Goal: Task Accomplishment & Management: Manage account settings

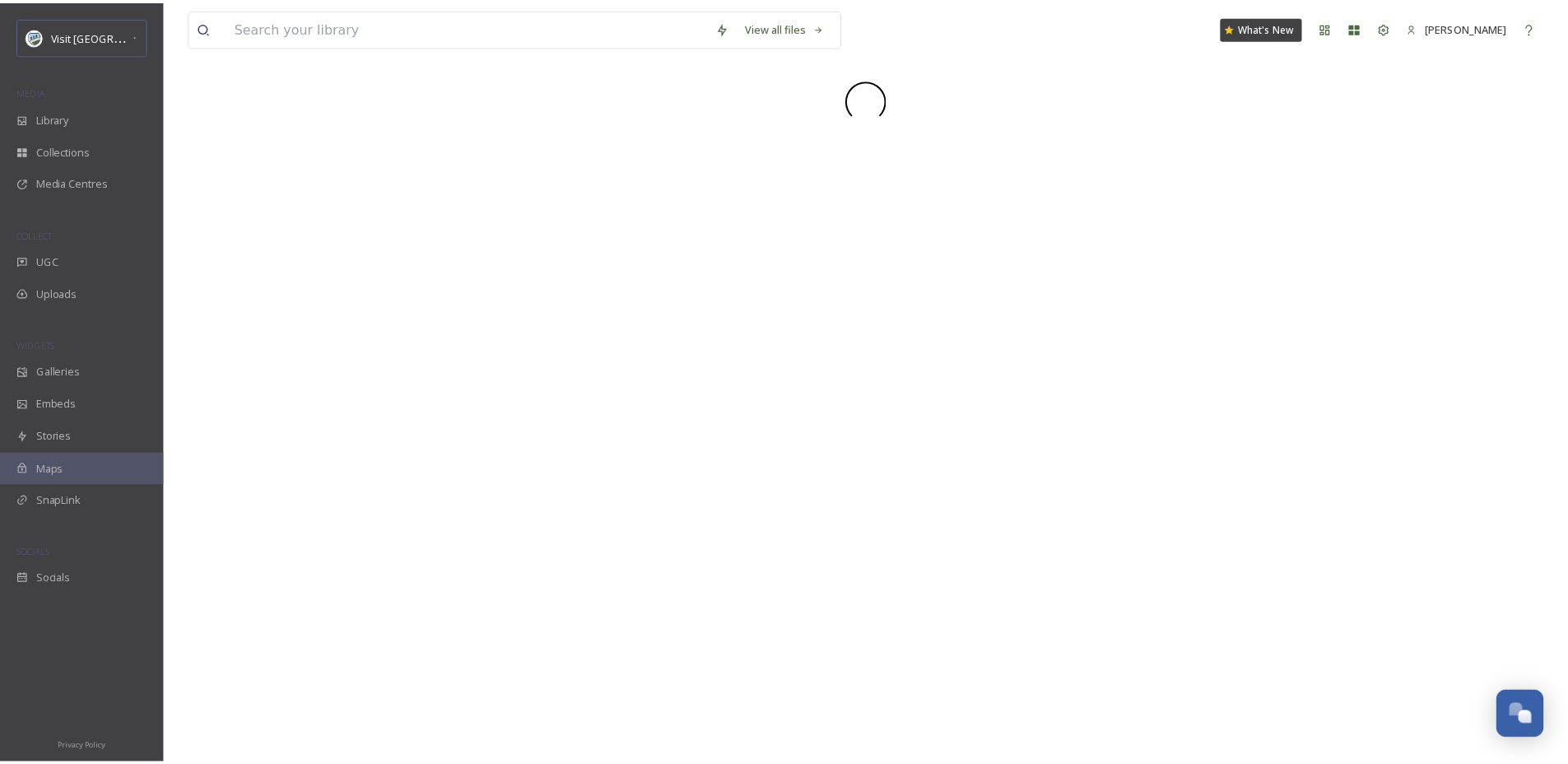
scroll to position [2497, 0]
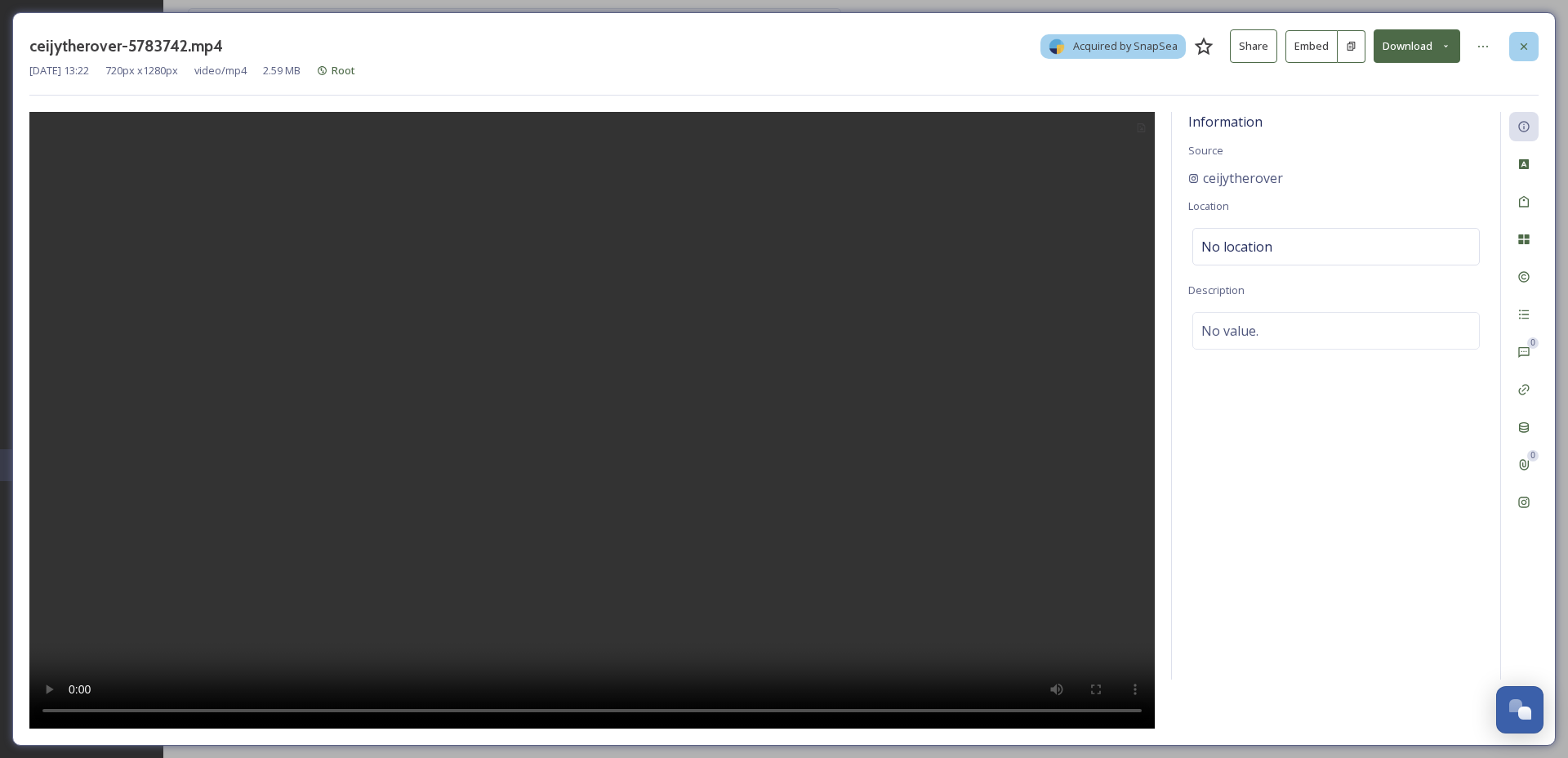
click at [1534, 43] on div at bounding box center [1524, 46] width 29 height 29
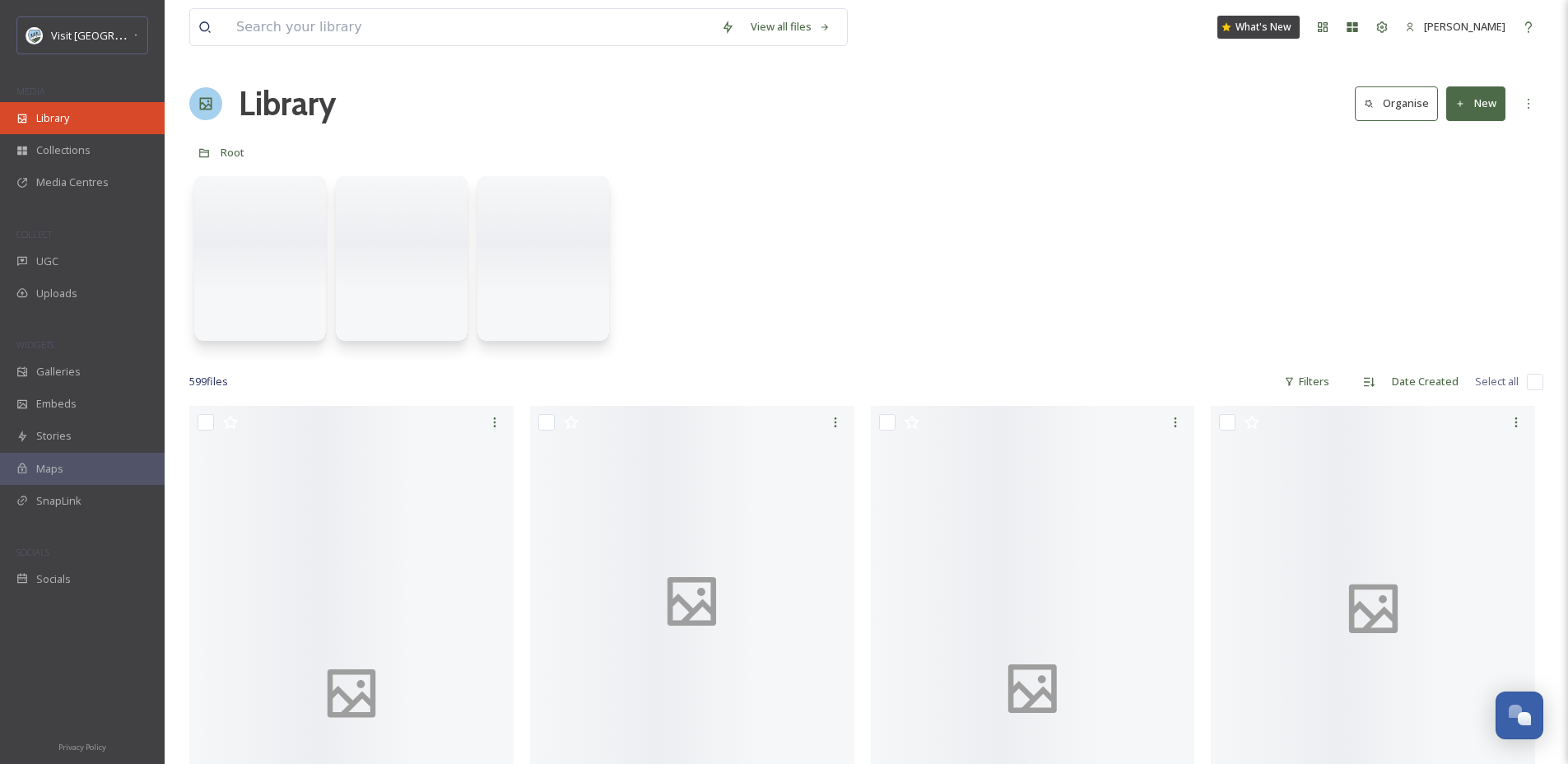
click at [90, 111] on div "Library" at bounding box center [82, 118] width 165 height 32
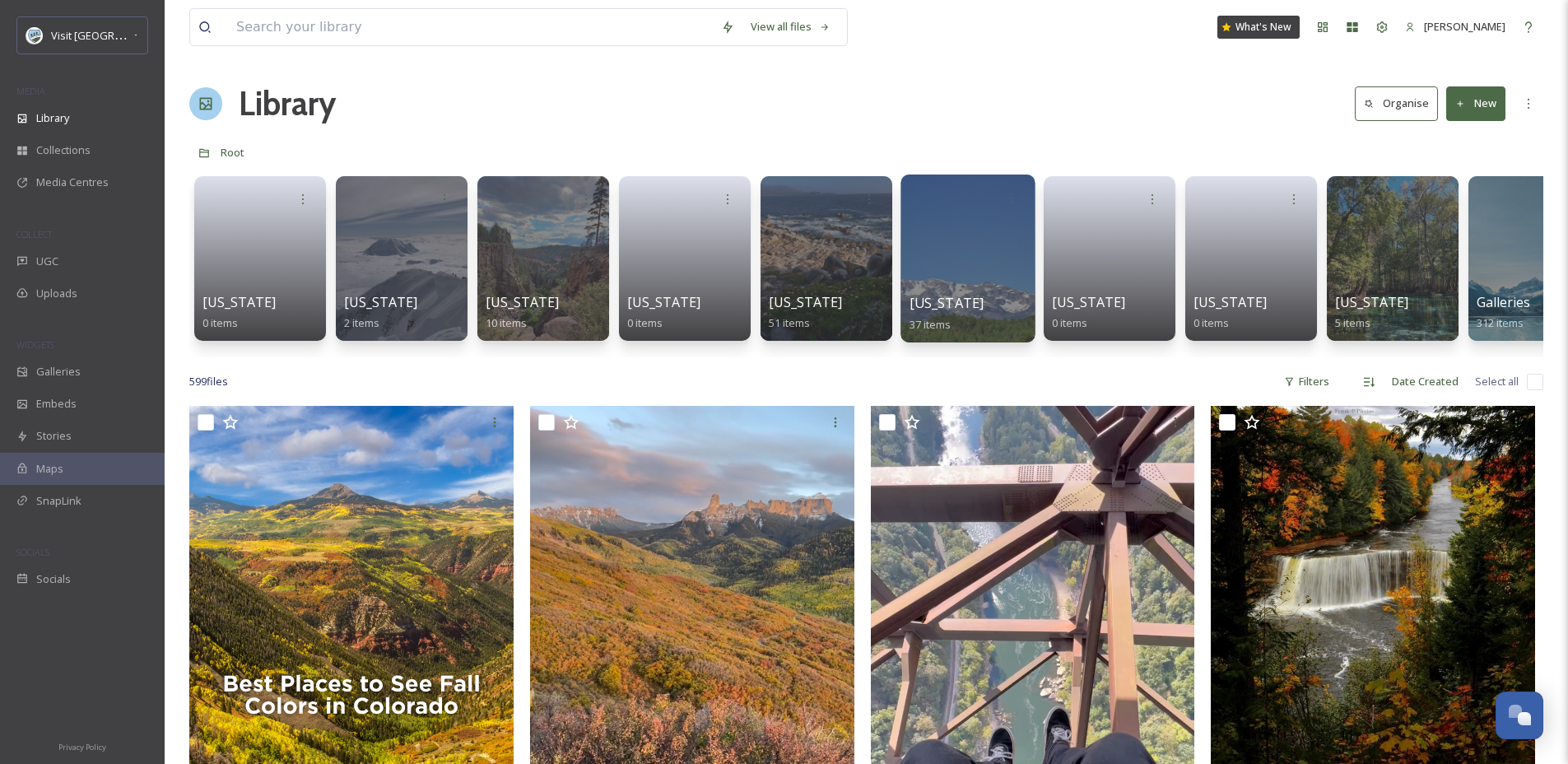
scroll to position [265, 0]
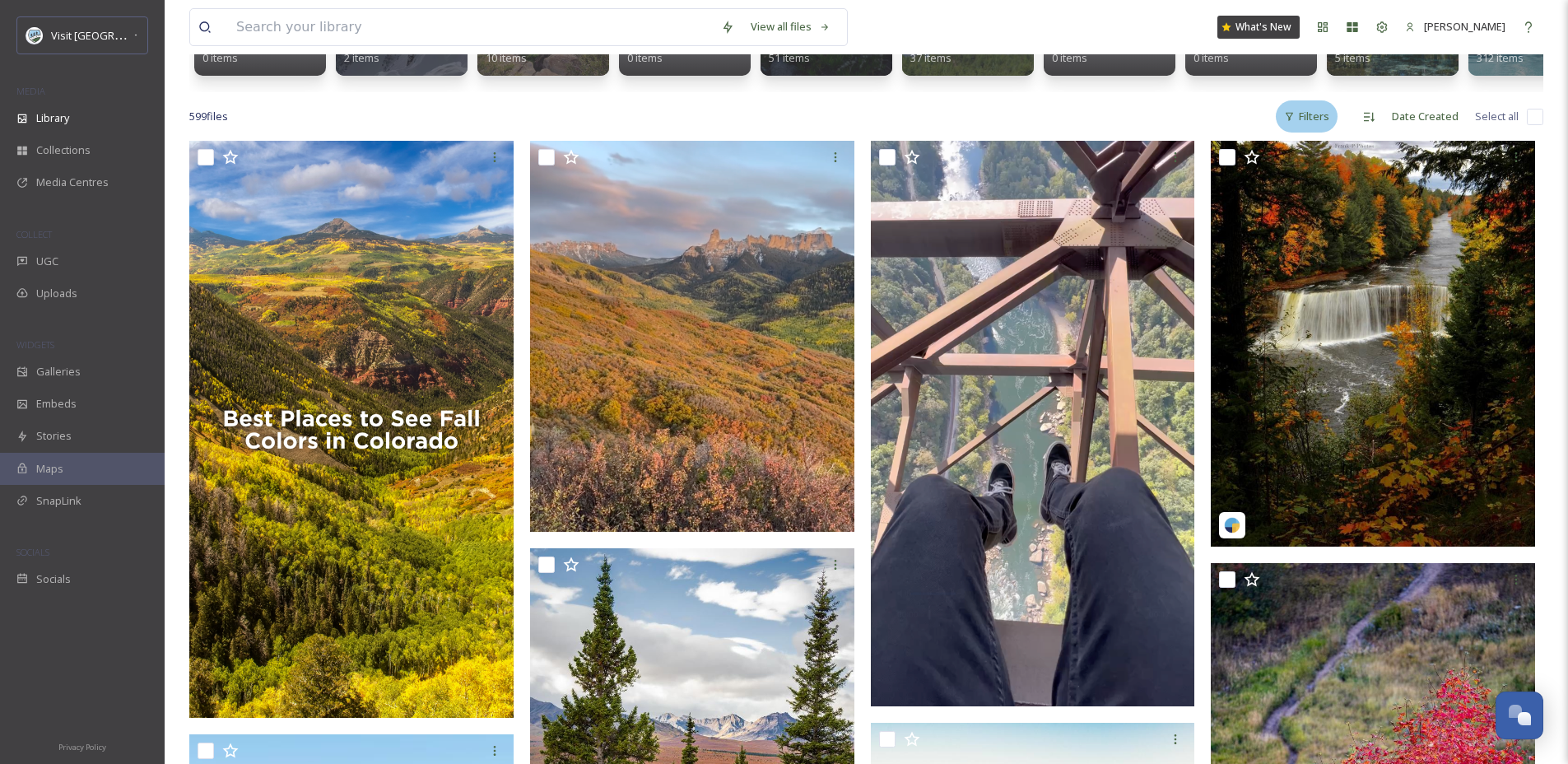
click at [1320, 126] on div "Filters" at bounding box center [1307, 116] width 62 height 32
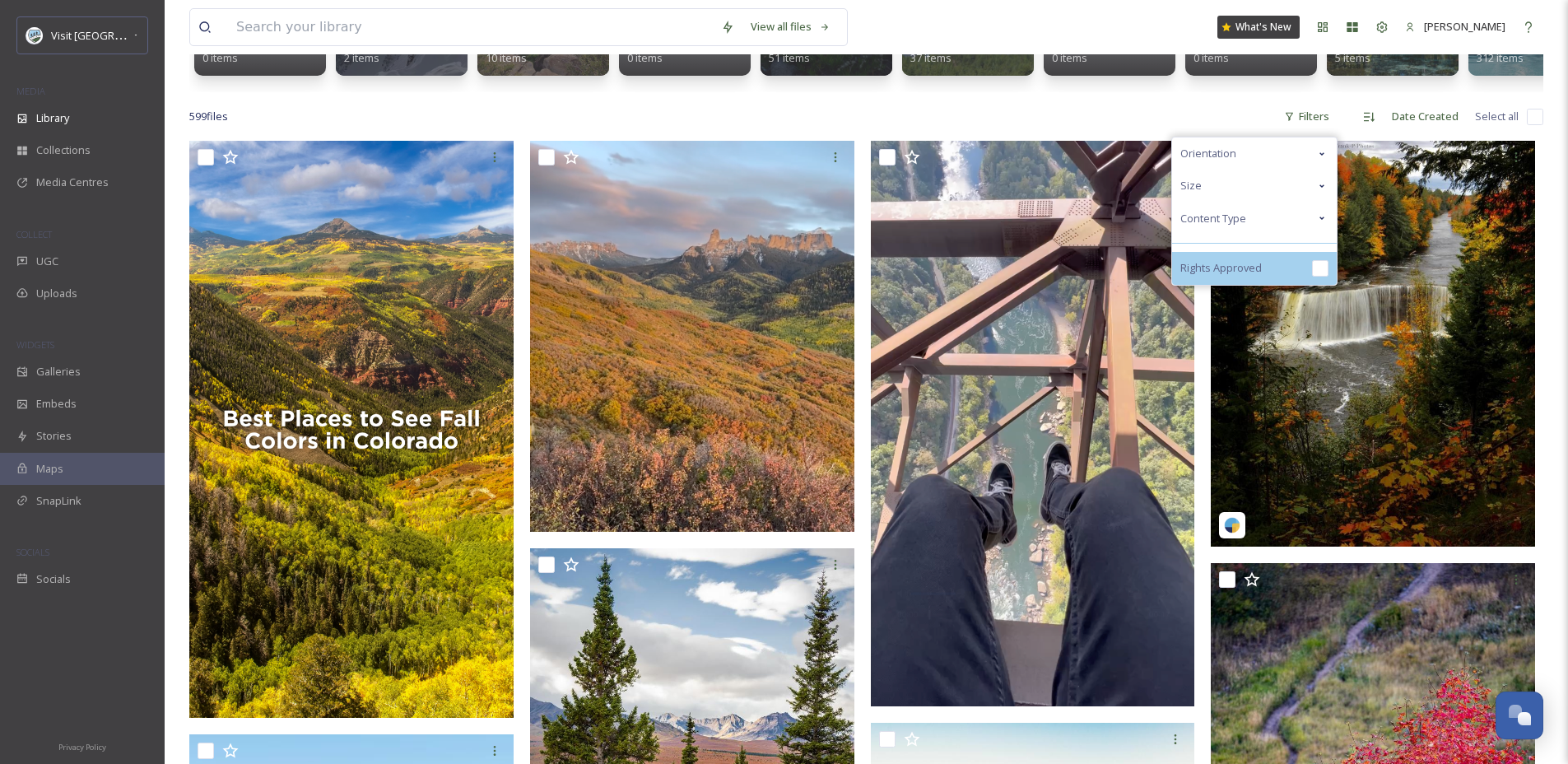
click at [1253, 275] on span "Rights Approved" at bounding box center [1222, 268] width 82 height 15
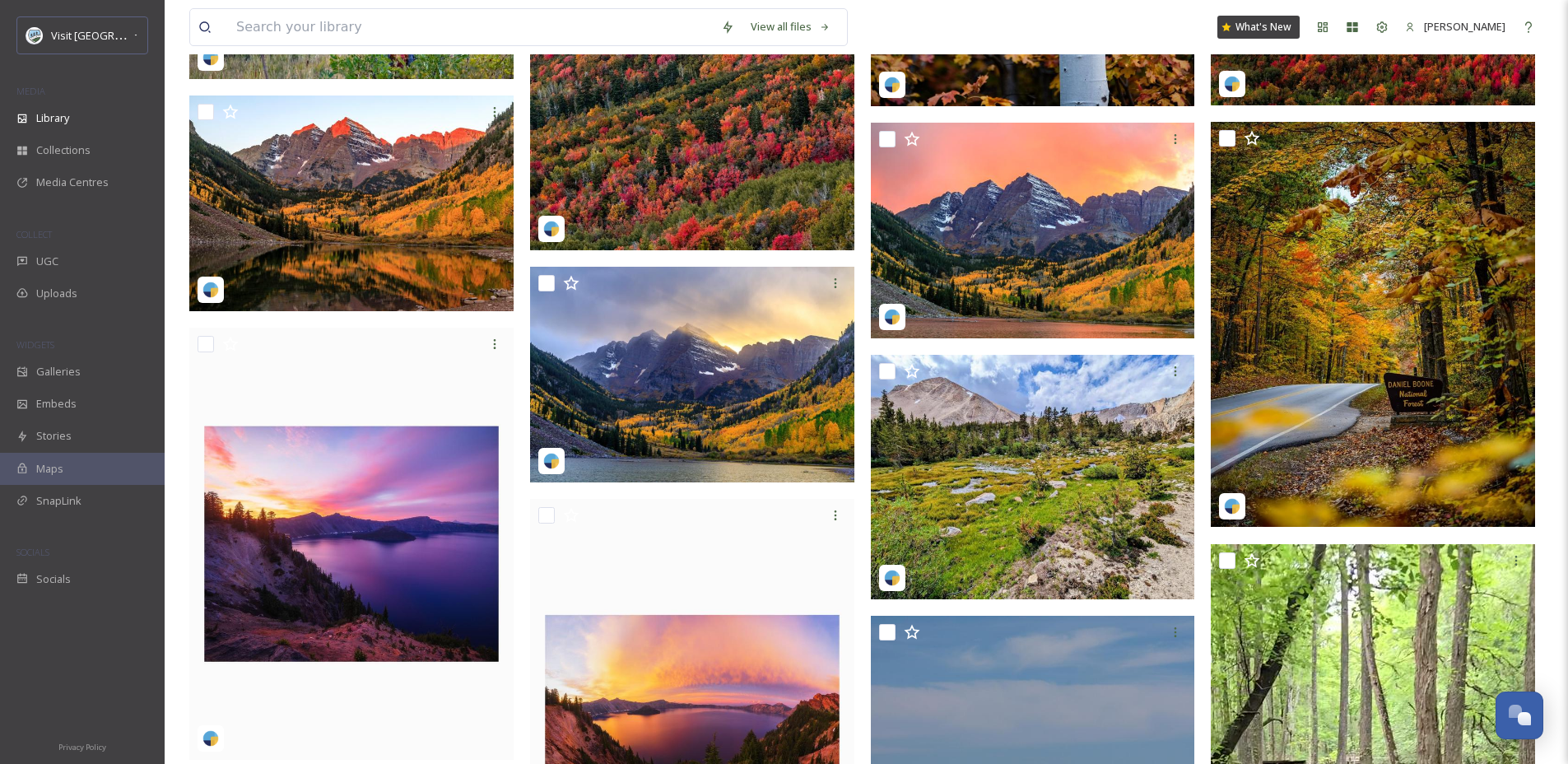
scroll to position [1005, 0]
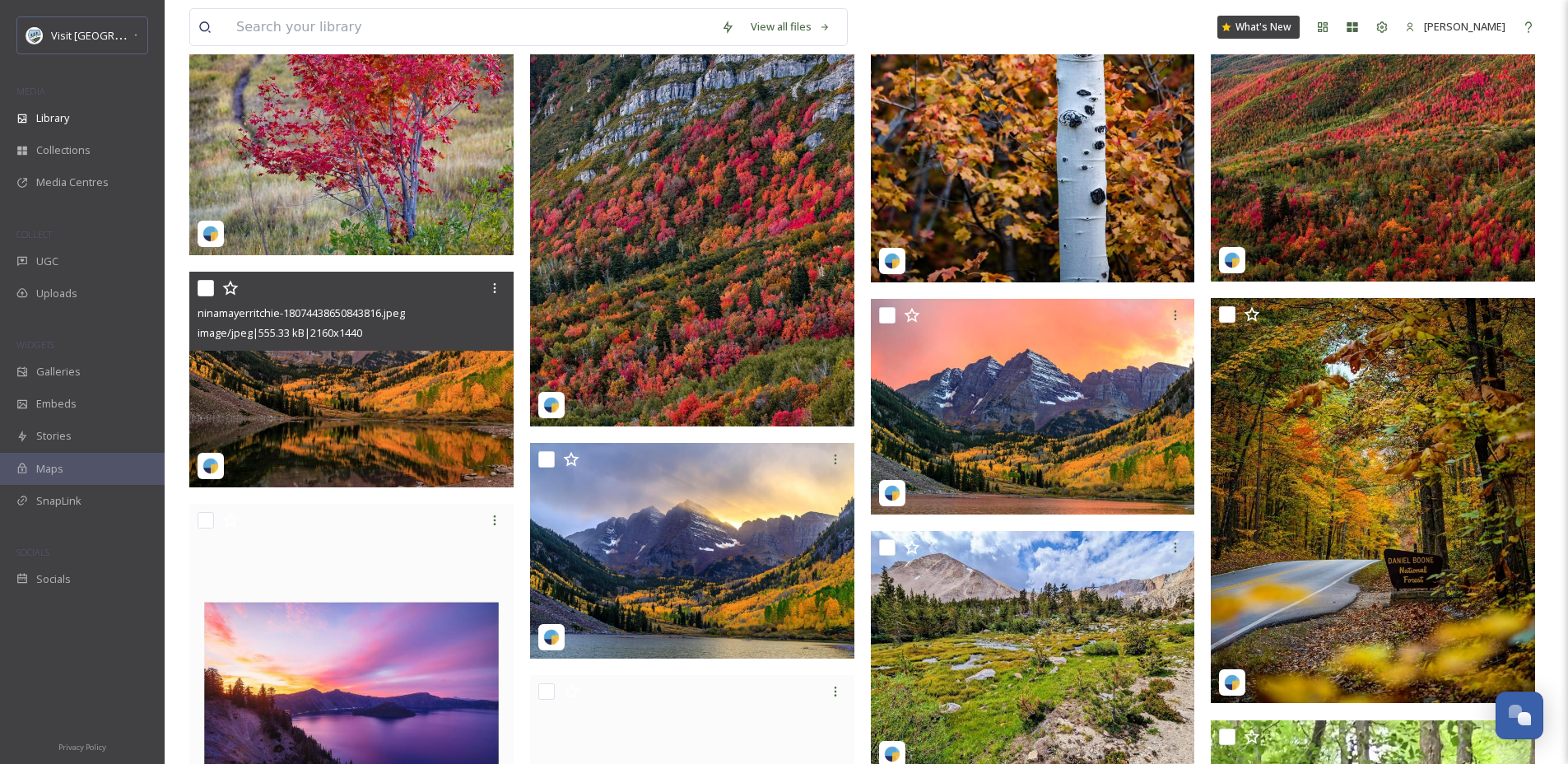
click at [420, 365] on img at bounding box center [352, 379] width 324 height 216
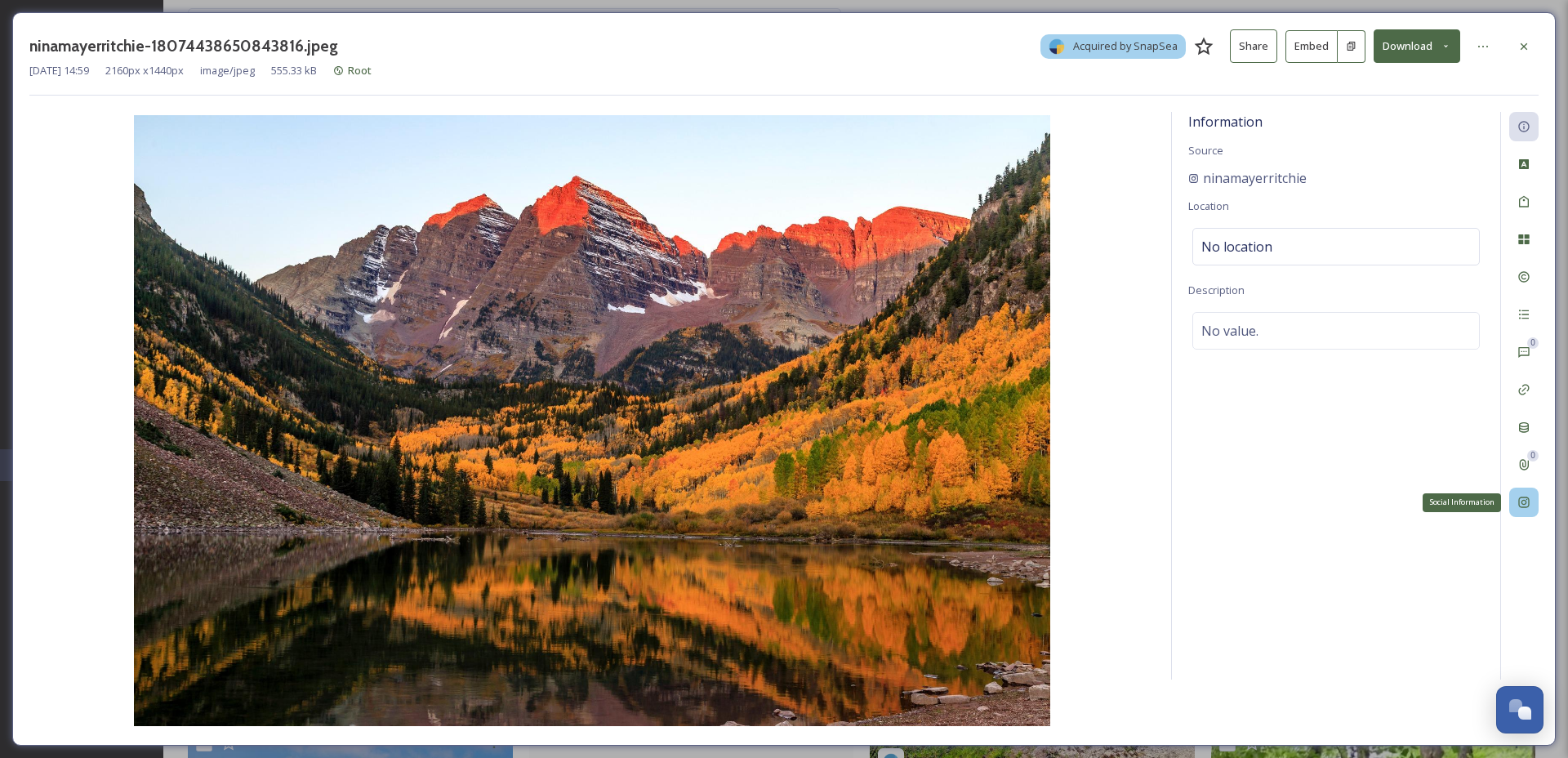
click at [1519, 508] on icon at bounding box center [1524, 502] width 13 height 13
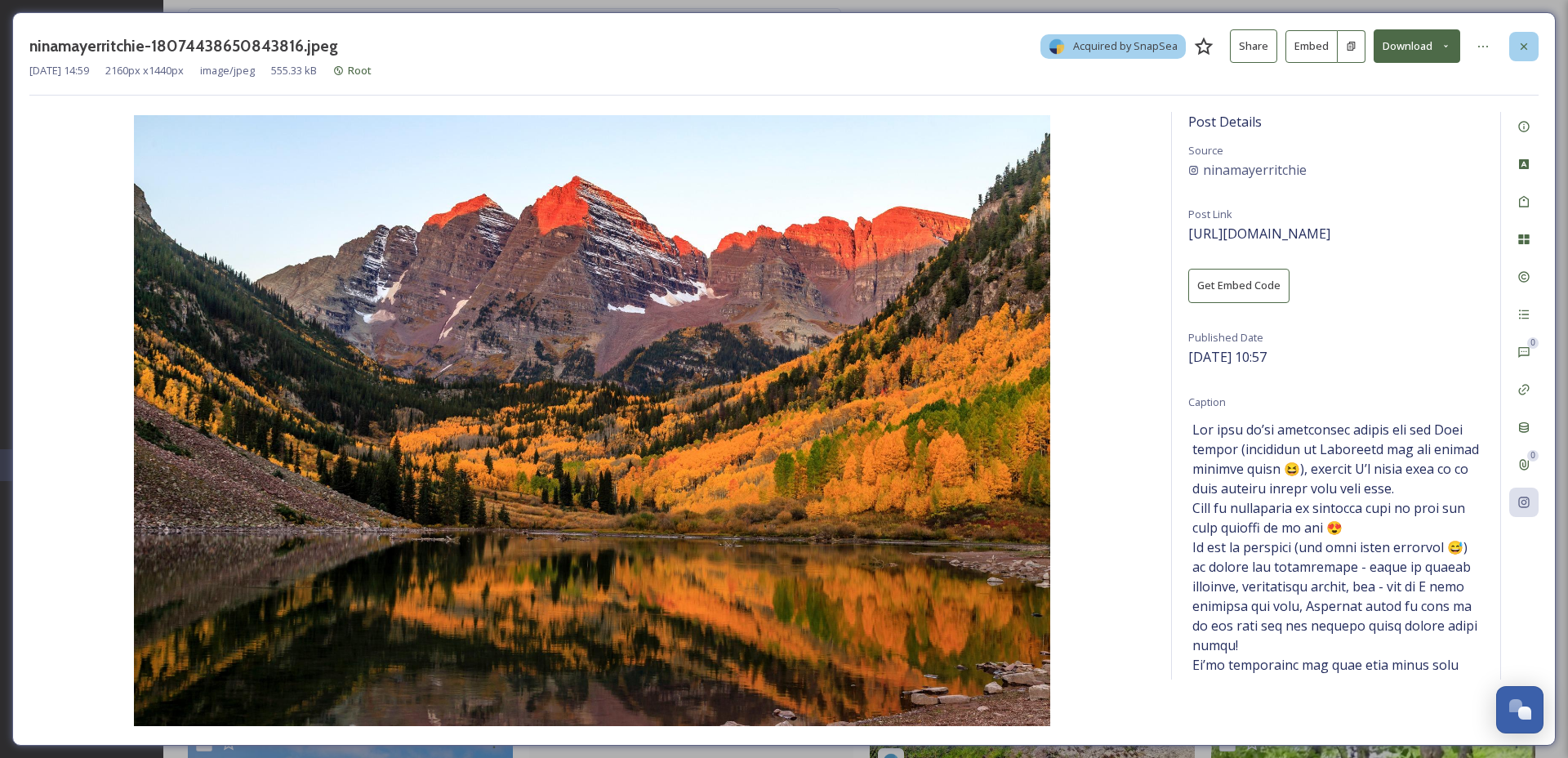
click at [1529, 37] on div at bounding box center [1524, 46] width 29 height 29
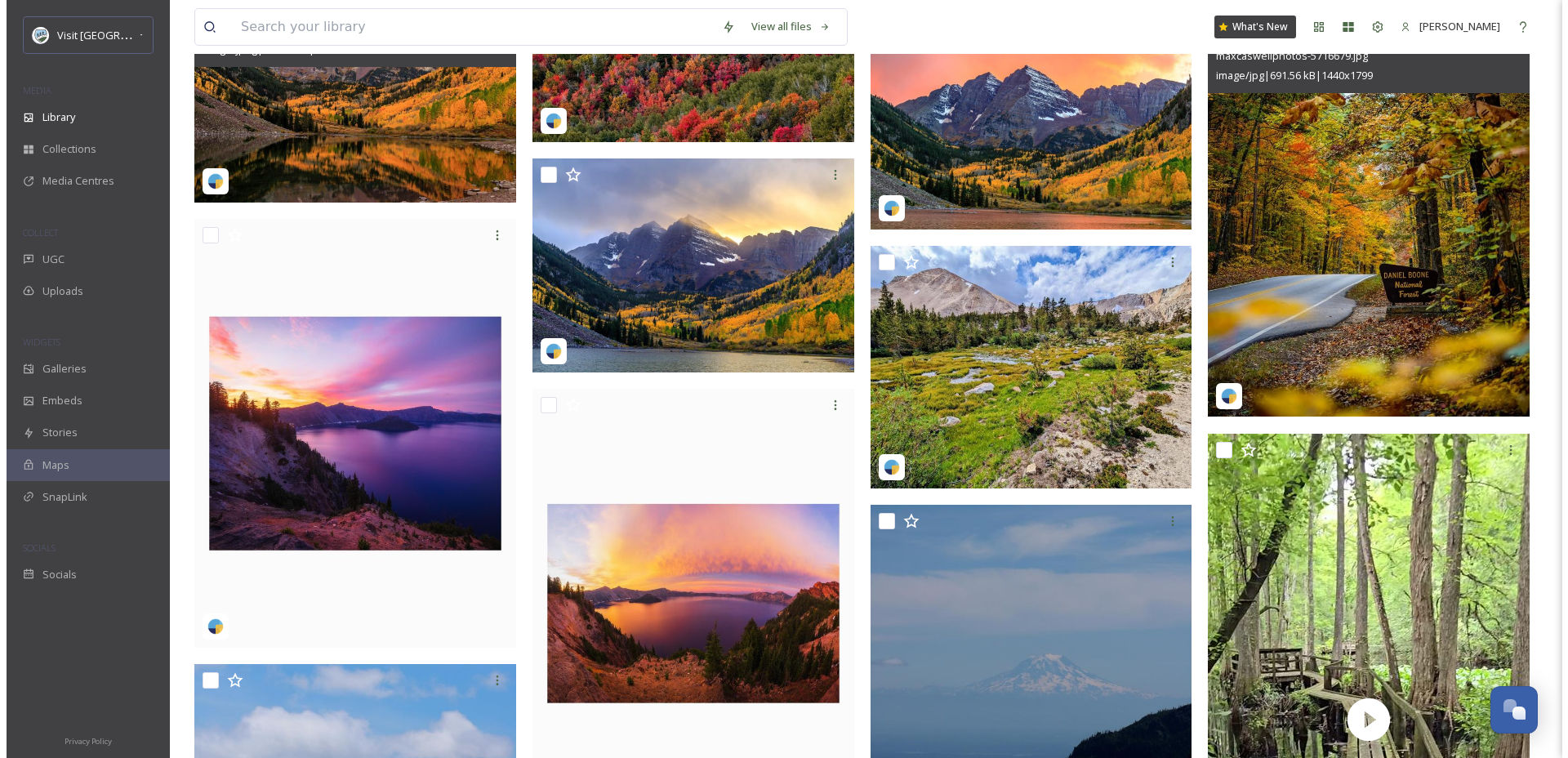
scroll to position [1142, 0]
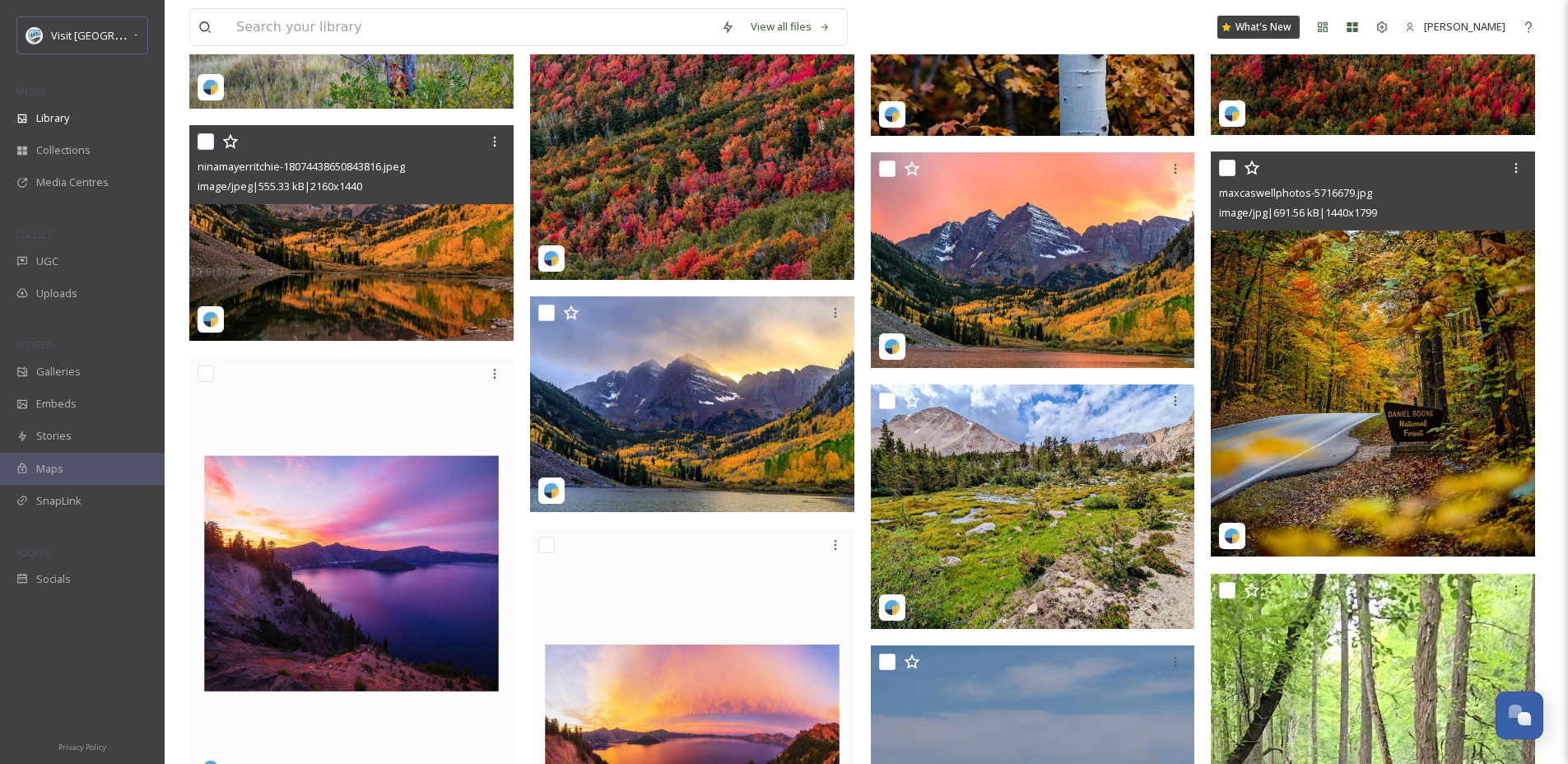
click at [1432, 395] on img at bounding box center [1374, 353] width 324 height 405
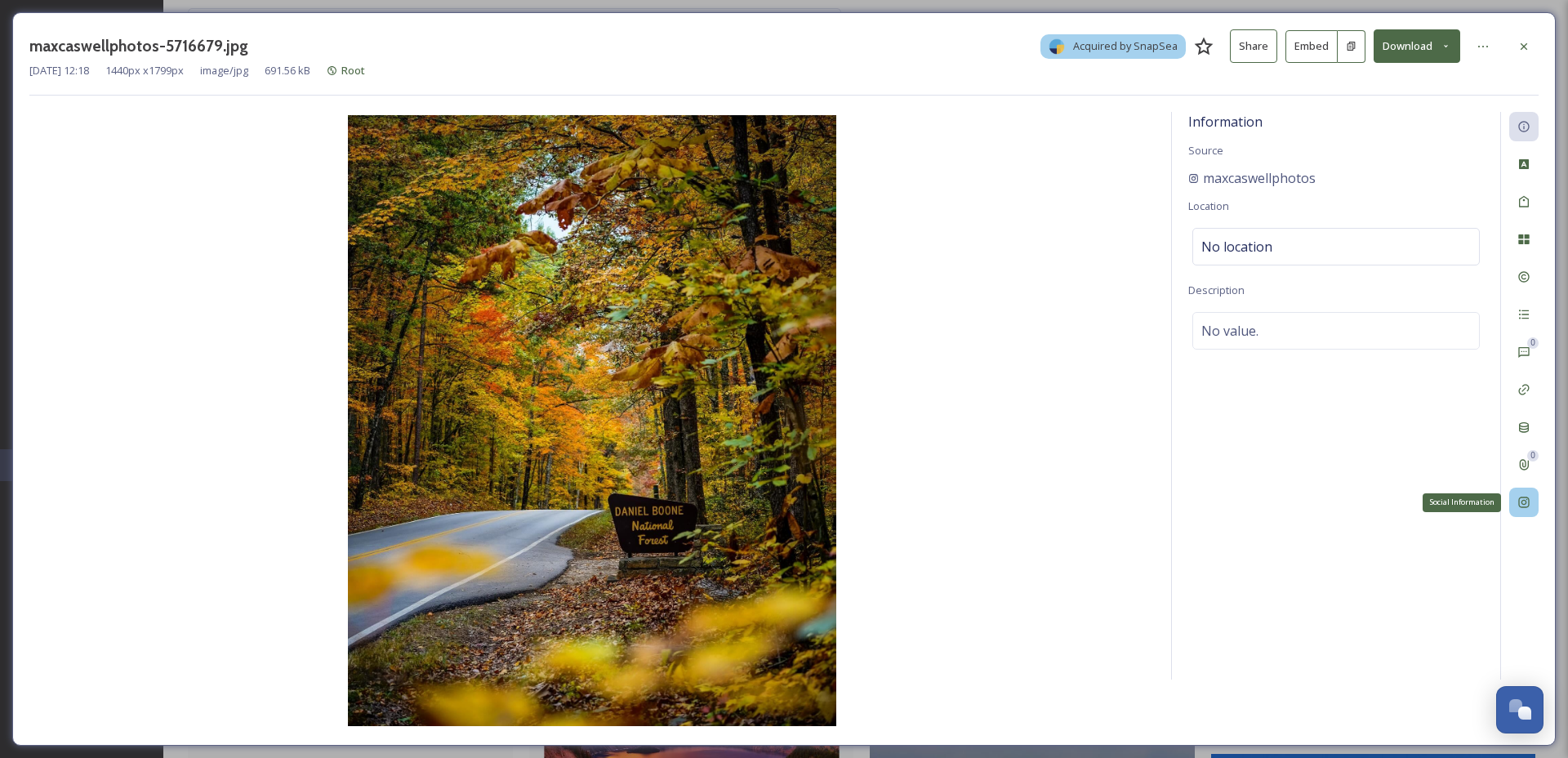
click at [1520, 498] on icon at bounding box center [1524, 502] width 10 height 10
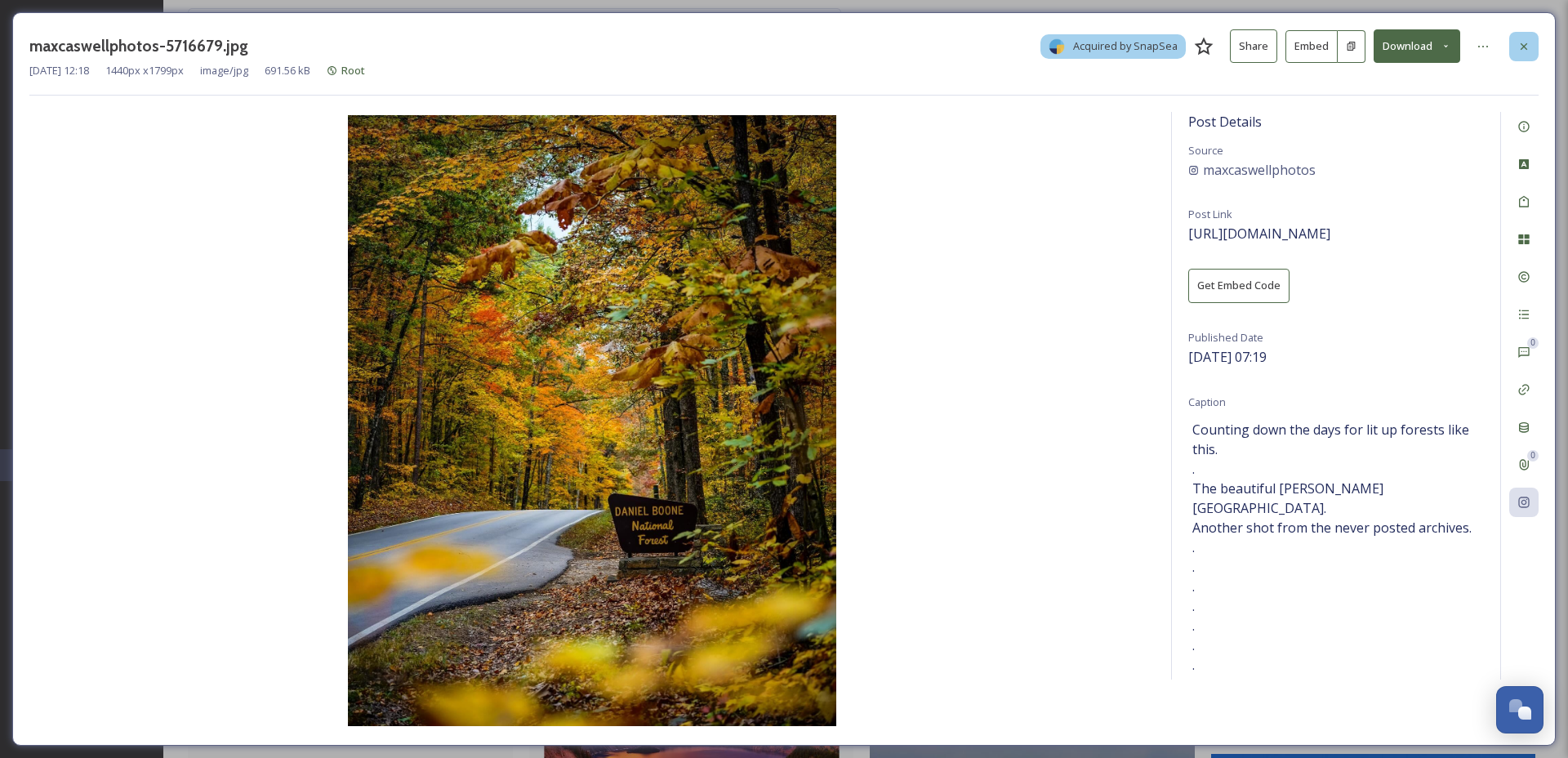
click at [1534, 50] on div at bounding box center [1524, 46] width 29 height 29
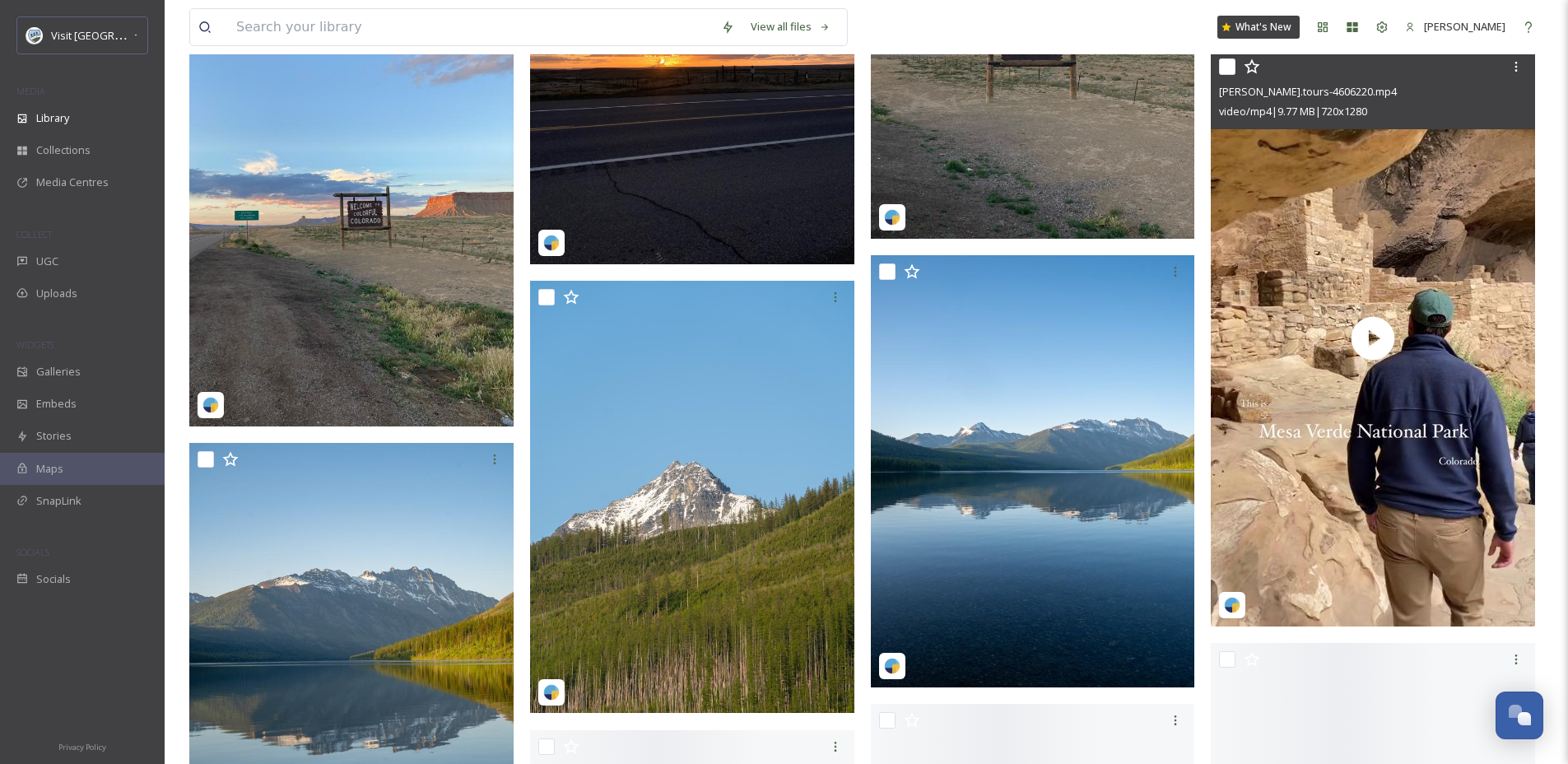
scroll to position [5476, 0]
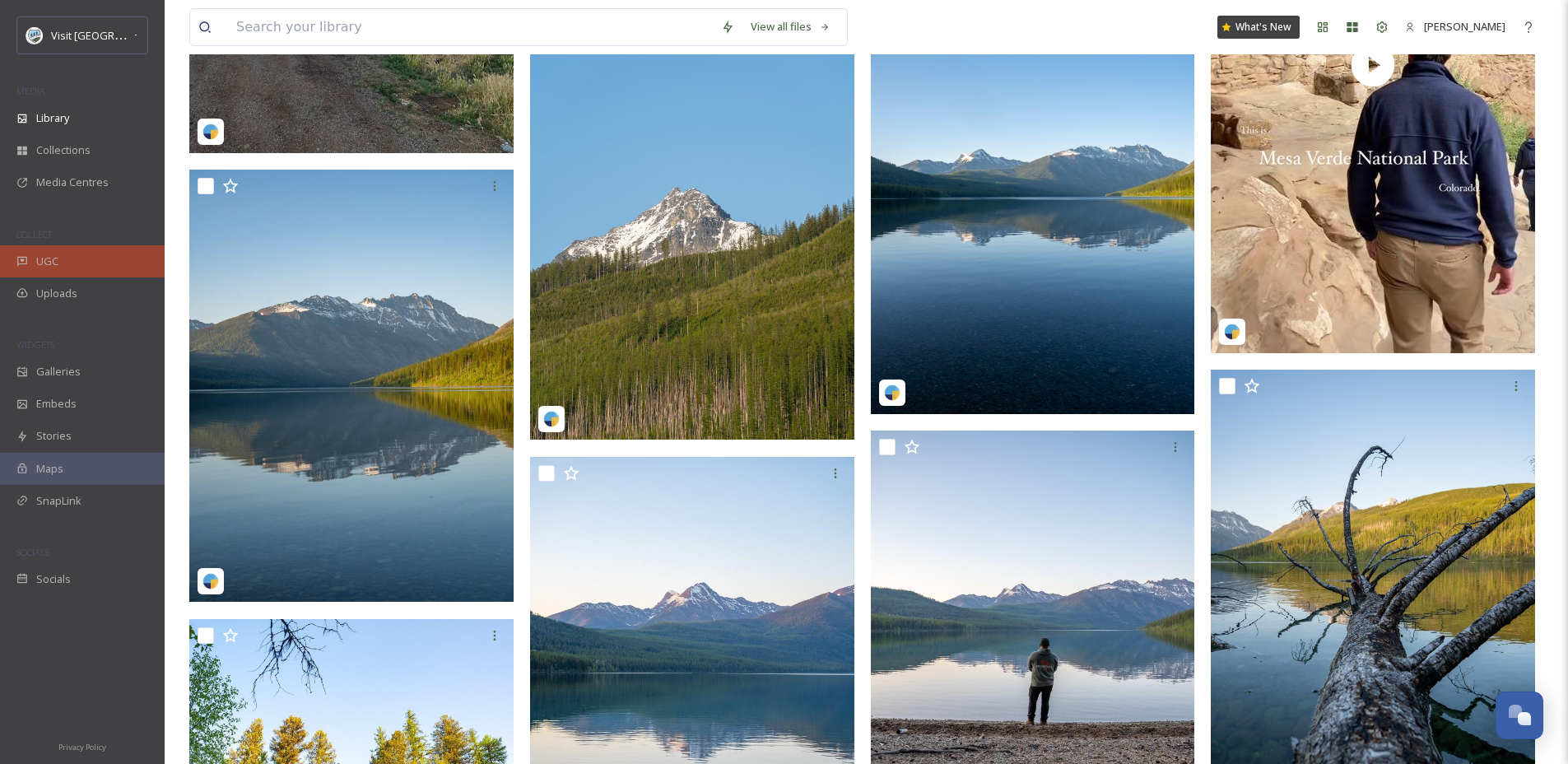
click at [60, 263] on div "UGC" at bounding box center [82, 261] width 165 height 32
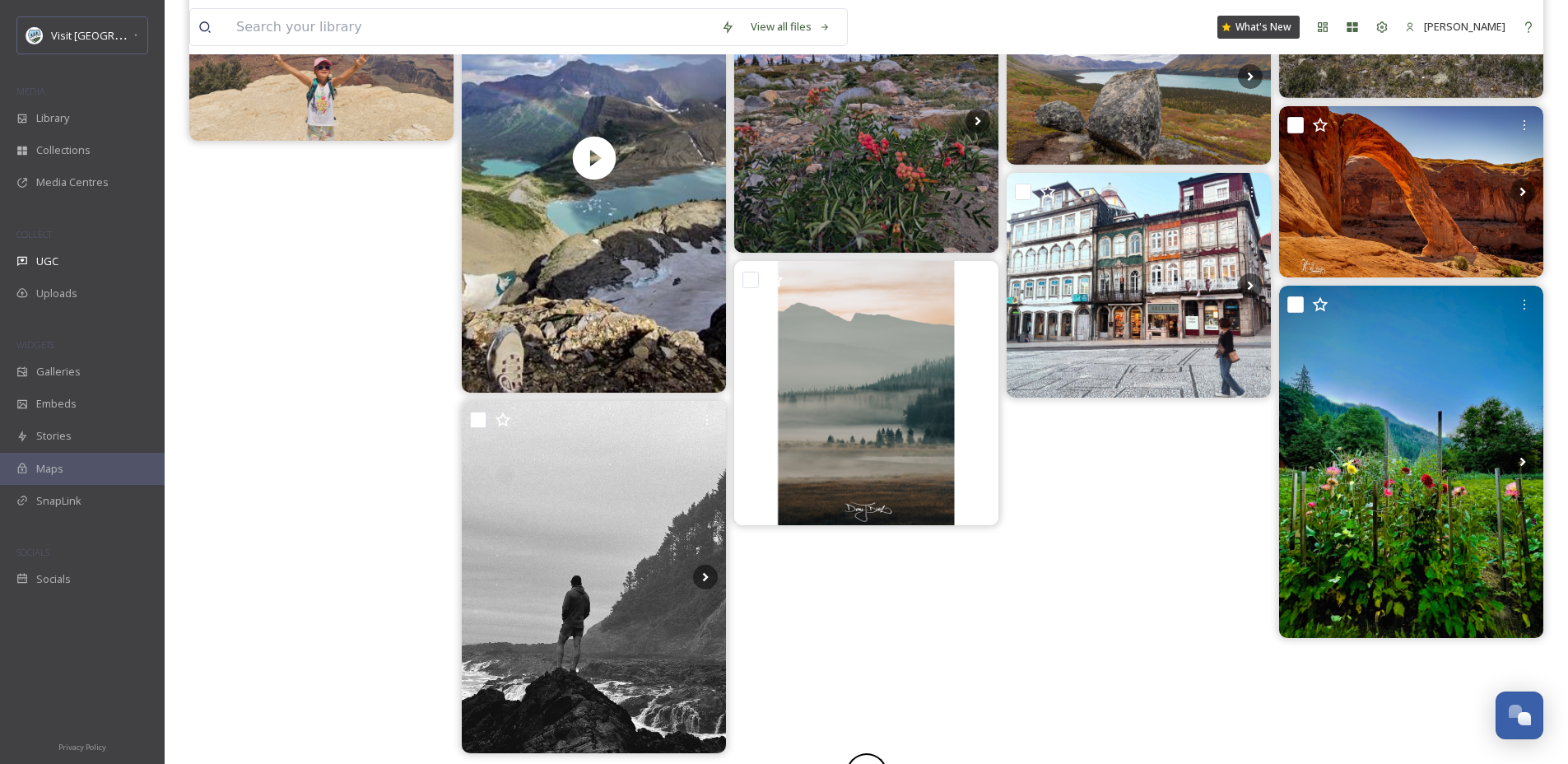
scroll to position [993, 0]
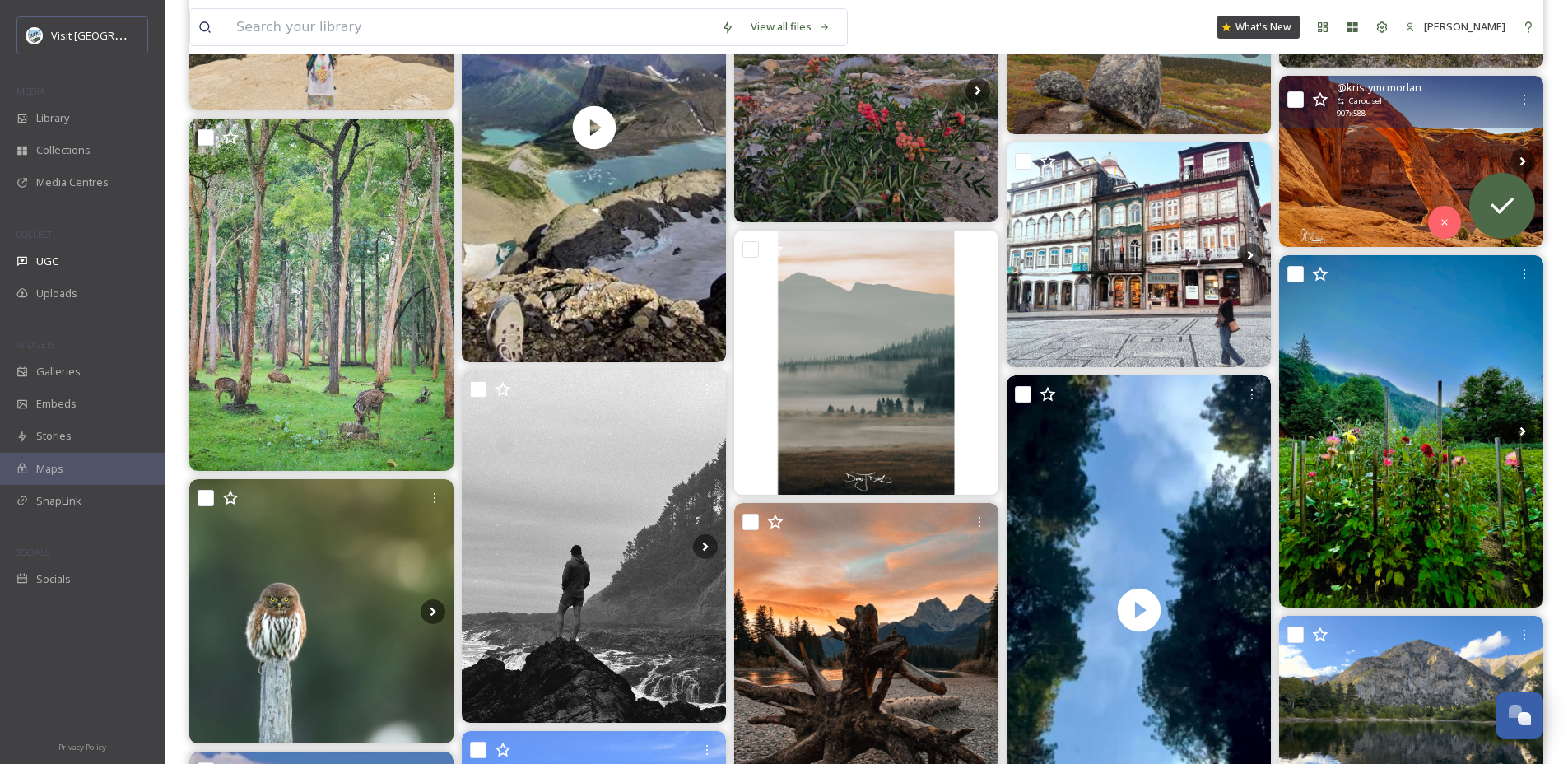
click at [1443, 169] on img at bounding box center [1411, 161] width 264 height 171
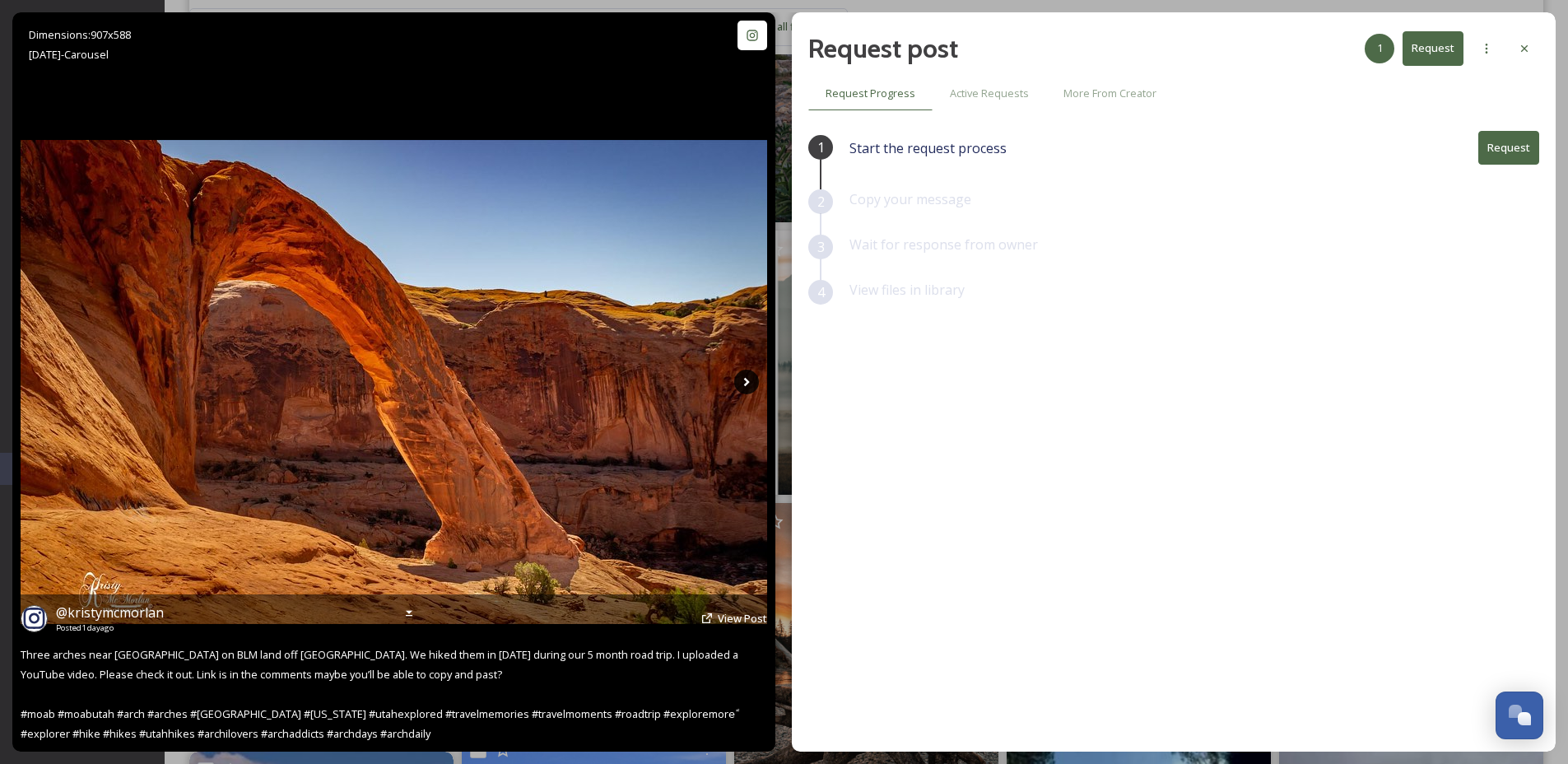
click at [752, 385] on icon at bounding box center [746, 382] width 25 height 25
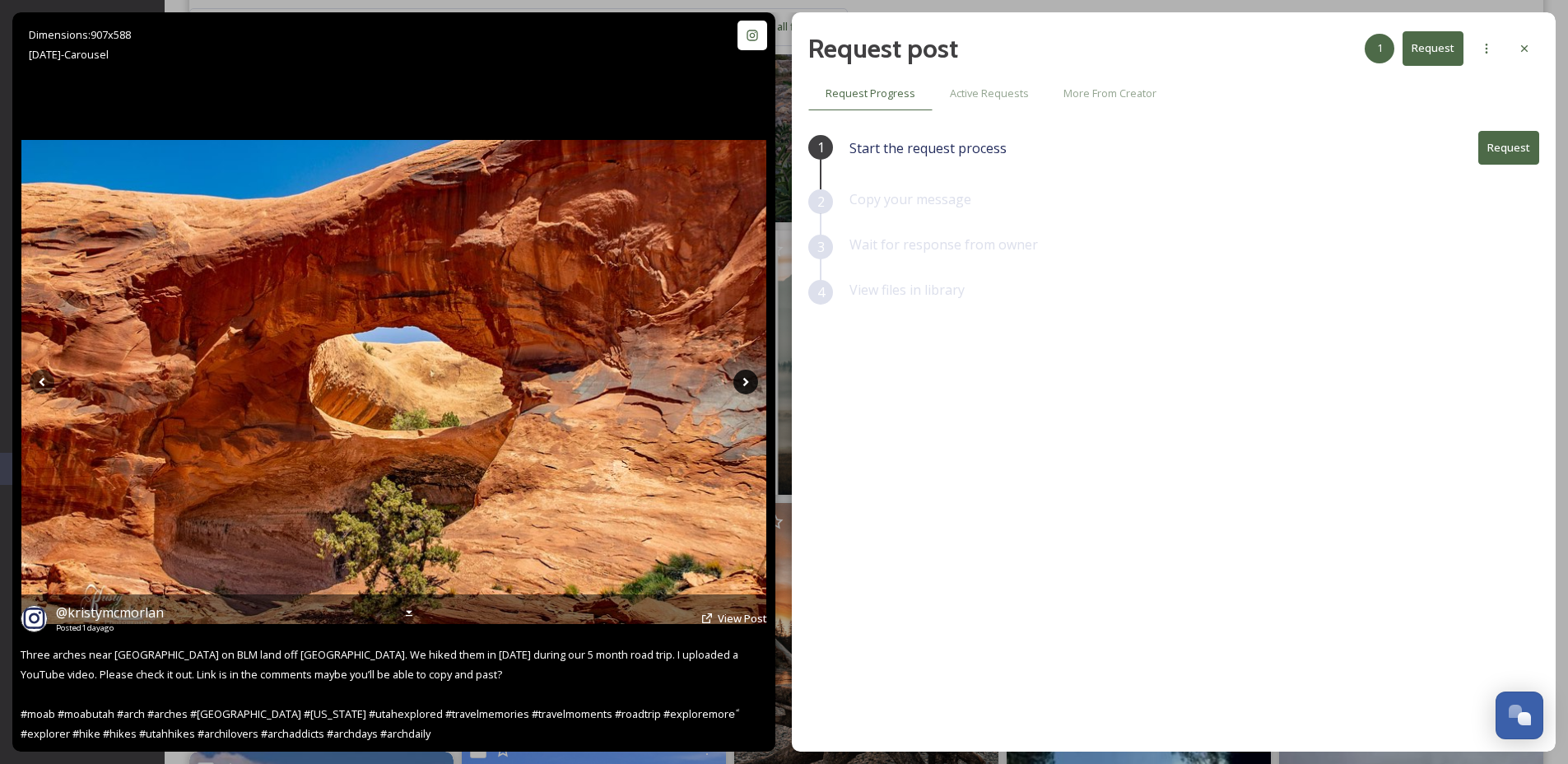
click at [747, 381] on icon at bounding box center [746, 382] width 6 height 10
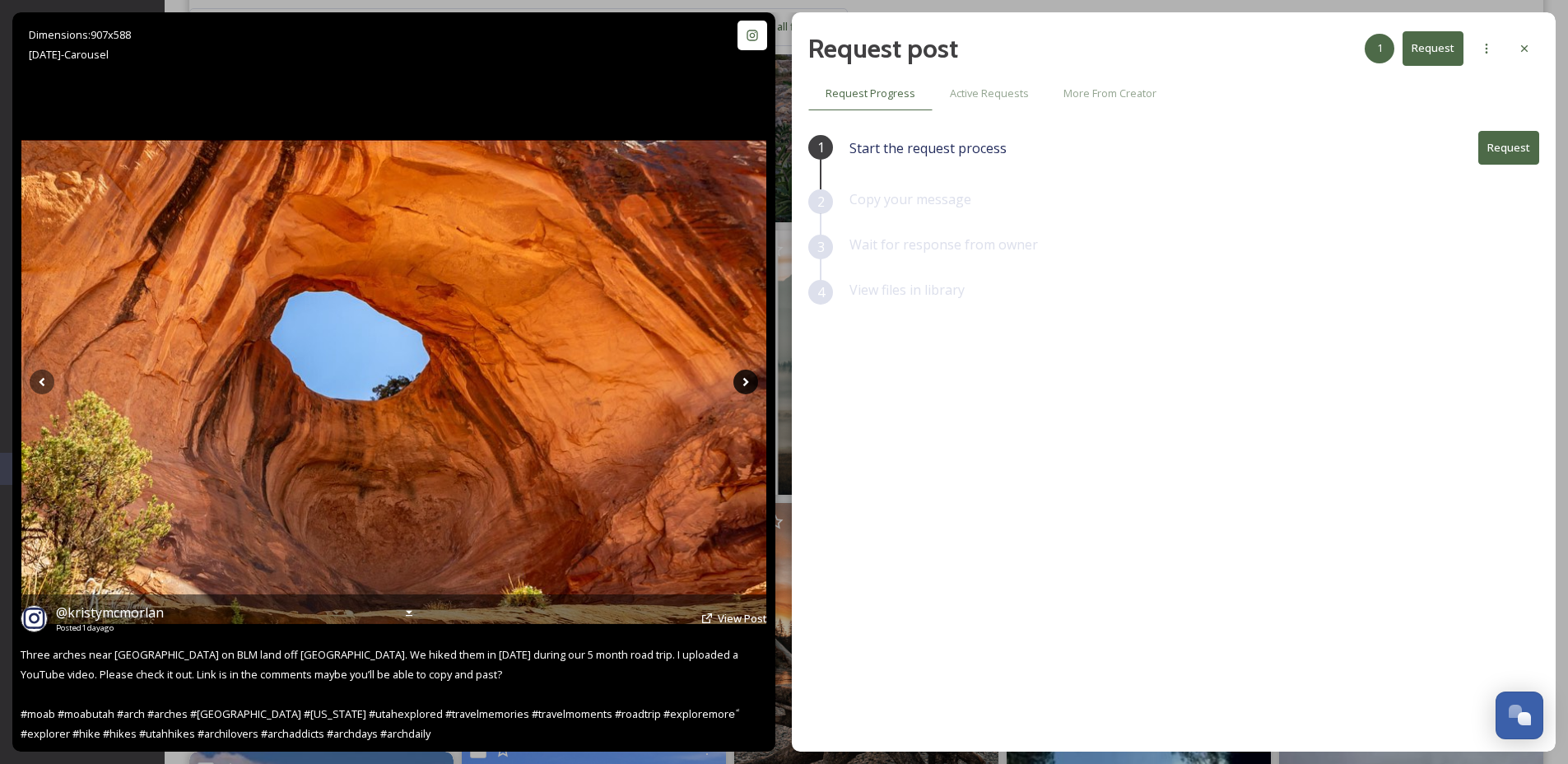
click at [747, 381] on icon at bounding box center [746, 382] width 6 height 10
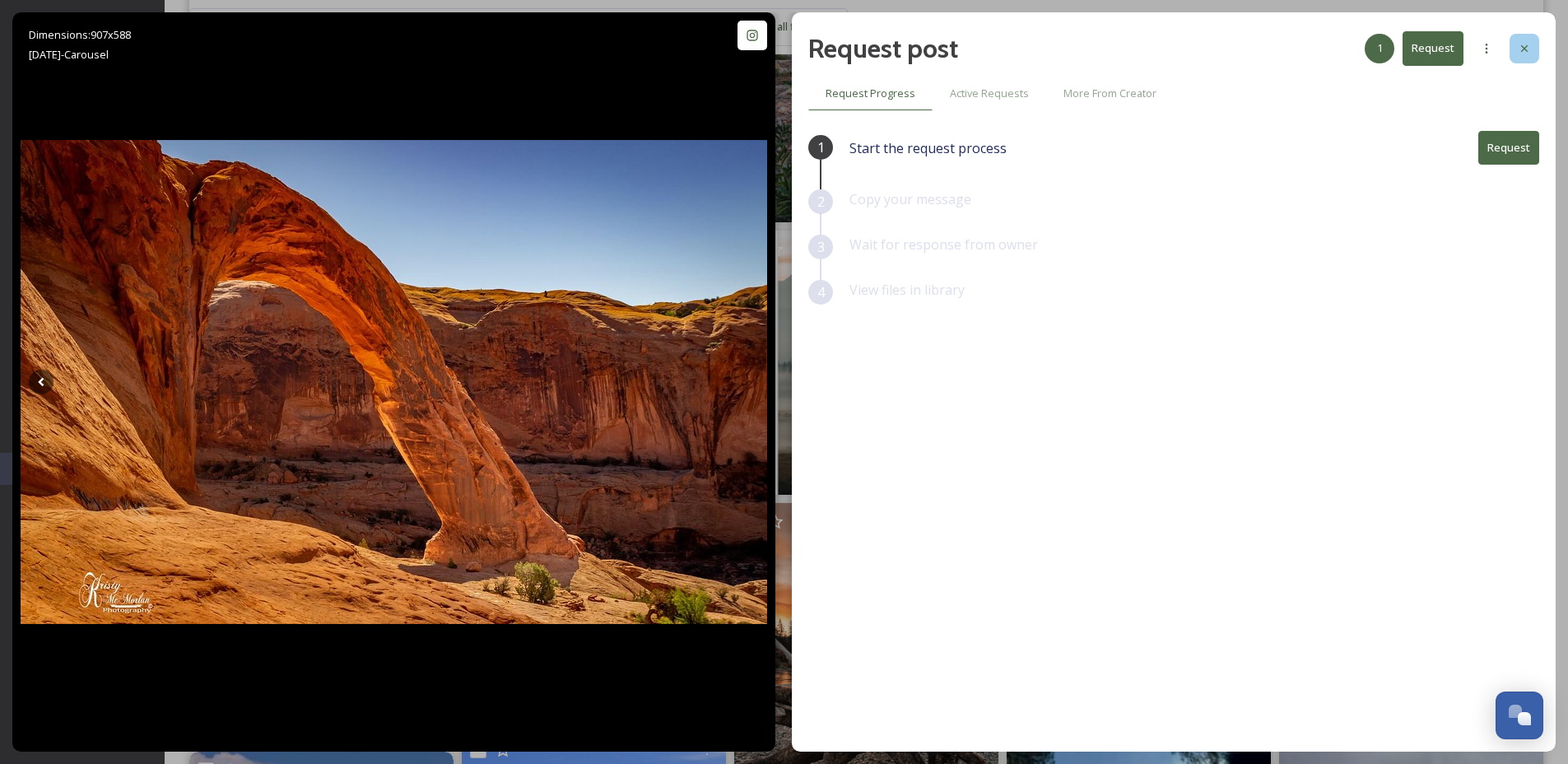
click at [1537, 52] on div at bounding box center [1524, 48] width 30 height 30
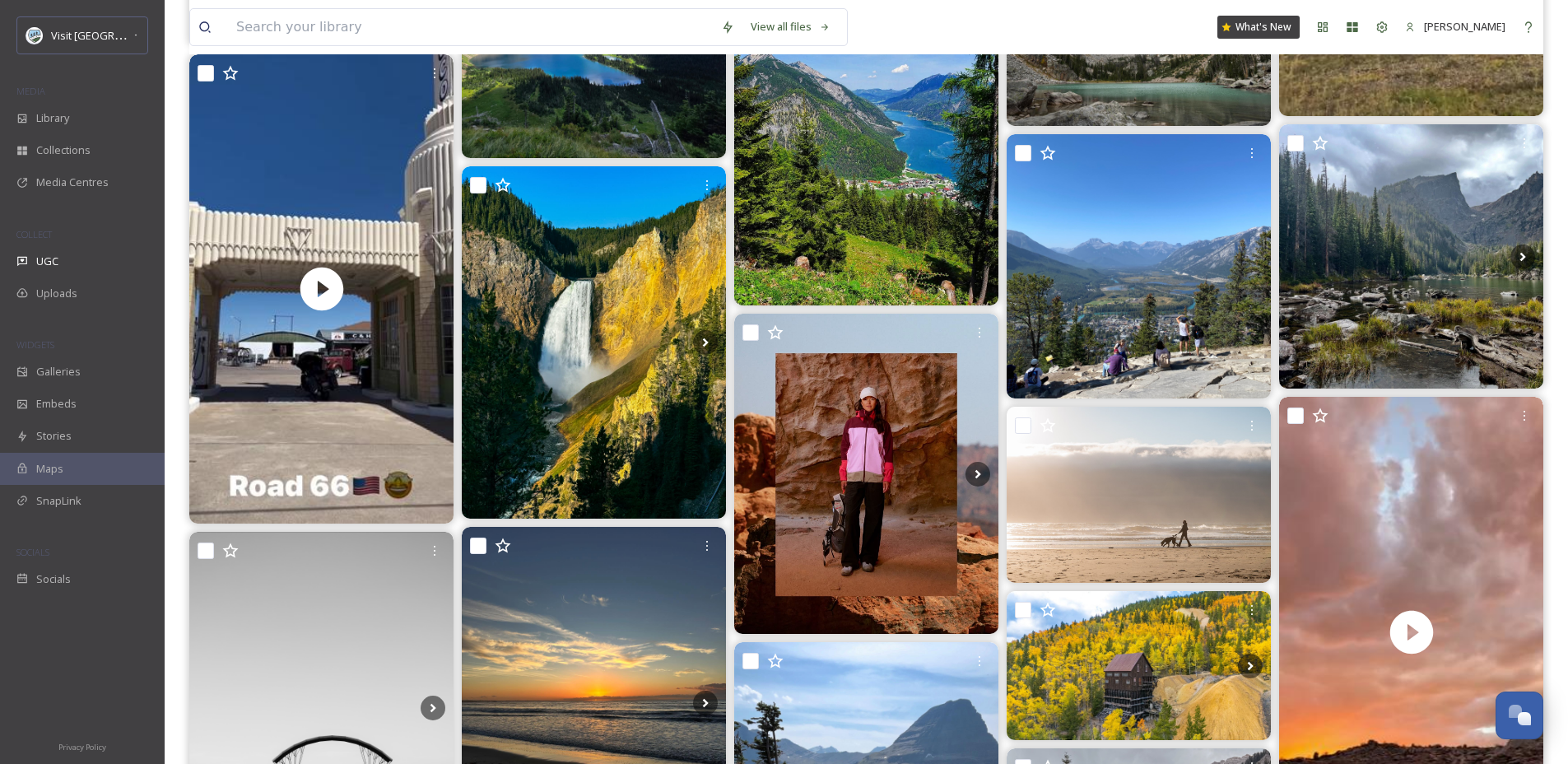
scroll to position [2171, 0]
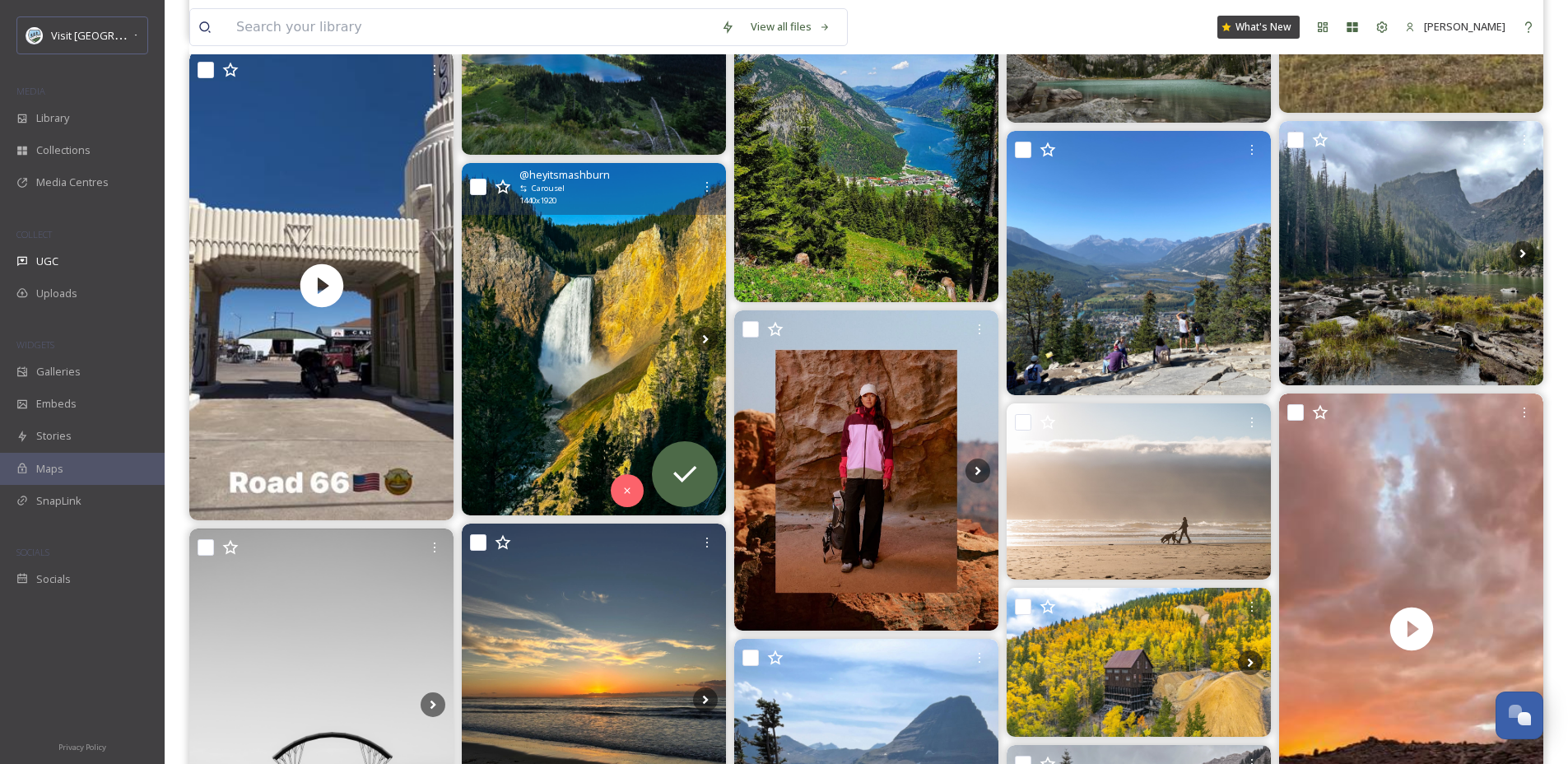
click at [569, 332] on img at bounding box center [594, 339] width 264 height 352
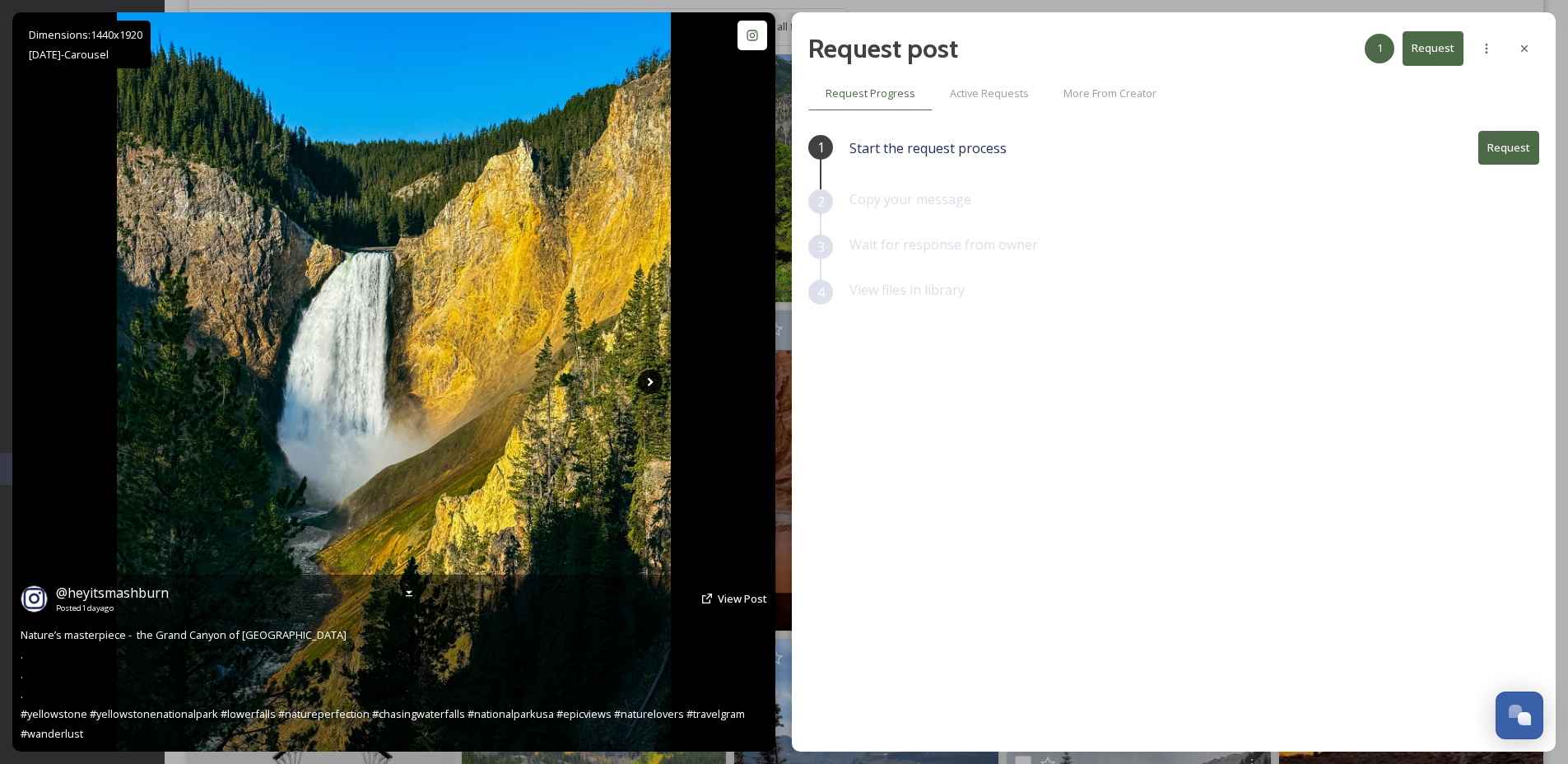
click at [648, 387] on icon at bounding box center [650, 382] width 25 height 25
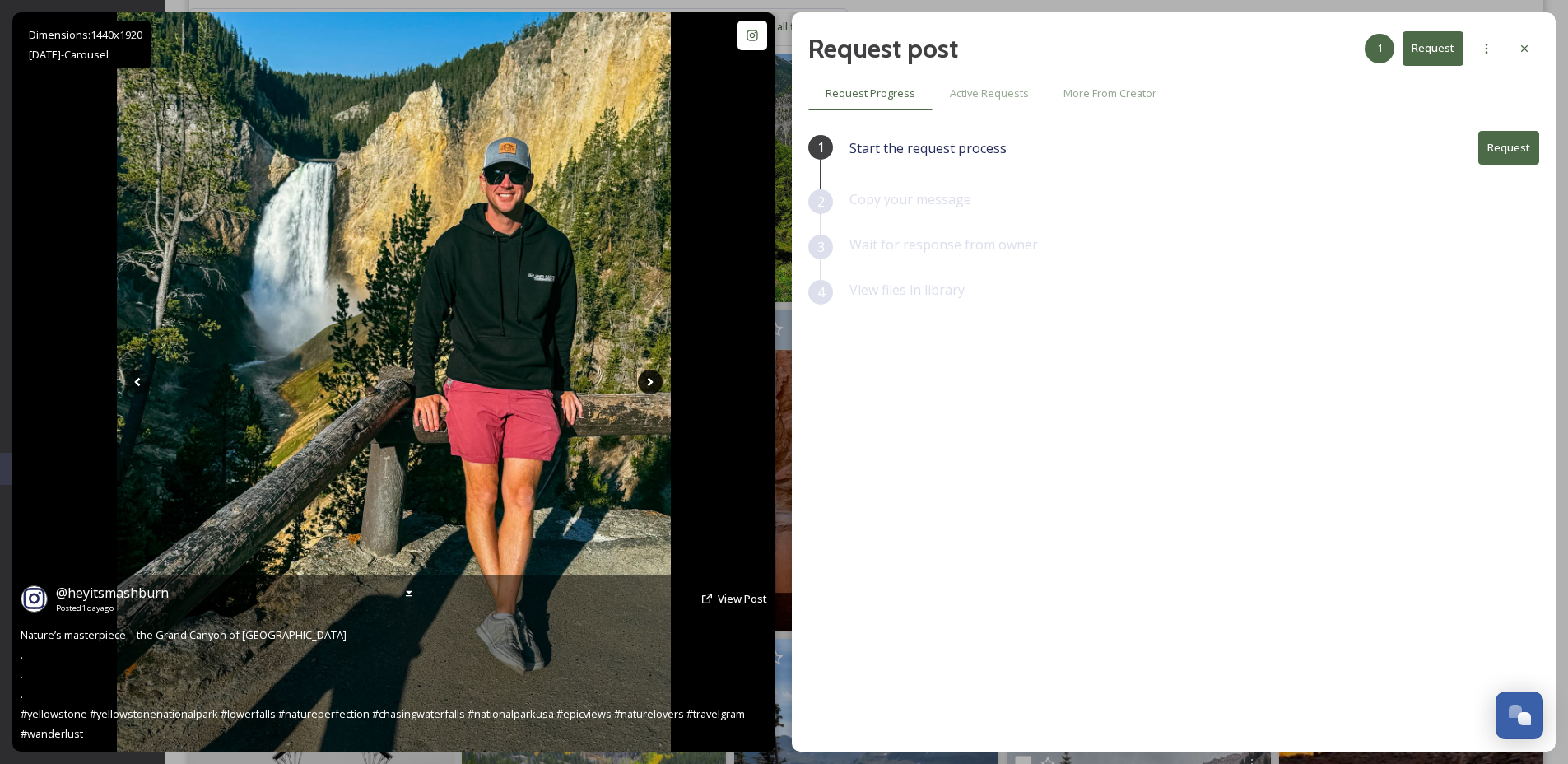
click at [648, 387] on icon at bounding box center [650, 382] width 25 height 25
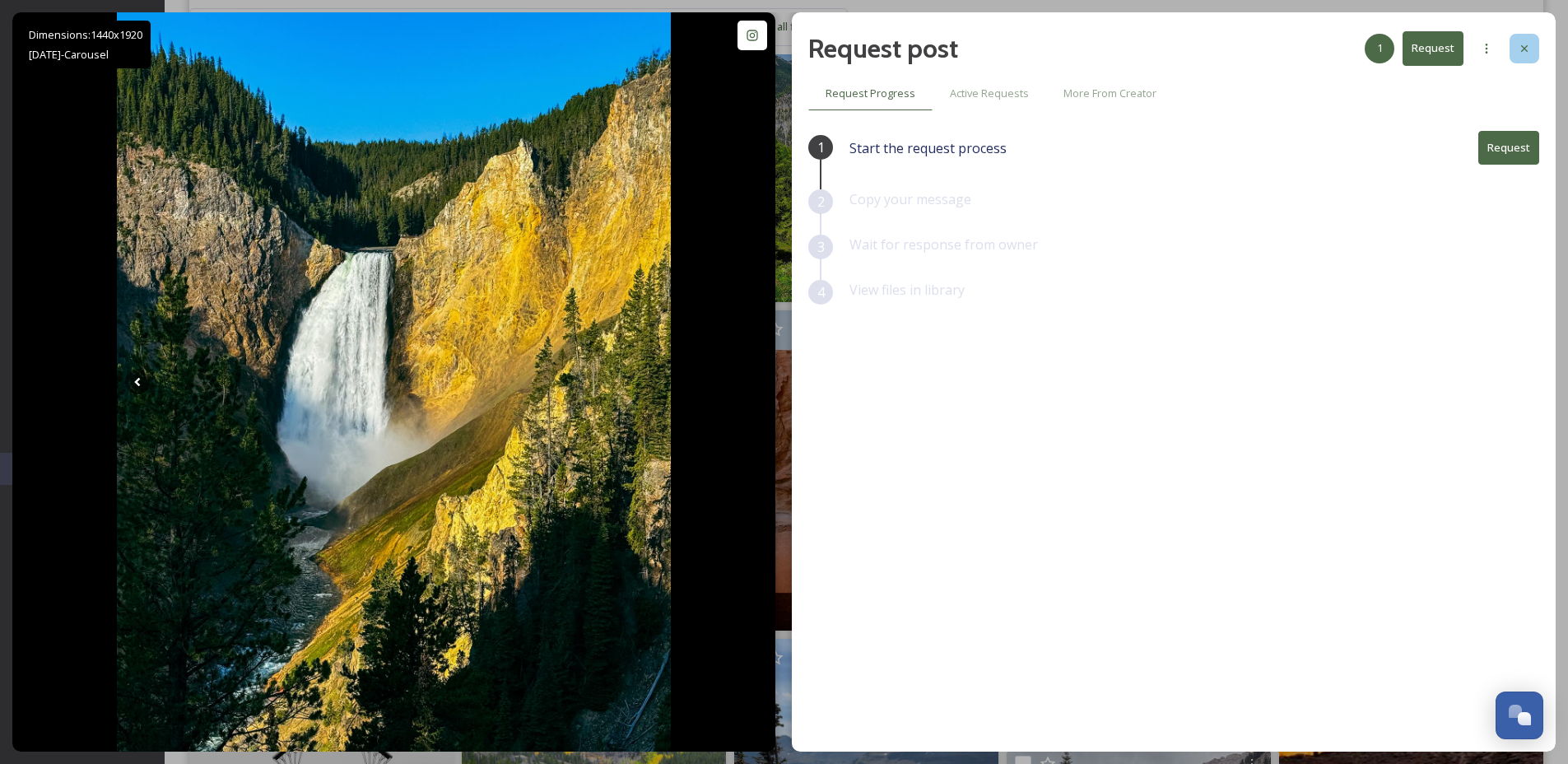
click at [1524, 48] on icon at bounding box center [1524, 49] width 7 height 7
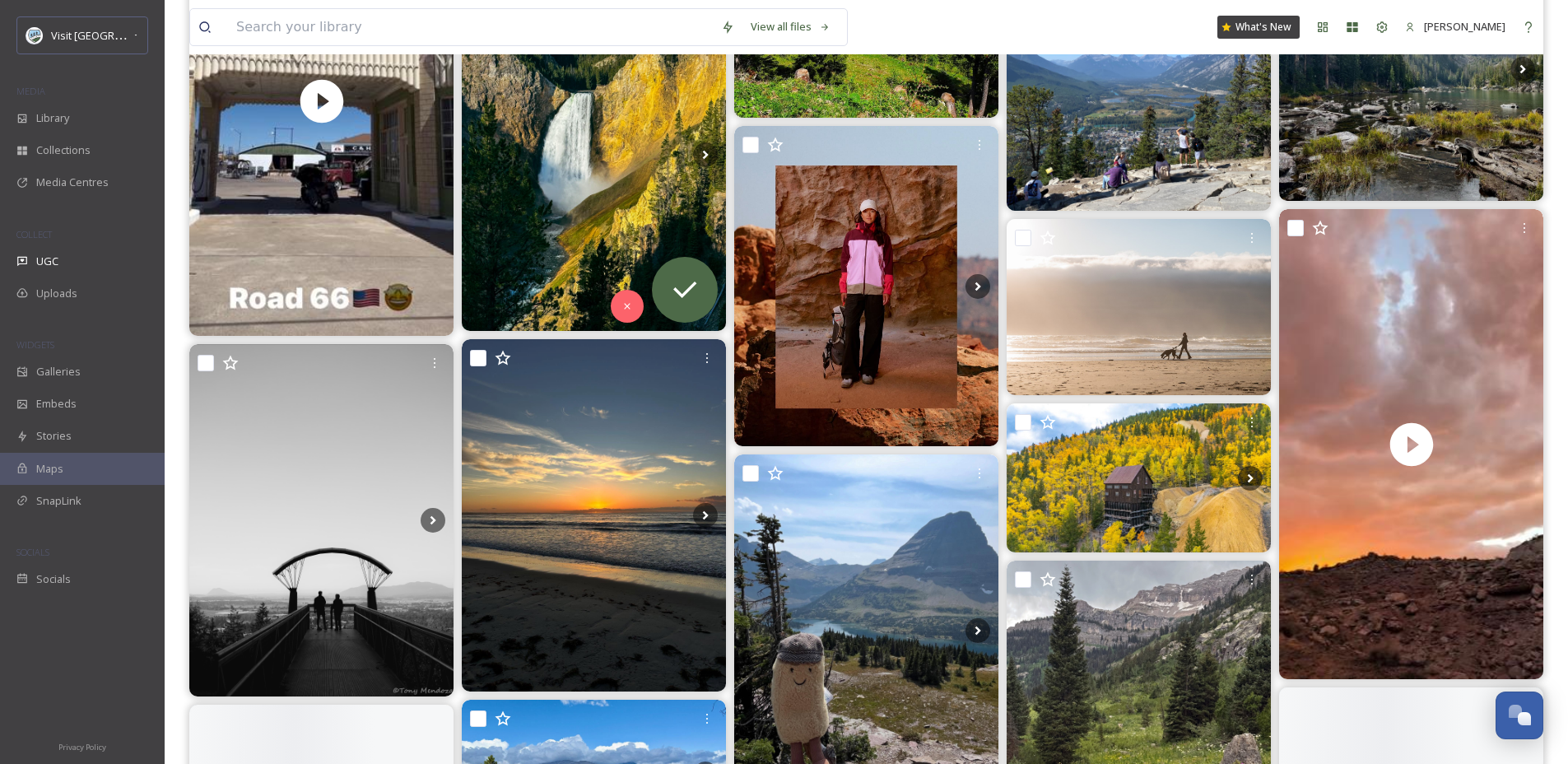
scroll to position [2624, 0]
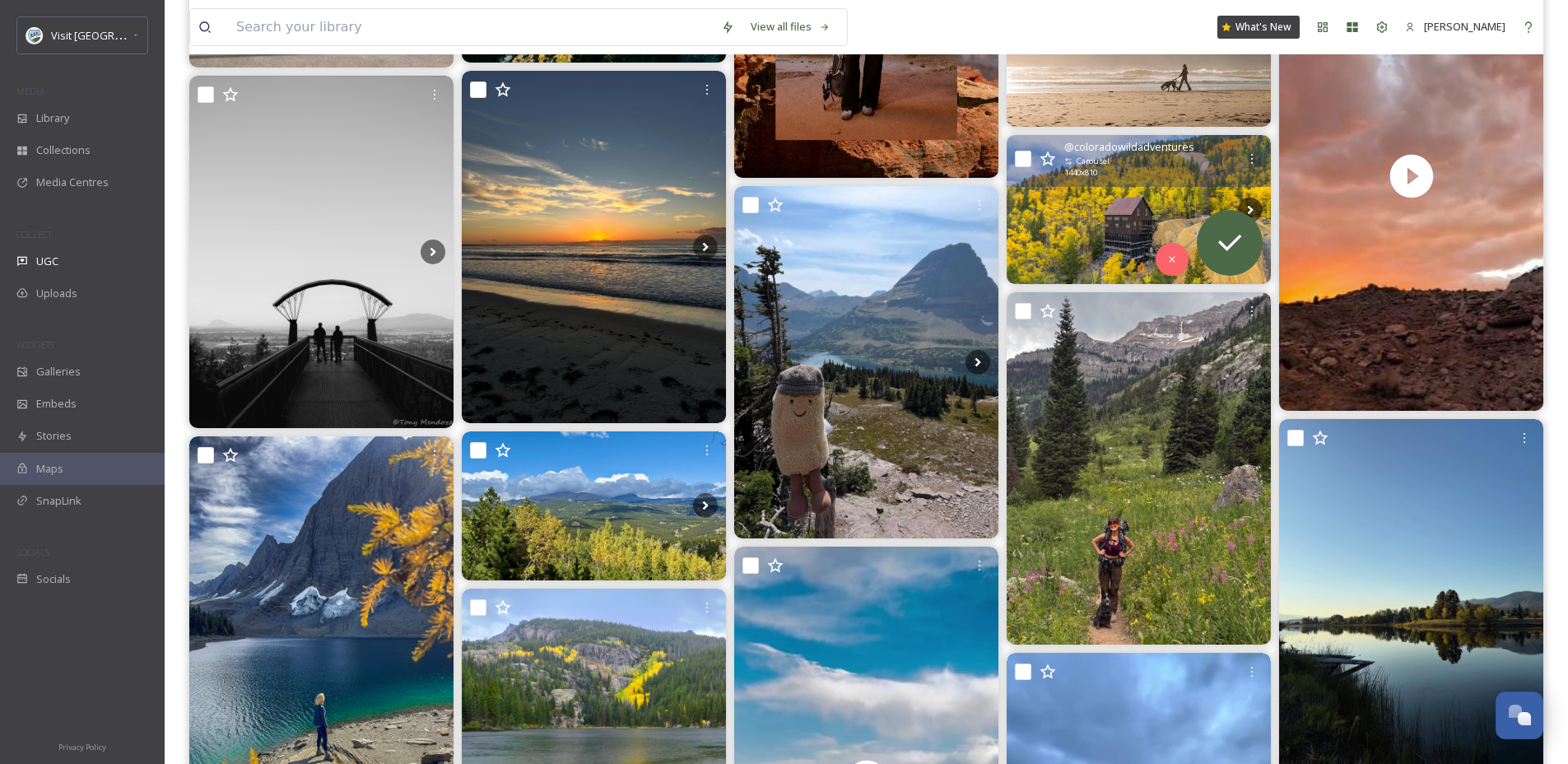
click at [1110, 214] on img at bounding box center [1138, 210] width 264 height 149
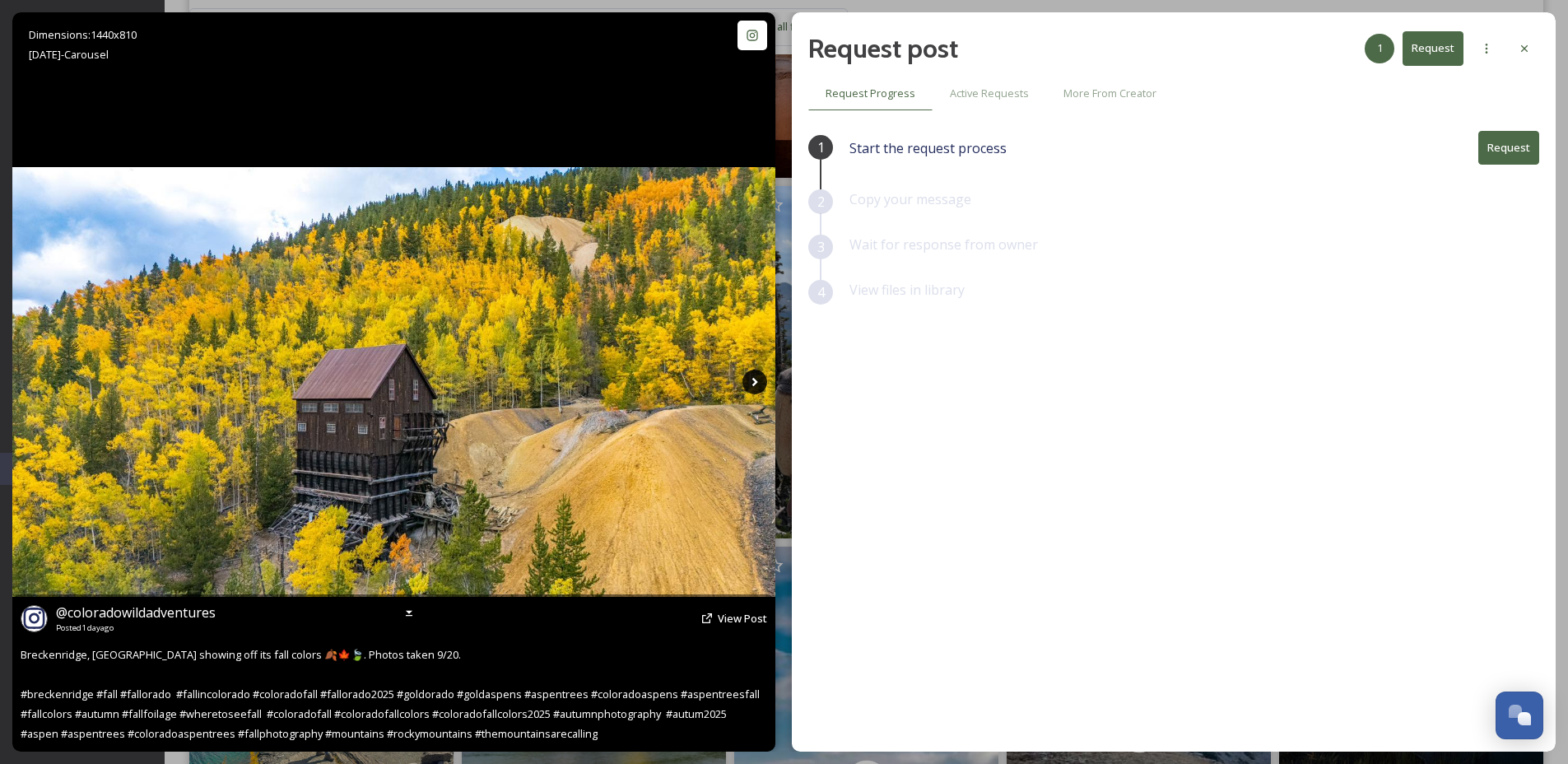
click at [751, 388] on icon at bounding box center [755, 382] width 25 height 25
click at [752, 385] on icon at bounding box center [755, 382] width 25 height 25
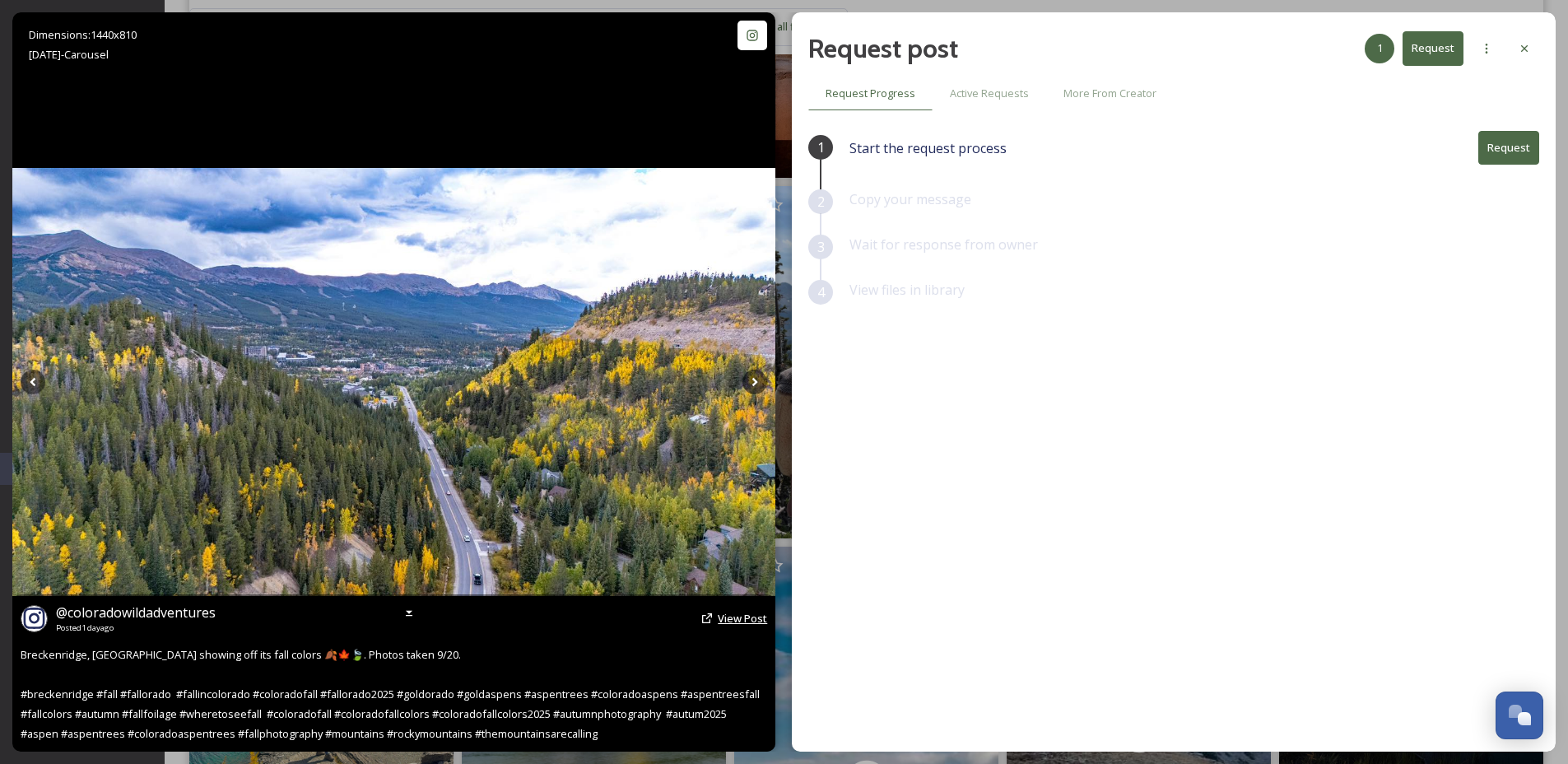
click at [723, 617] on span "View Post" at bounding box center [743, 618] width 50 height 15
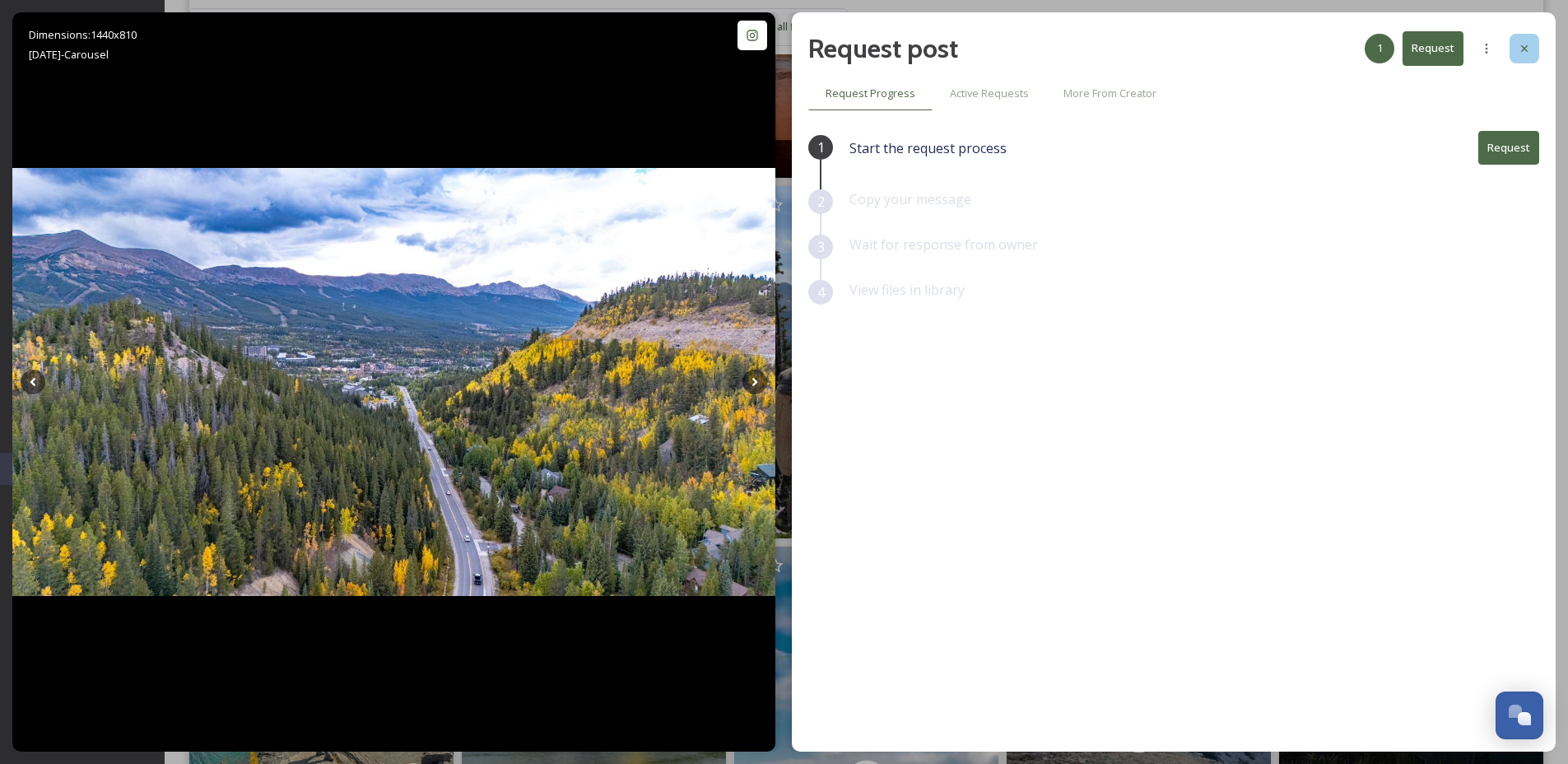
click at [1527, 42] on icon at bounding box center [1525, 49] width 13 height 13
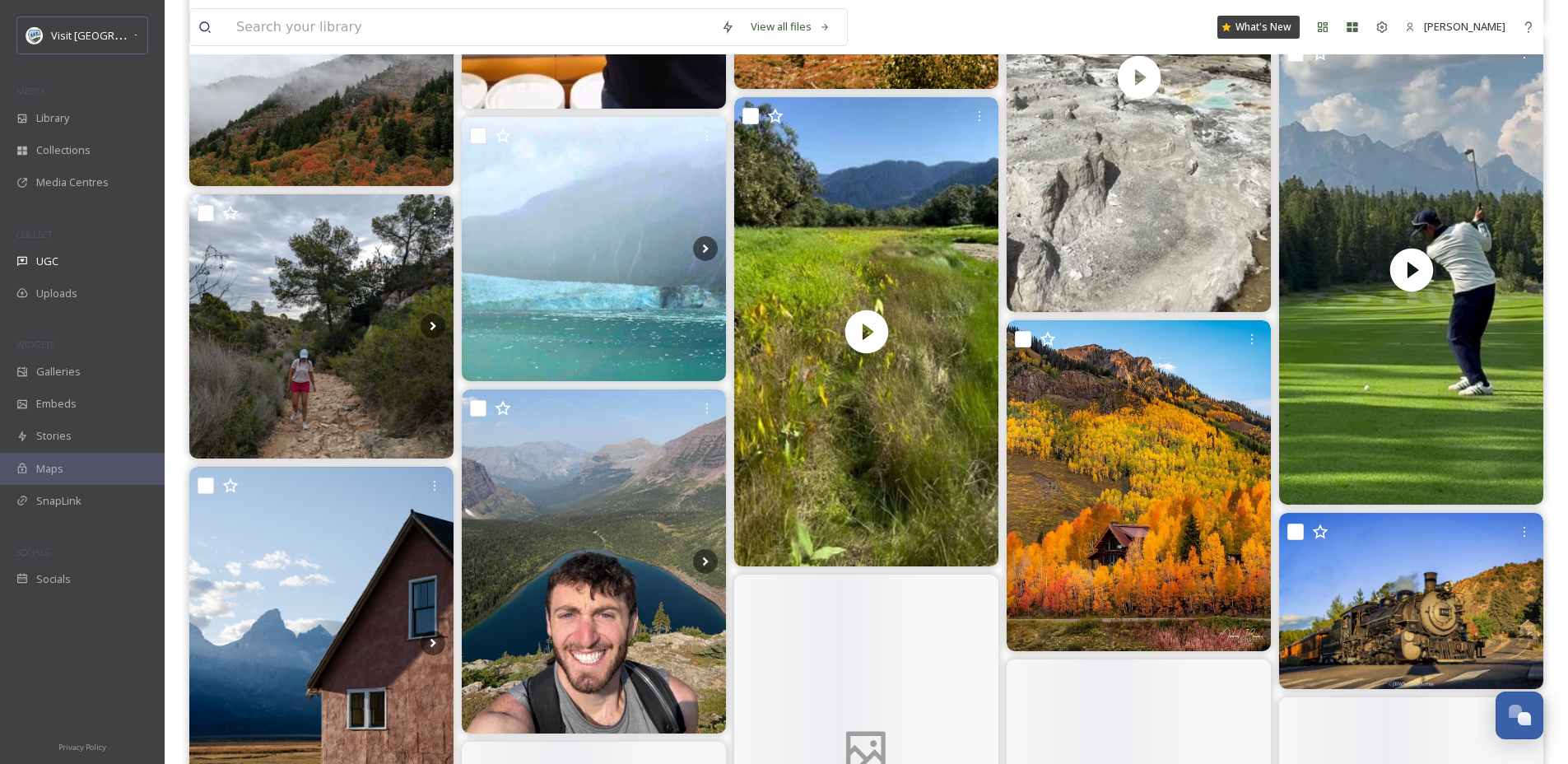
scroll to position [3926, 0]
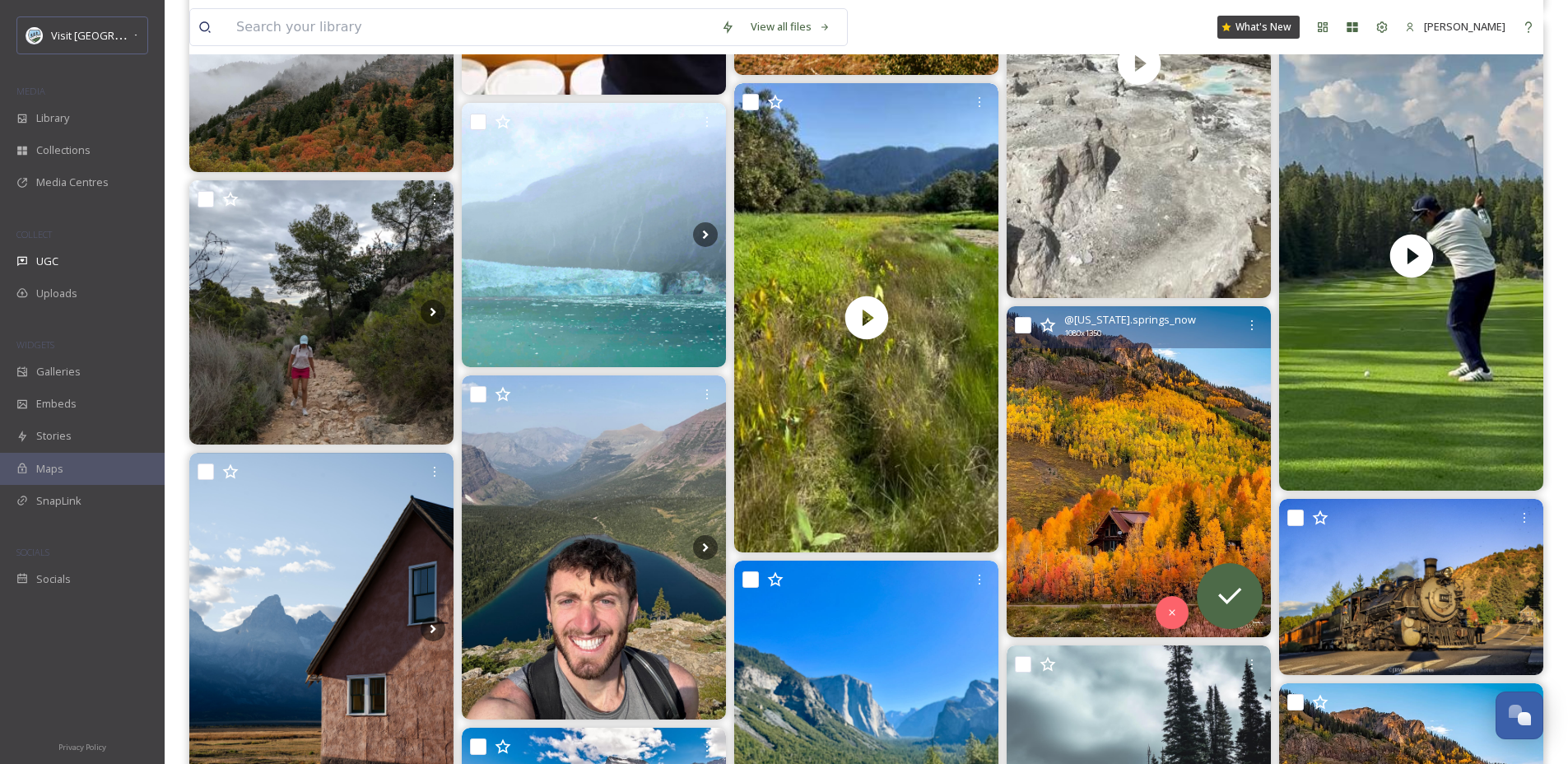
click at [1197, 419] on img at bounding box center [1138, 471] width 264 height 330
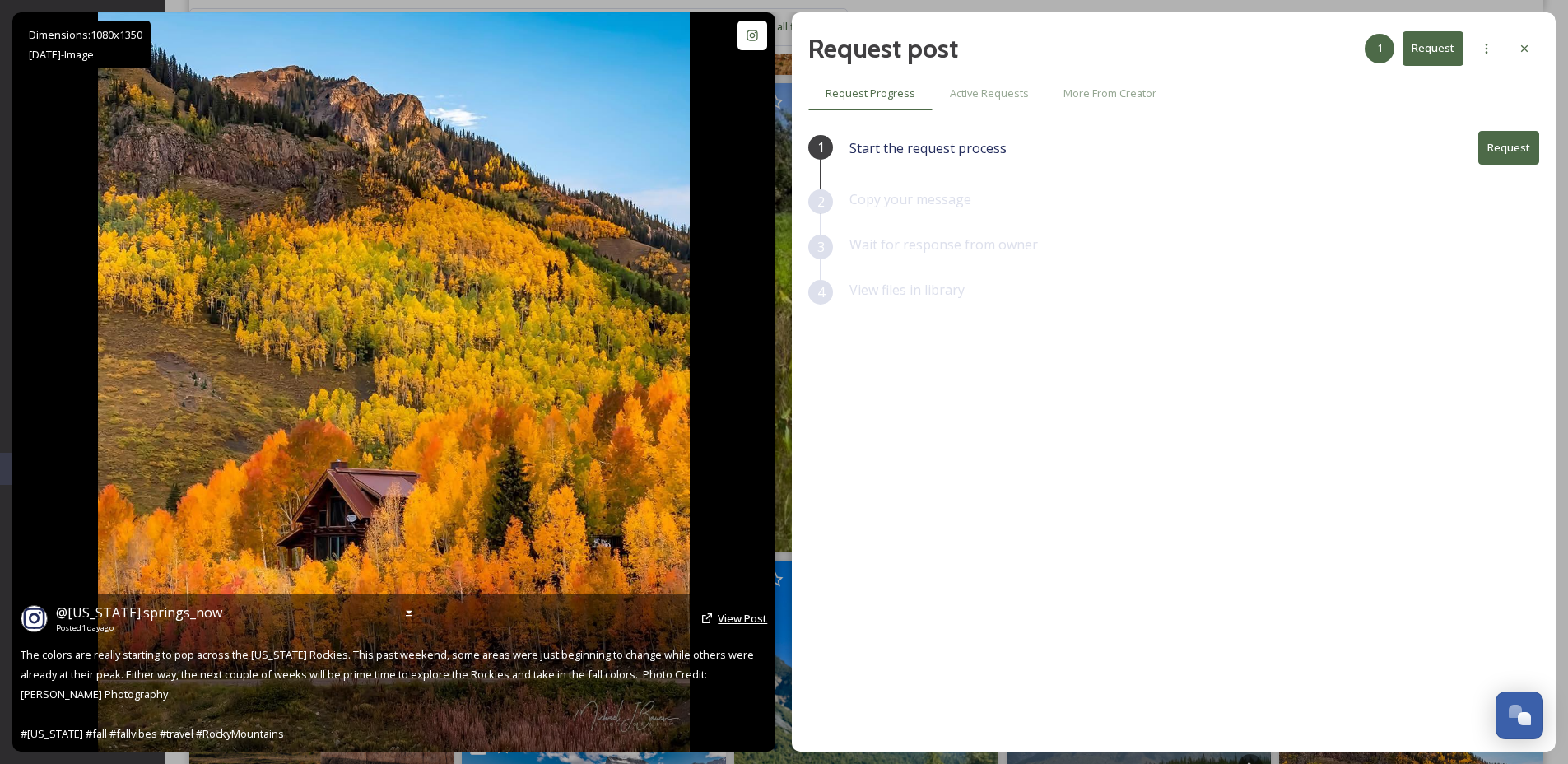
click at [734, 613] on span "View Post" at bounding box center [743, 618] width 50 height 15
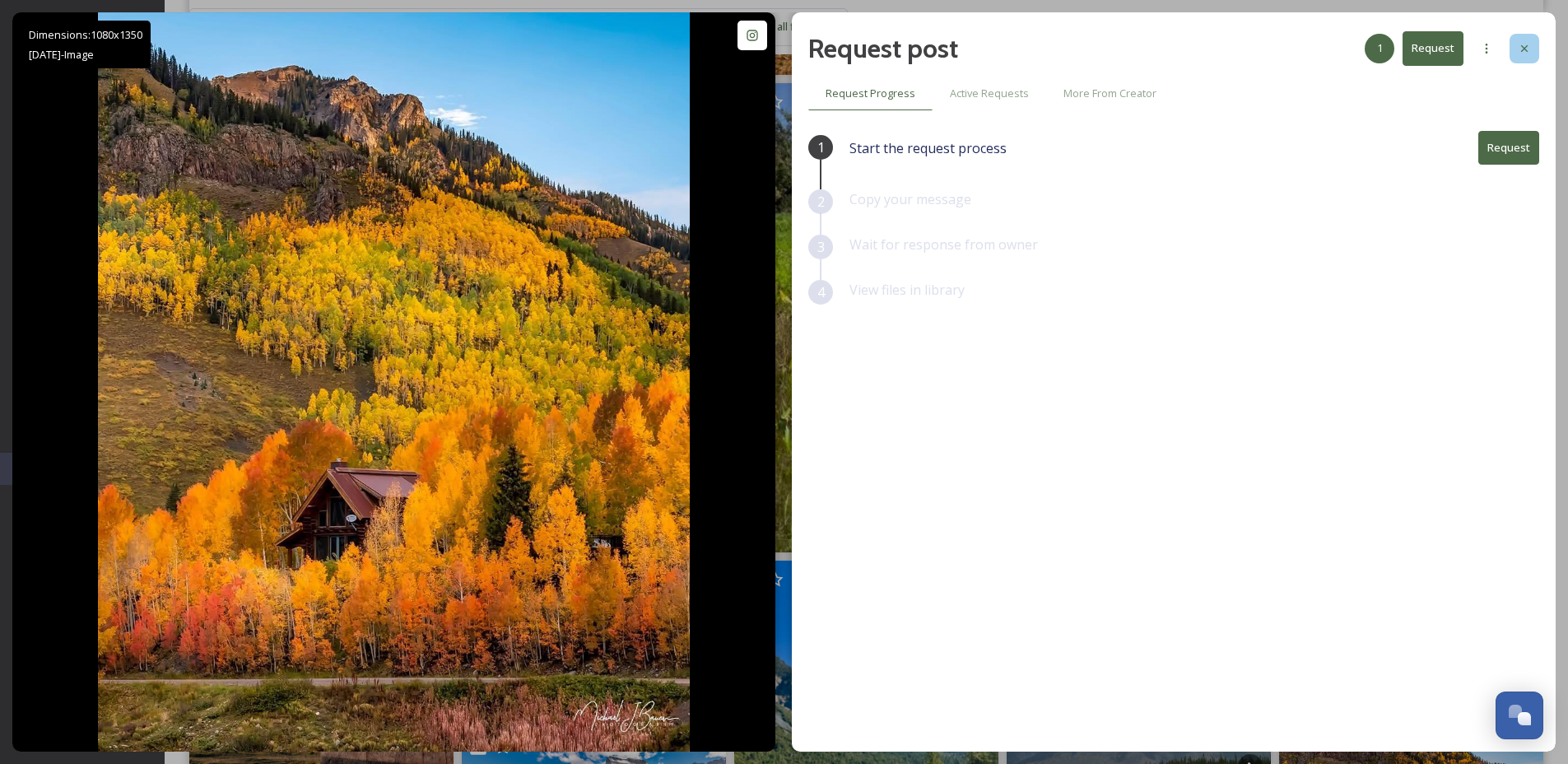
click at [1513, 53] on div at bounding box center [1524, 48] width 30 height 30
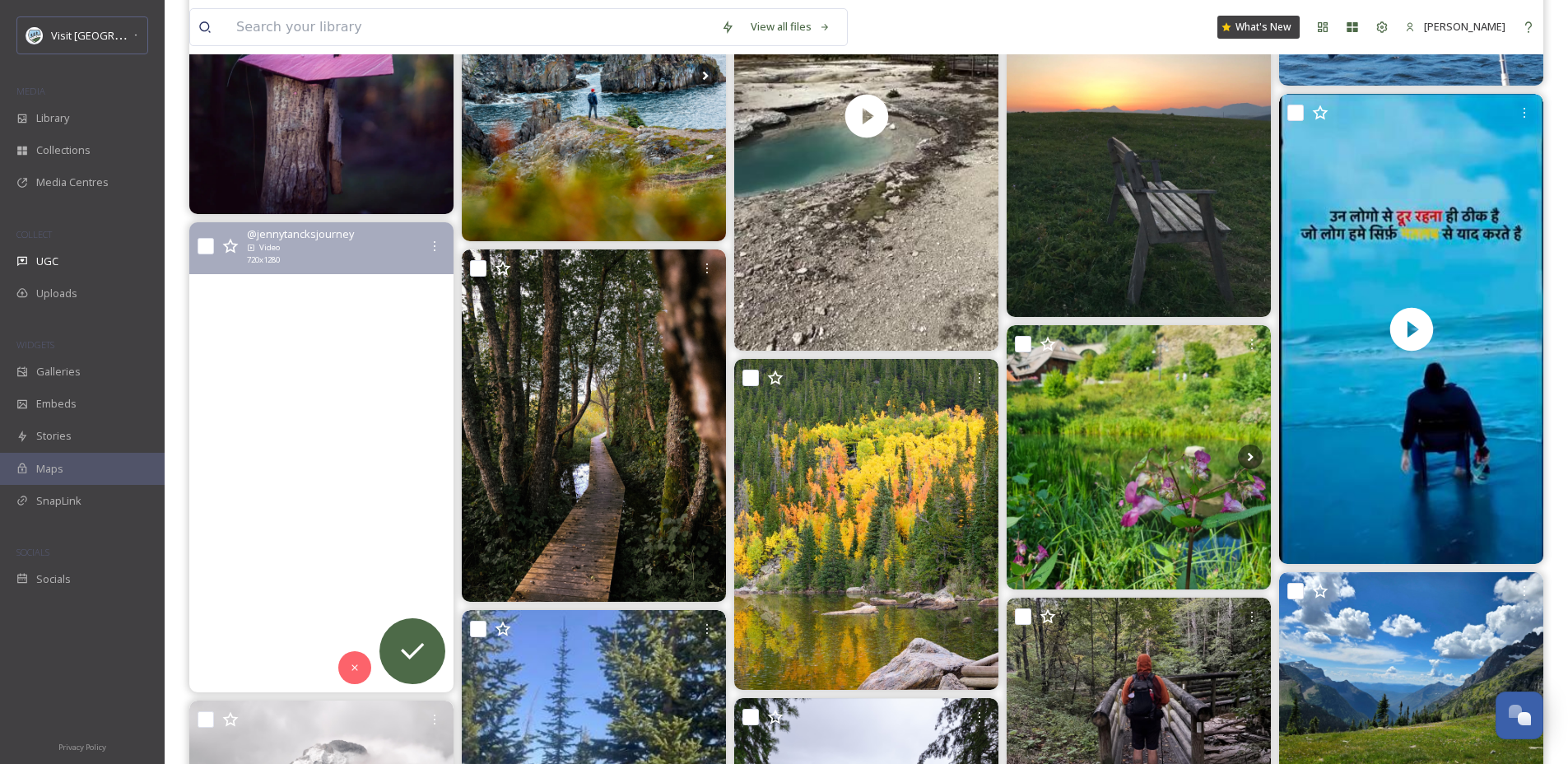
scroll to position [6197, 0]
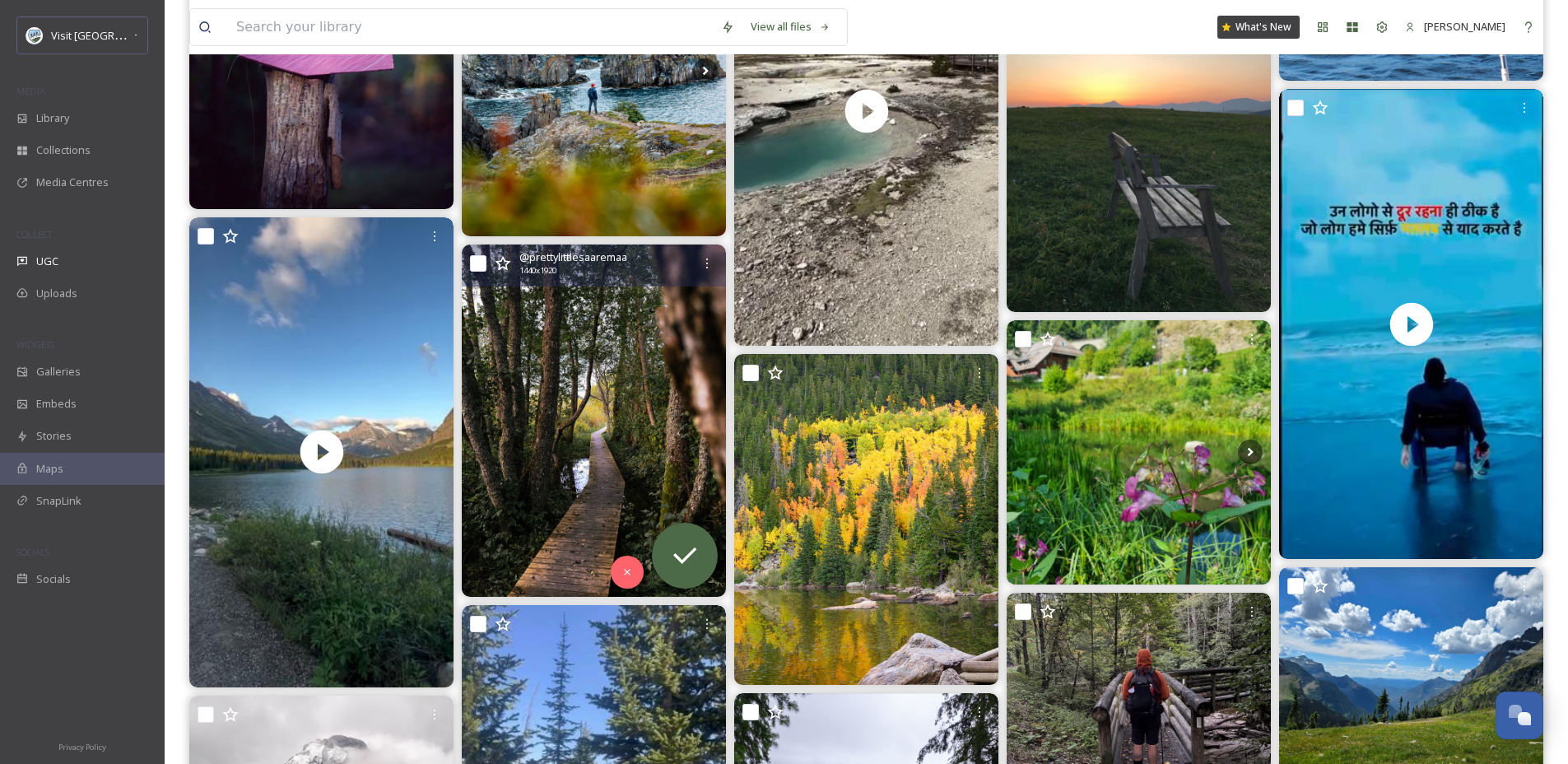
click at [534, 428] on img at bounding box center [594, 421] width 264 height 352
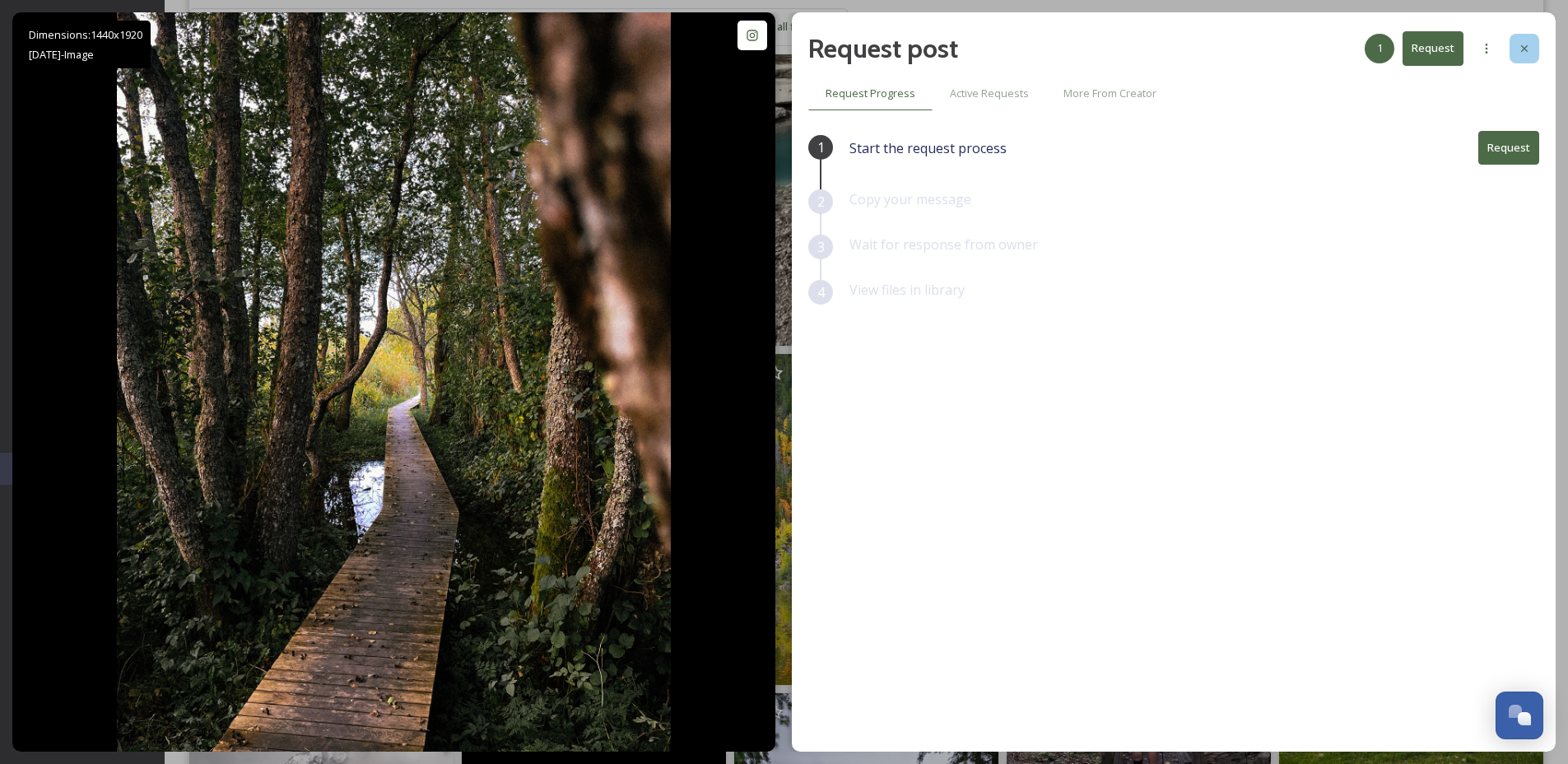
click at [1531, 52] on div at bounding box center [1524, 48] width 30 height 30
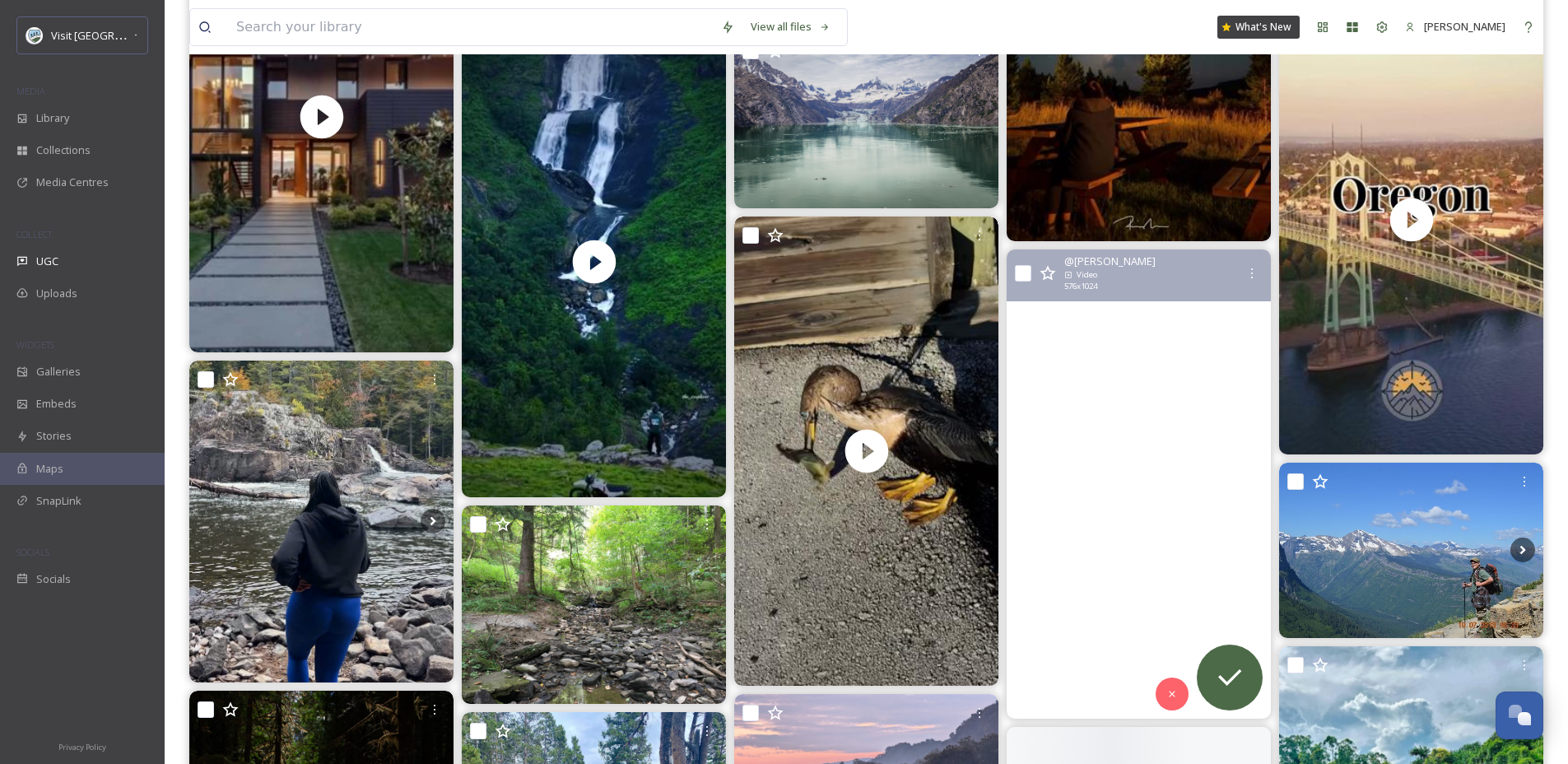
scroll to position [7752, 0]
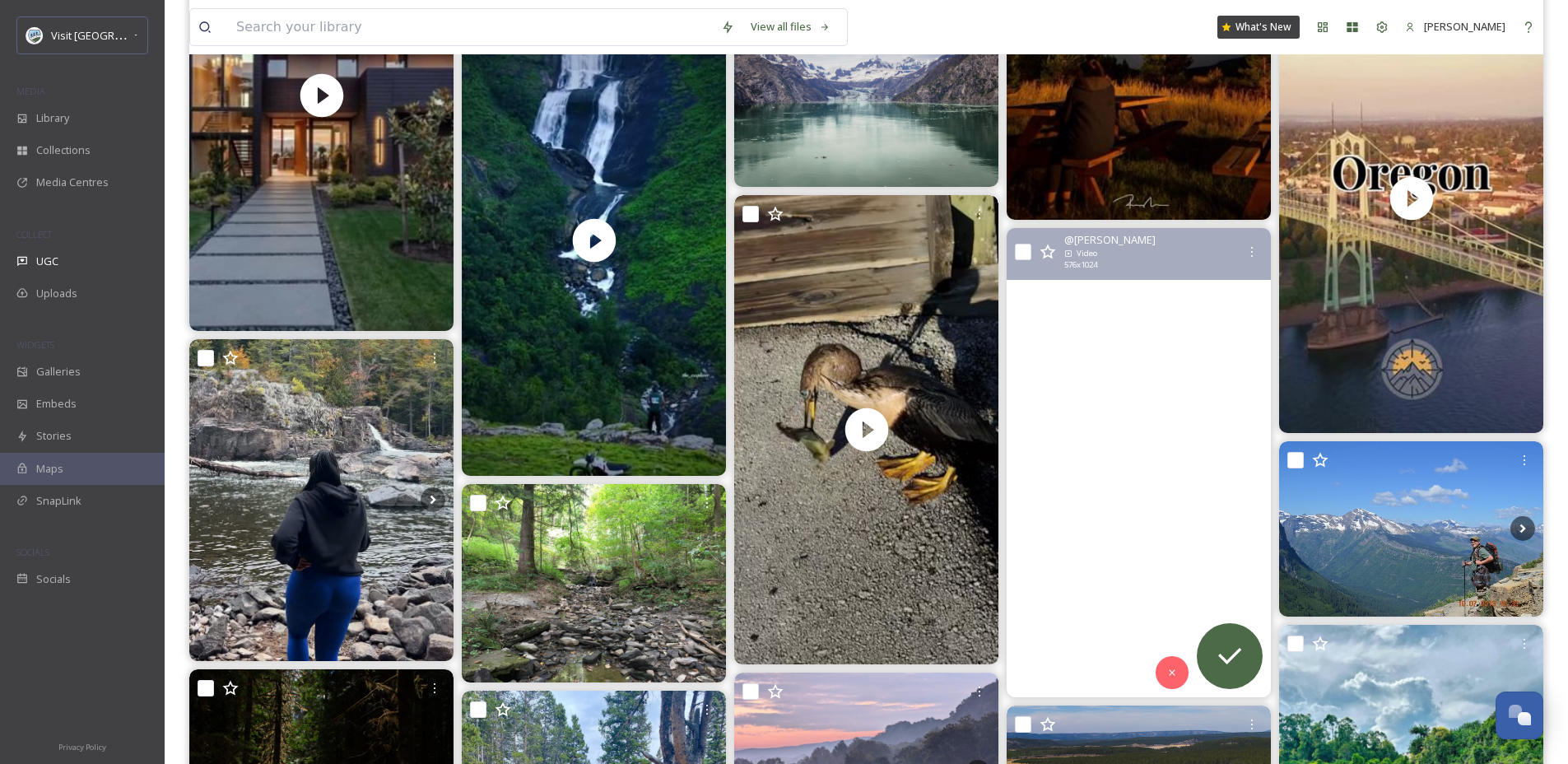
click at [1136, 490] on video "📍 Providence Canyon State Park\a\a#Hiking #easy #trail #nature #beautiful #peac…" at bounding box center [1138, 462] width 264 height 470
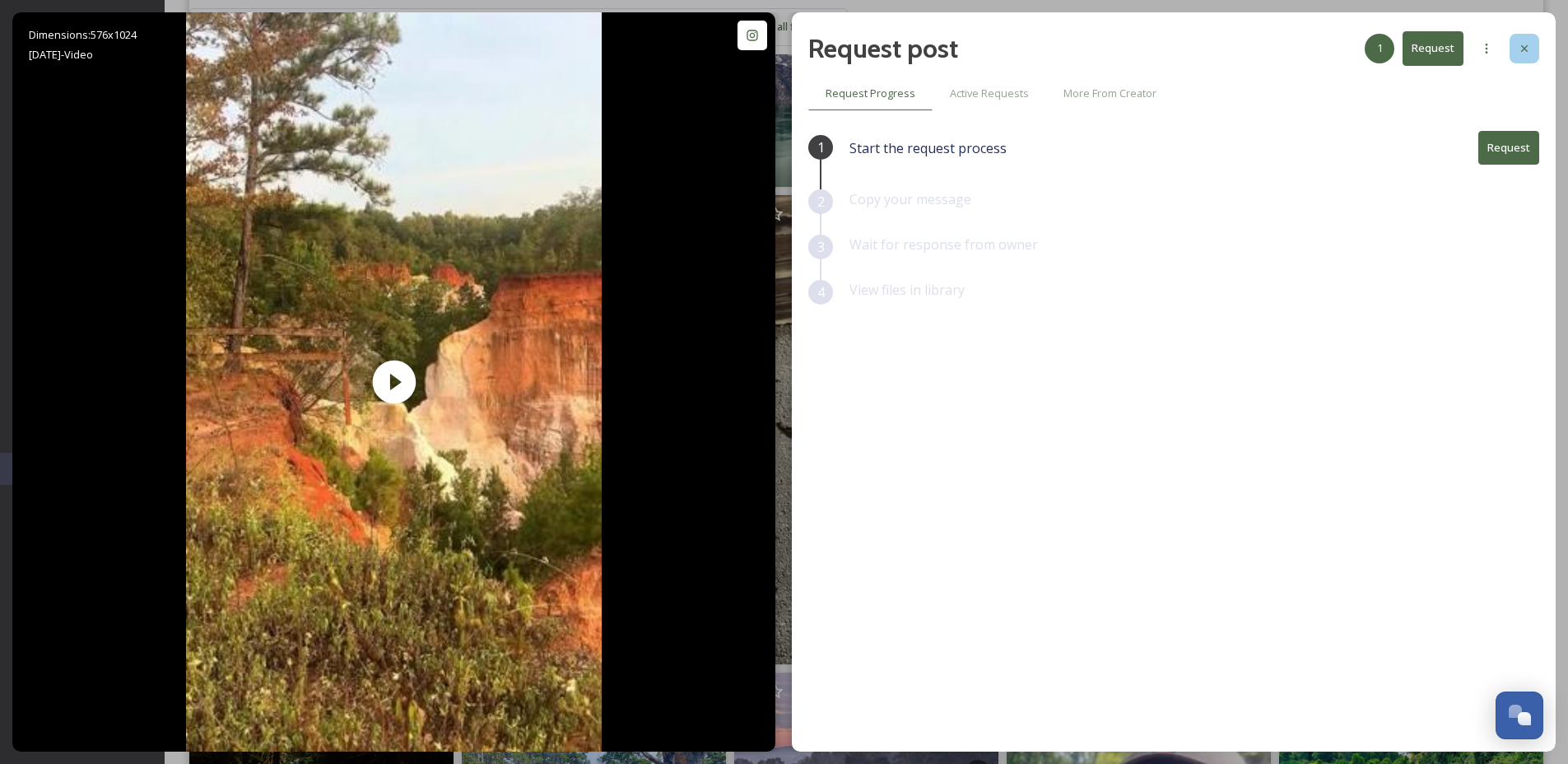
click at [1528, 46] on icon at bounding box center [1525, 49] width 13 height 13
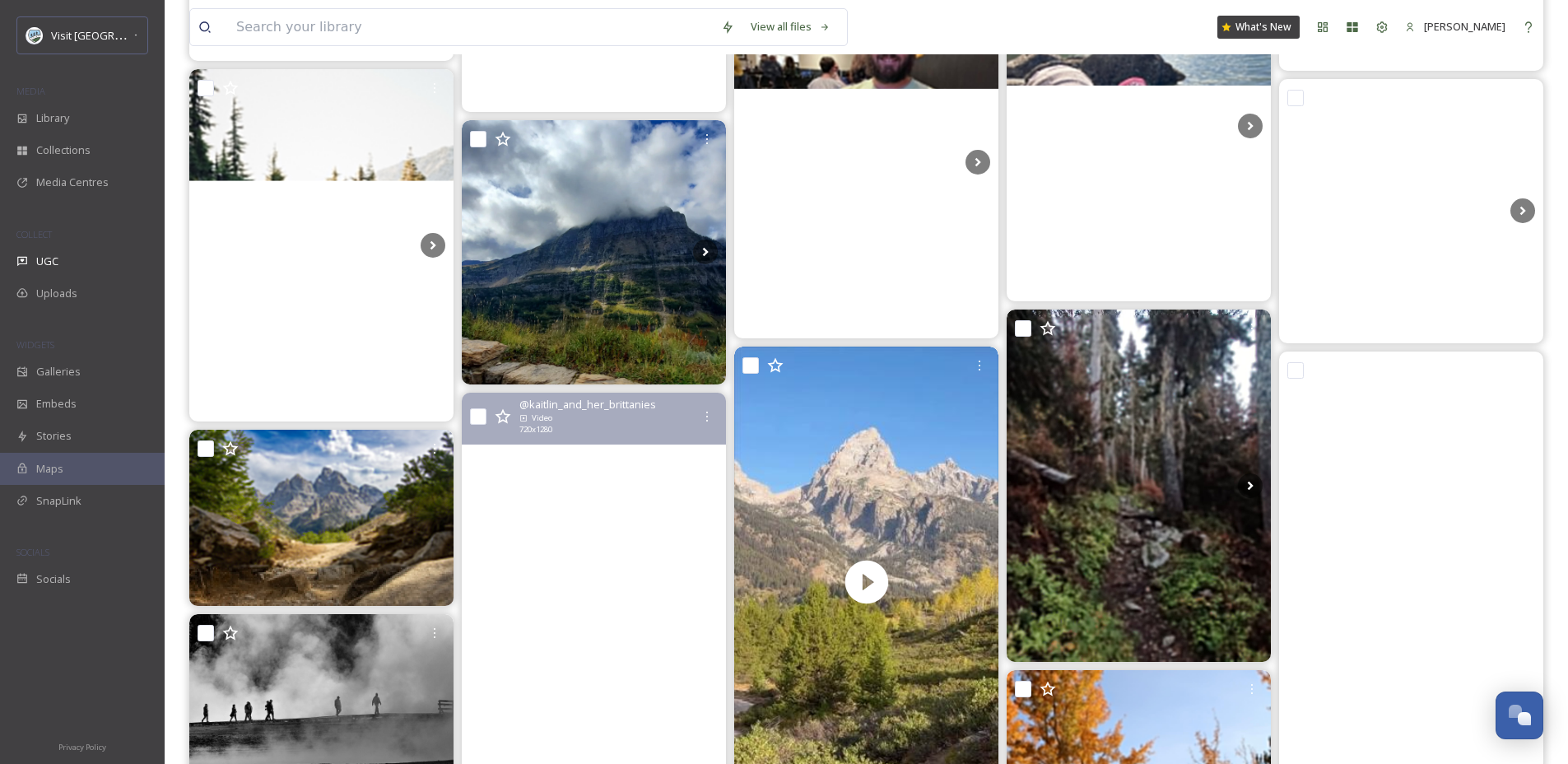
scroll to position [22320, 0]
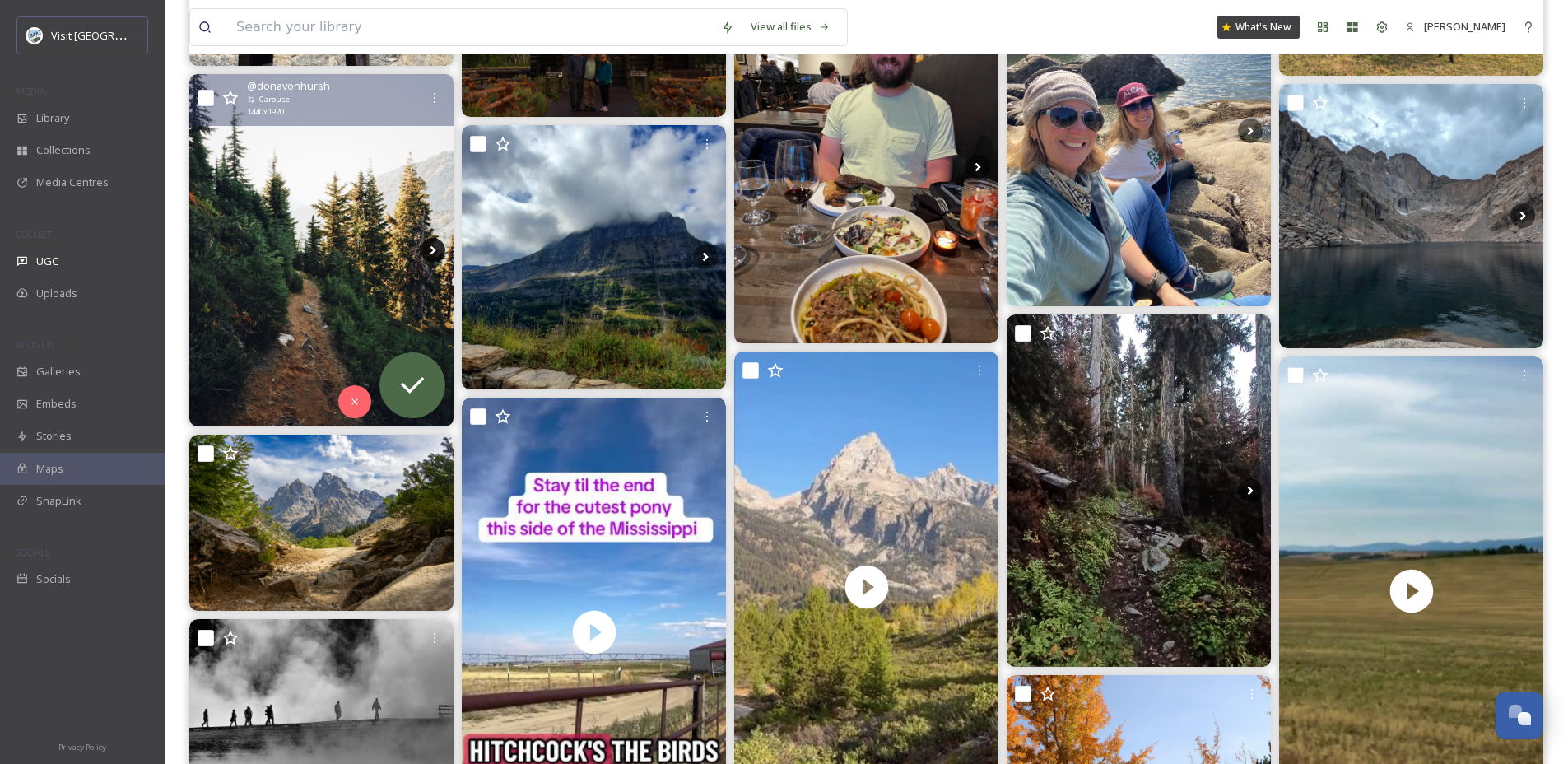
click at [429, 249] on icon at bounding box center [433, 251] width 25 height 25
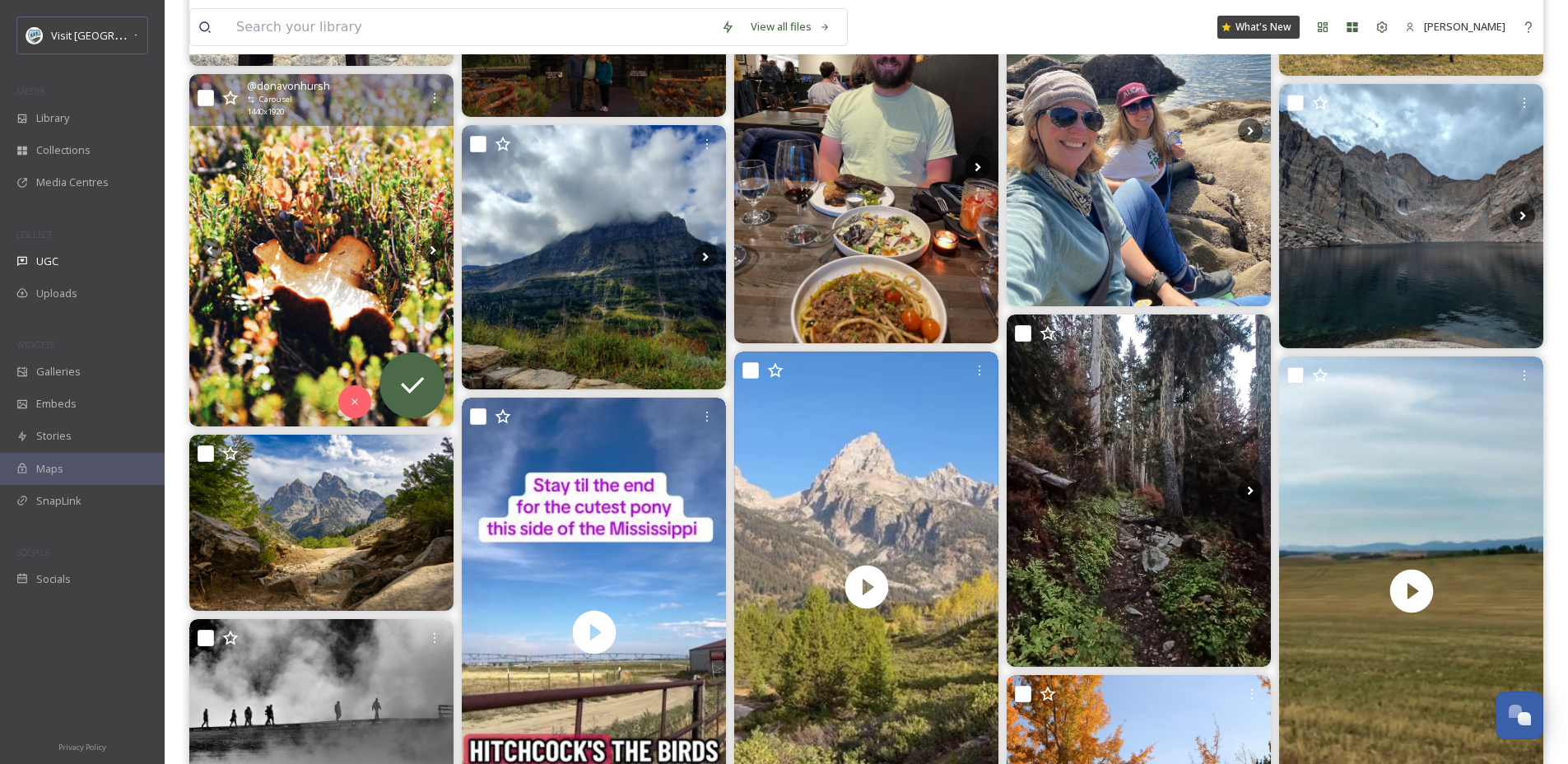
click at [324, 280] on img at bounding box center [321, 251] width 264 height 352
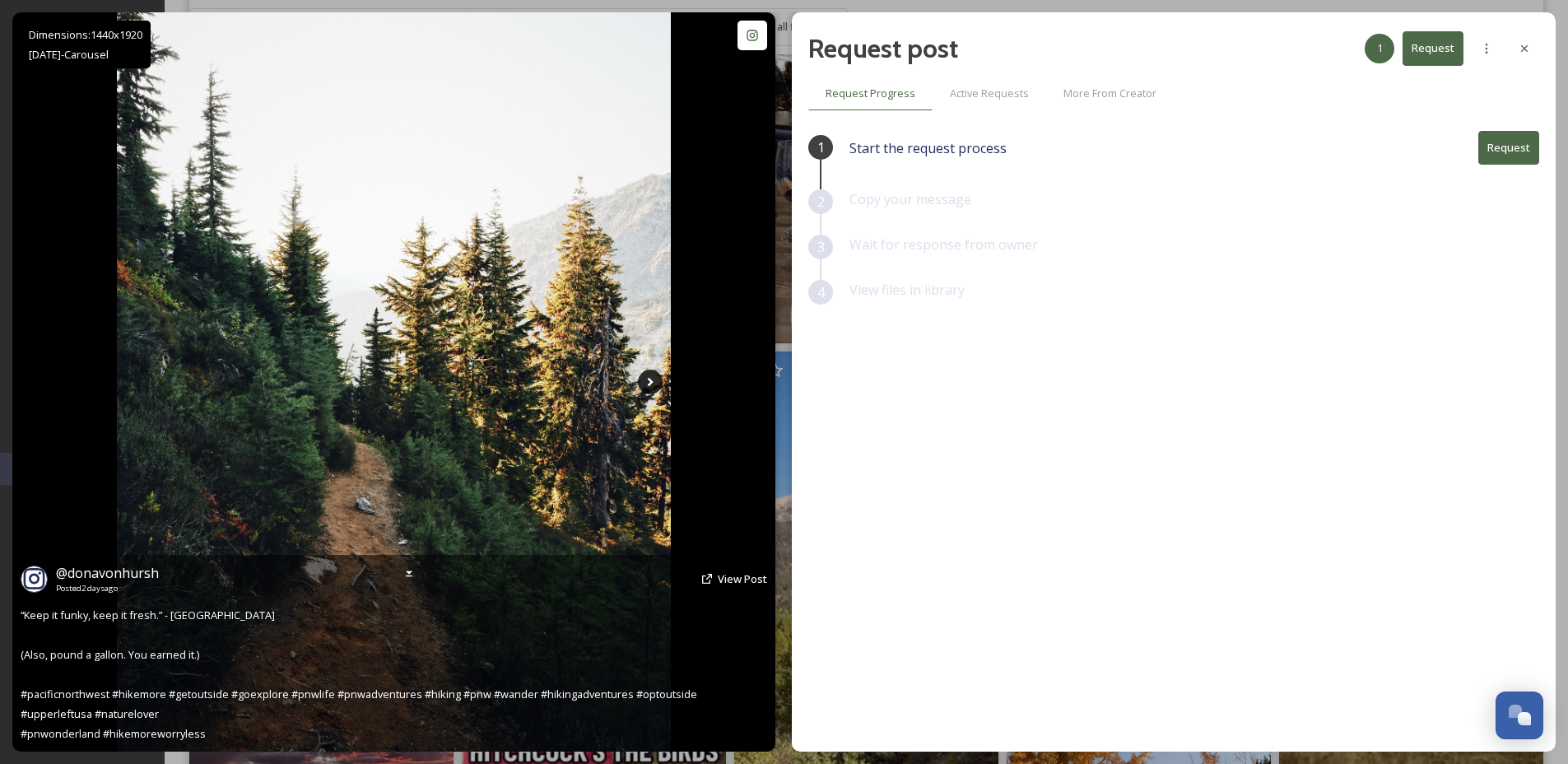
click at [652, 382] on icon at bounding box center [651, 382] width 6 height 10
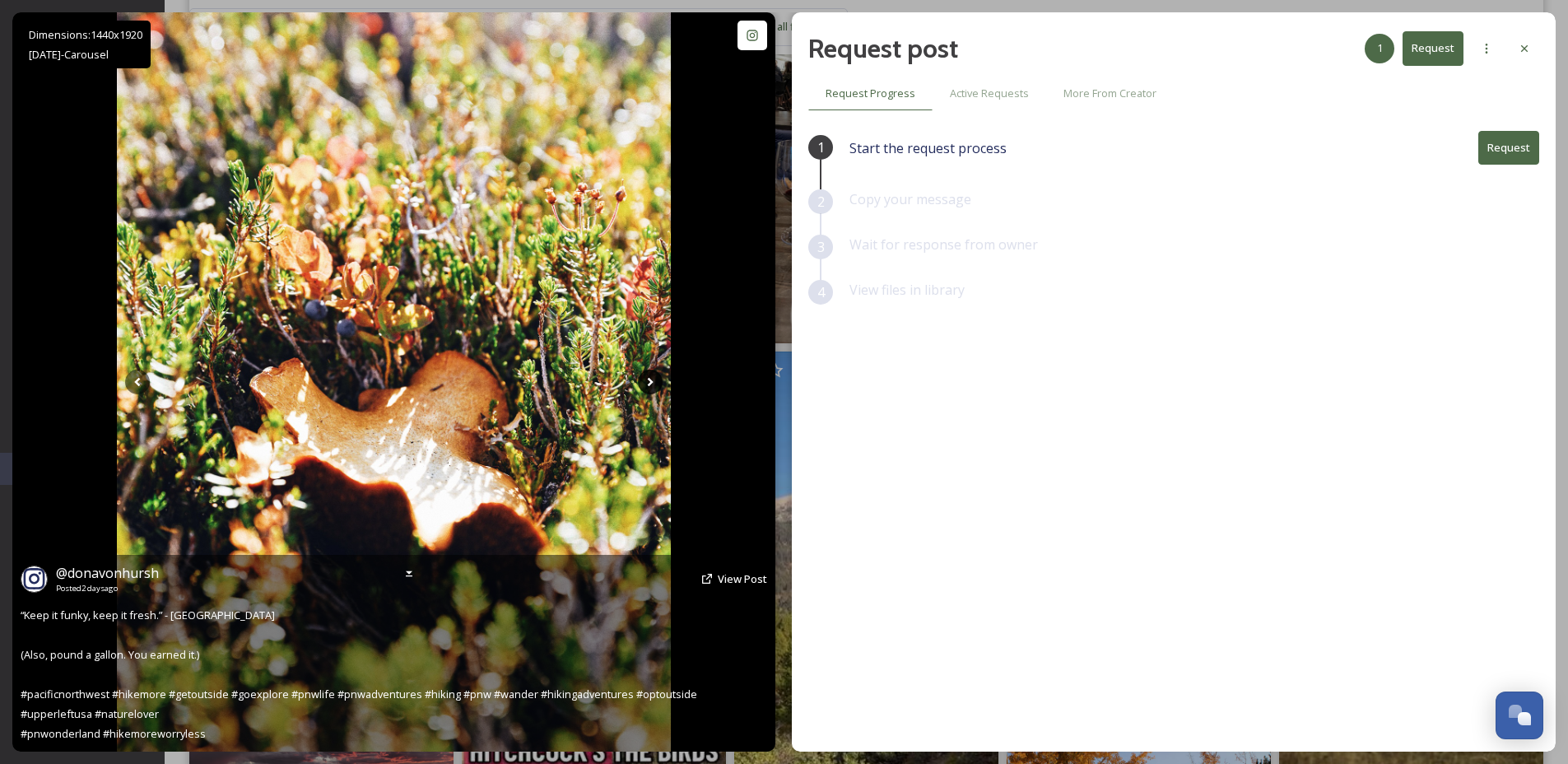
click at [652, 382] on icon at bounding box center [651, 382] width 6 height 10
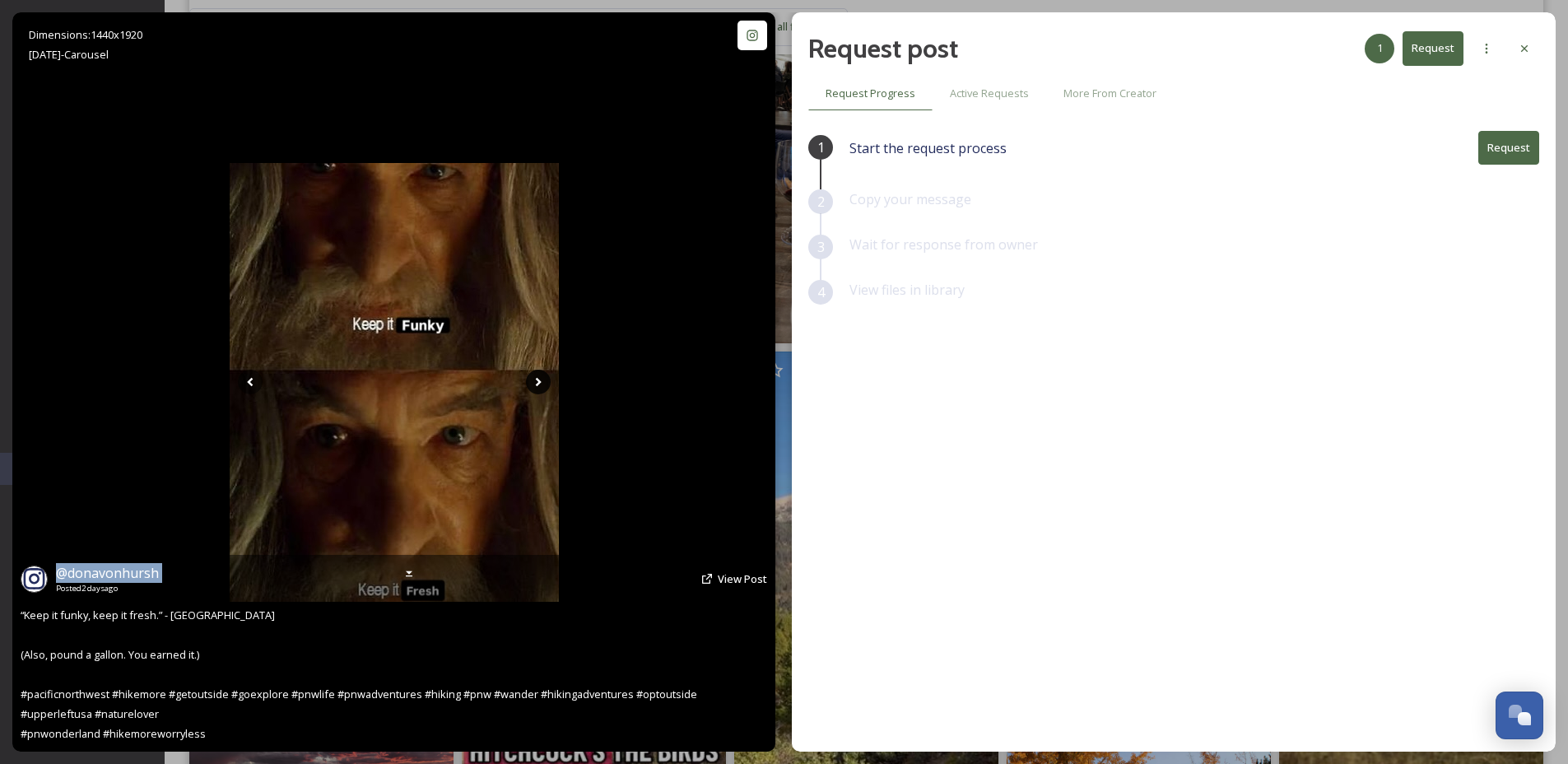
click at [652, 382] on div "Dimensions: 1440 x [DATE] - Carousel @ donavonhursh Posted [DATE] View Post “Ke…" at bounding box center [394, 382] width 764 height 739
click at [88, 407] on div "Dimensions: 1440 x [DATE] - Carousel @ donavonhursh Posted [DATE] View Post “Ke…" at bounding box center [394, 382] width 764 height 739
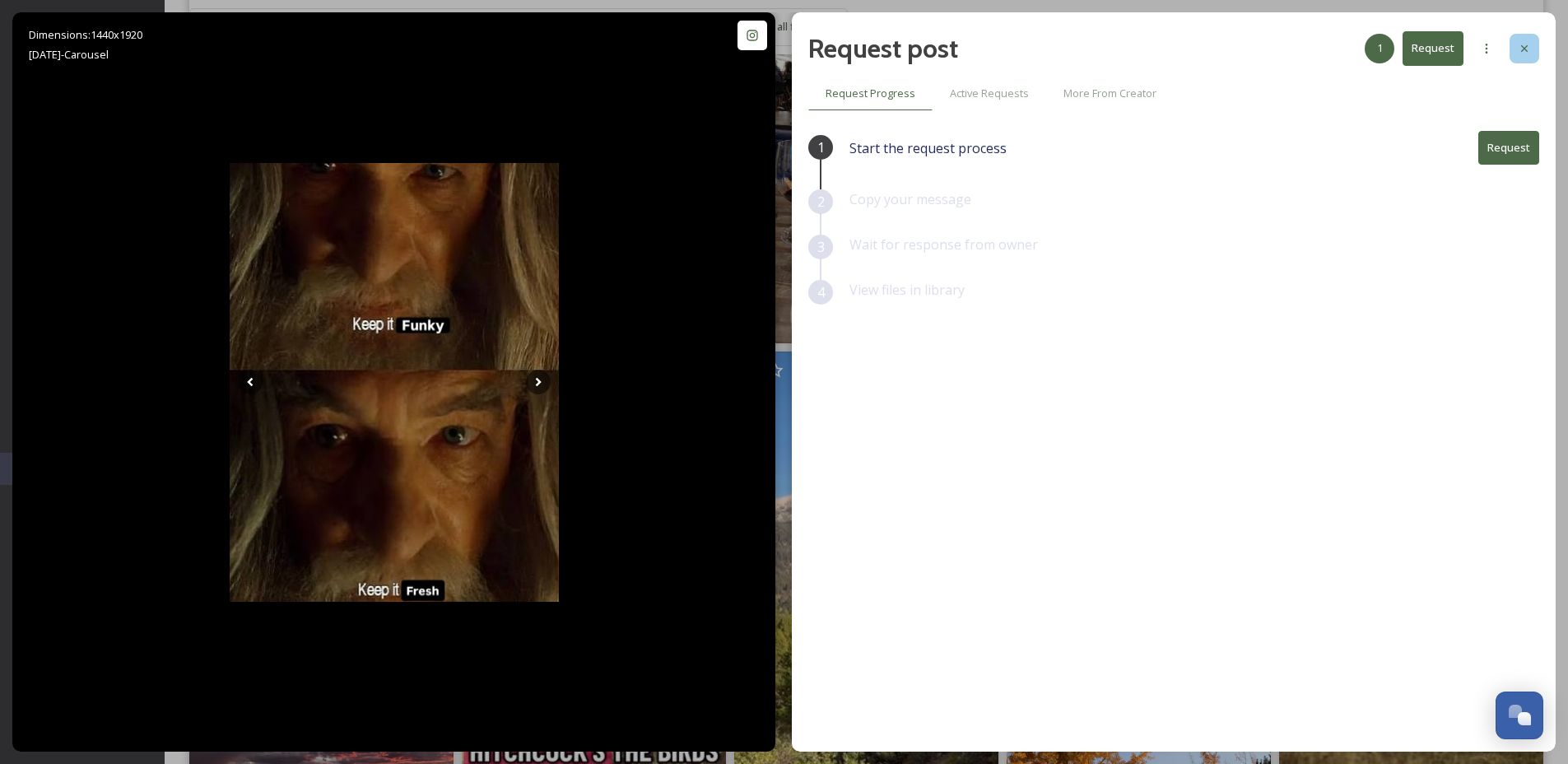
click at [1521, 49] on icon at bounding box center [1525, 49] width 13 height 13
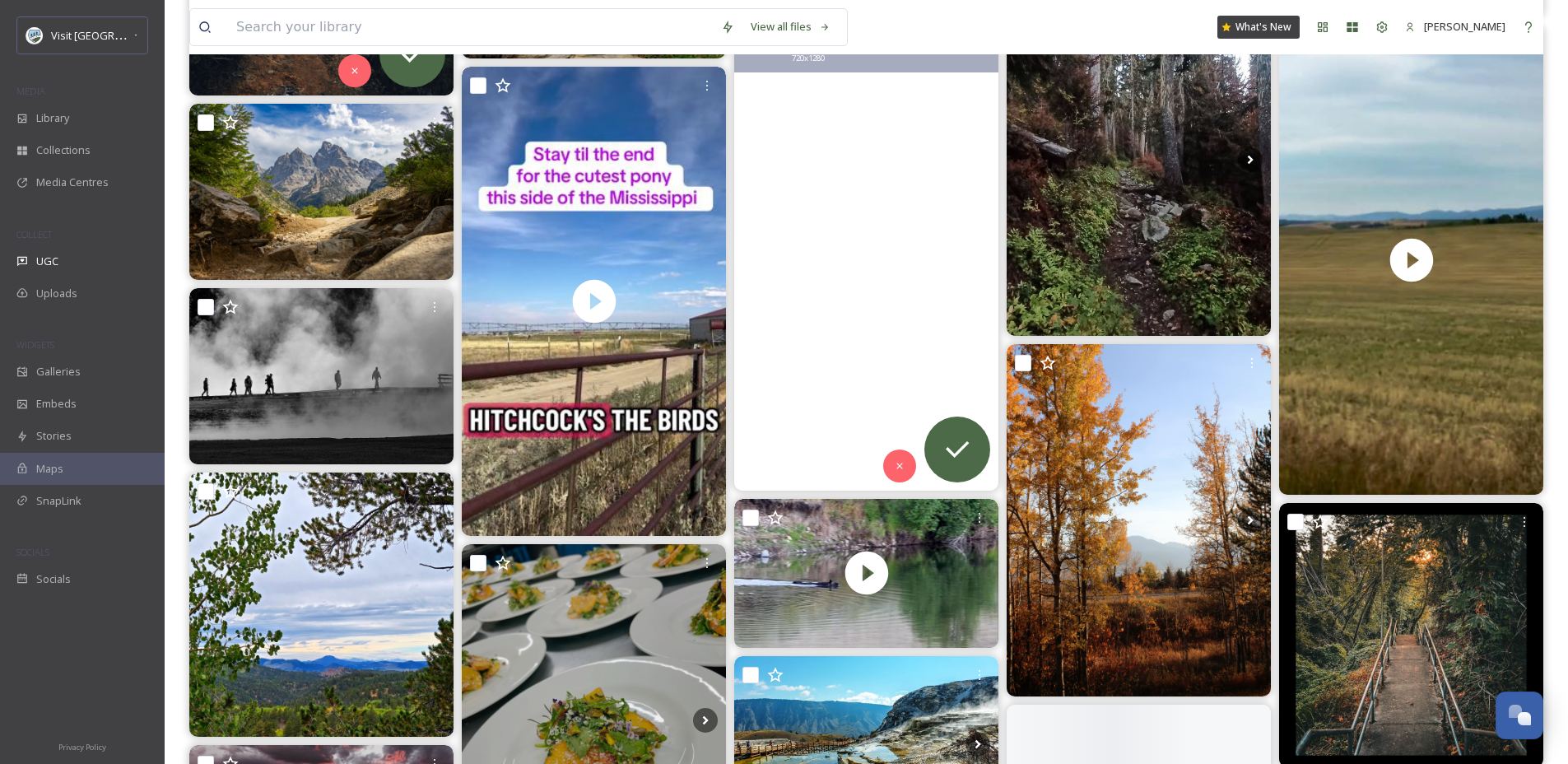
scroll to position [22658, 0]
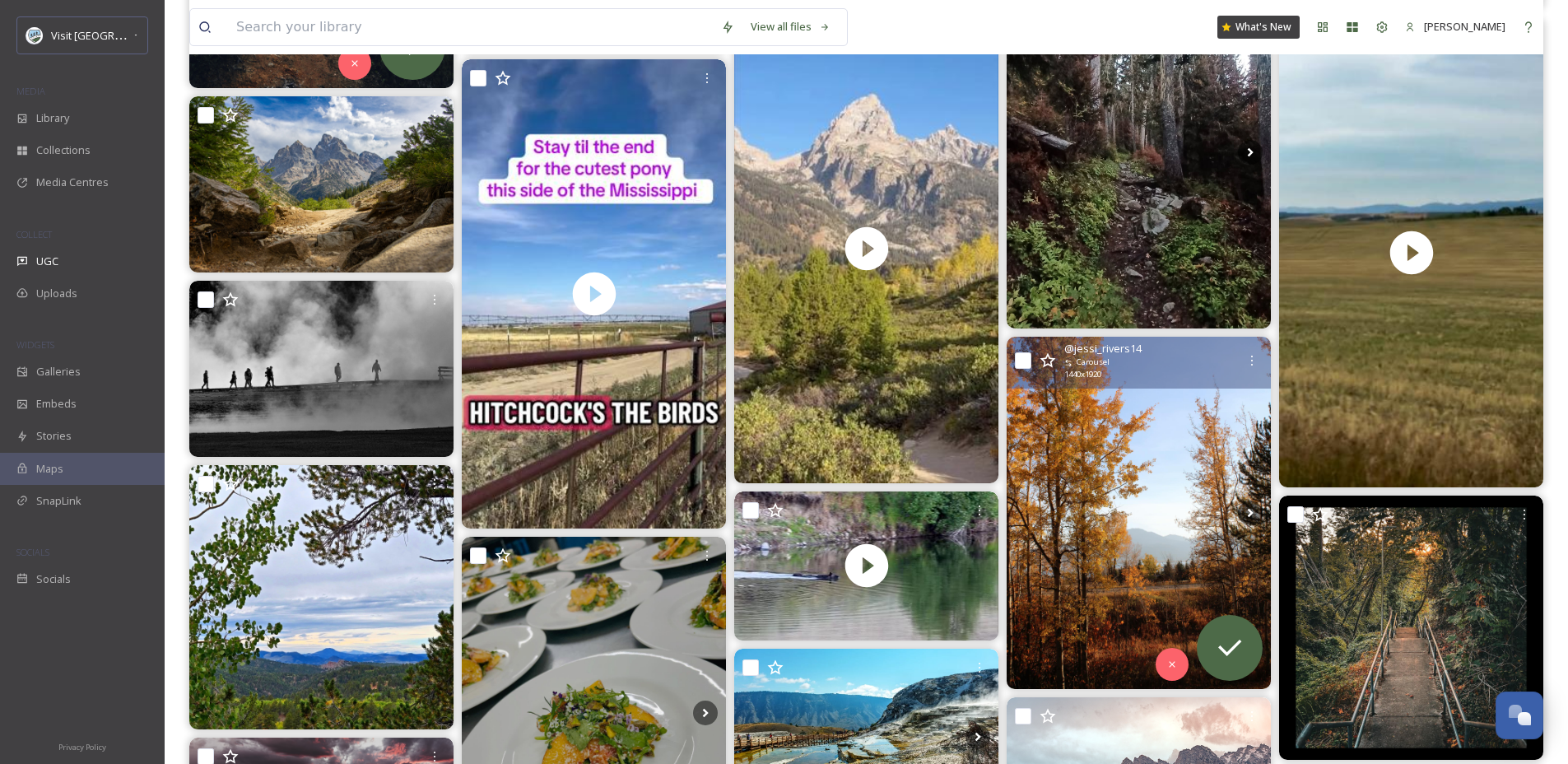
click at [1109, 462] on img at bounding box center [1138, 513] width 264 height 352
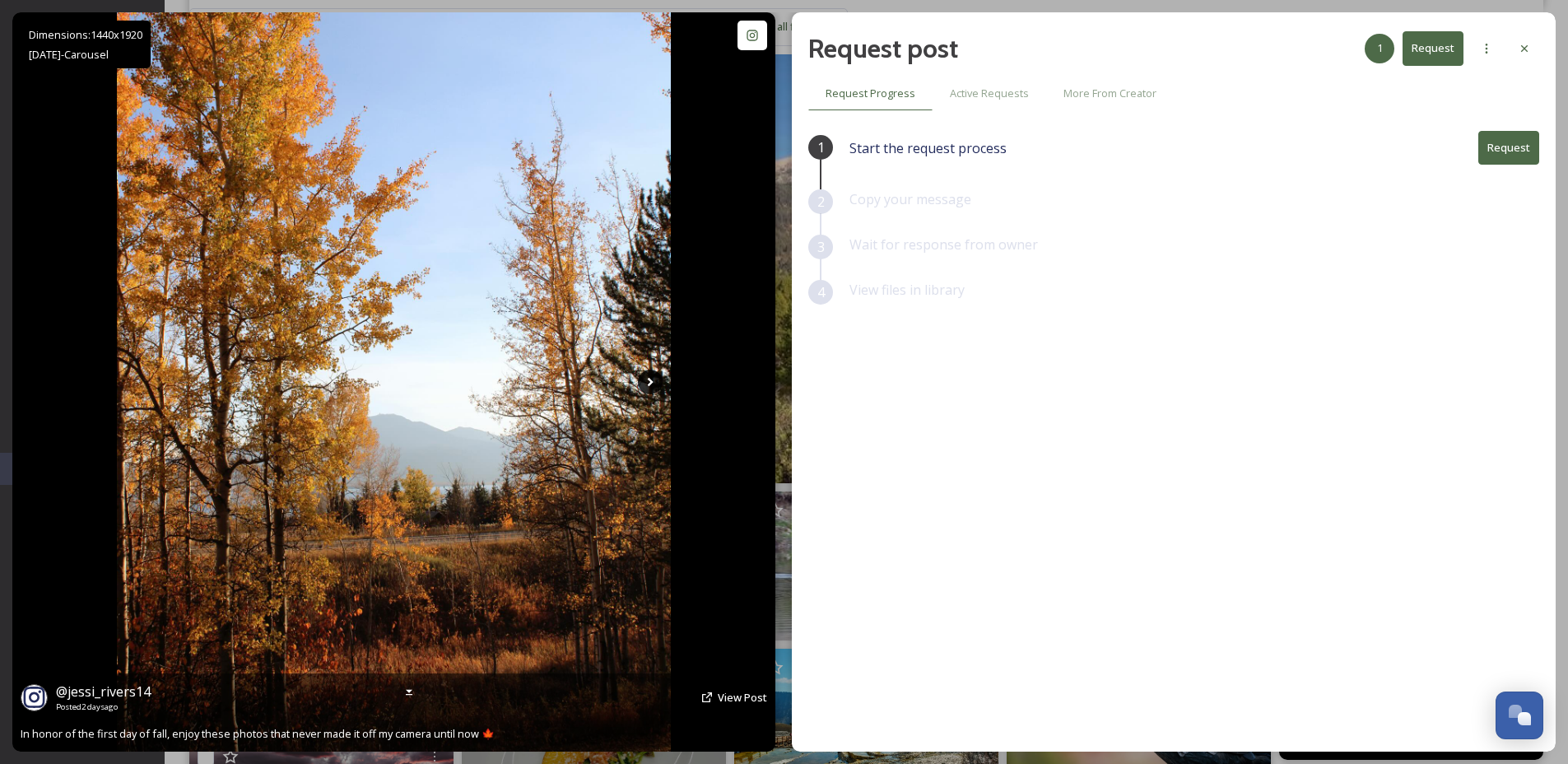
click at [648, 380] on icon at bounding box center [650, 382] width 25 height 25
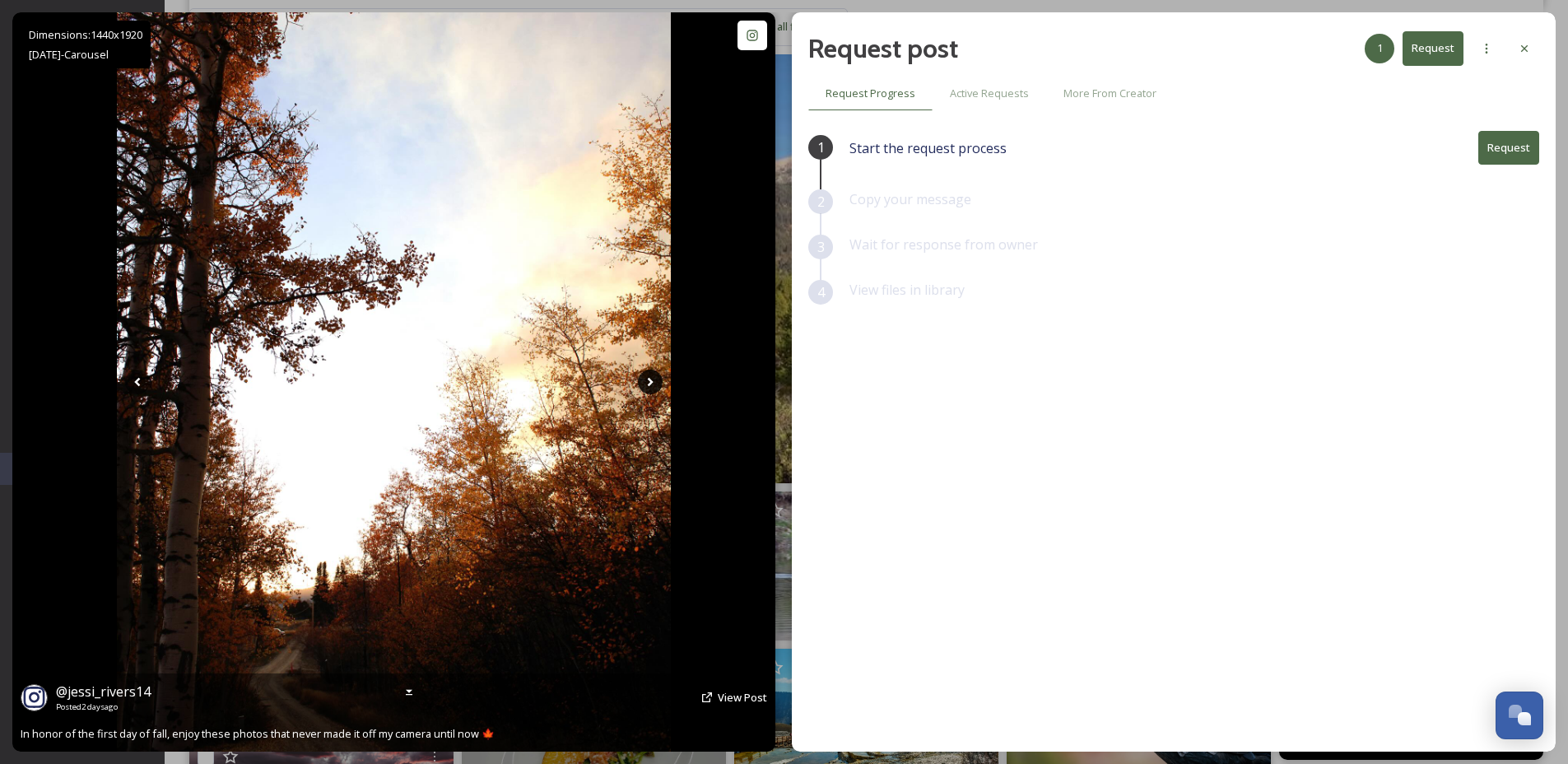
click at [648, 380] on icon at bounding box center [650, 382] width 25 height 25
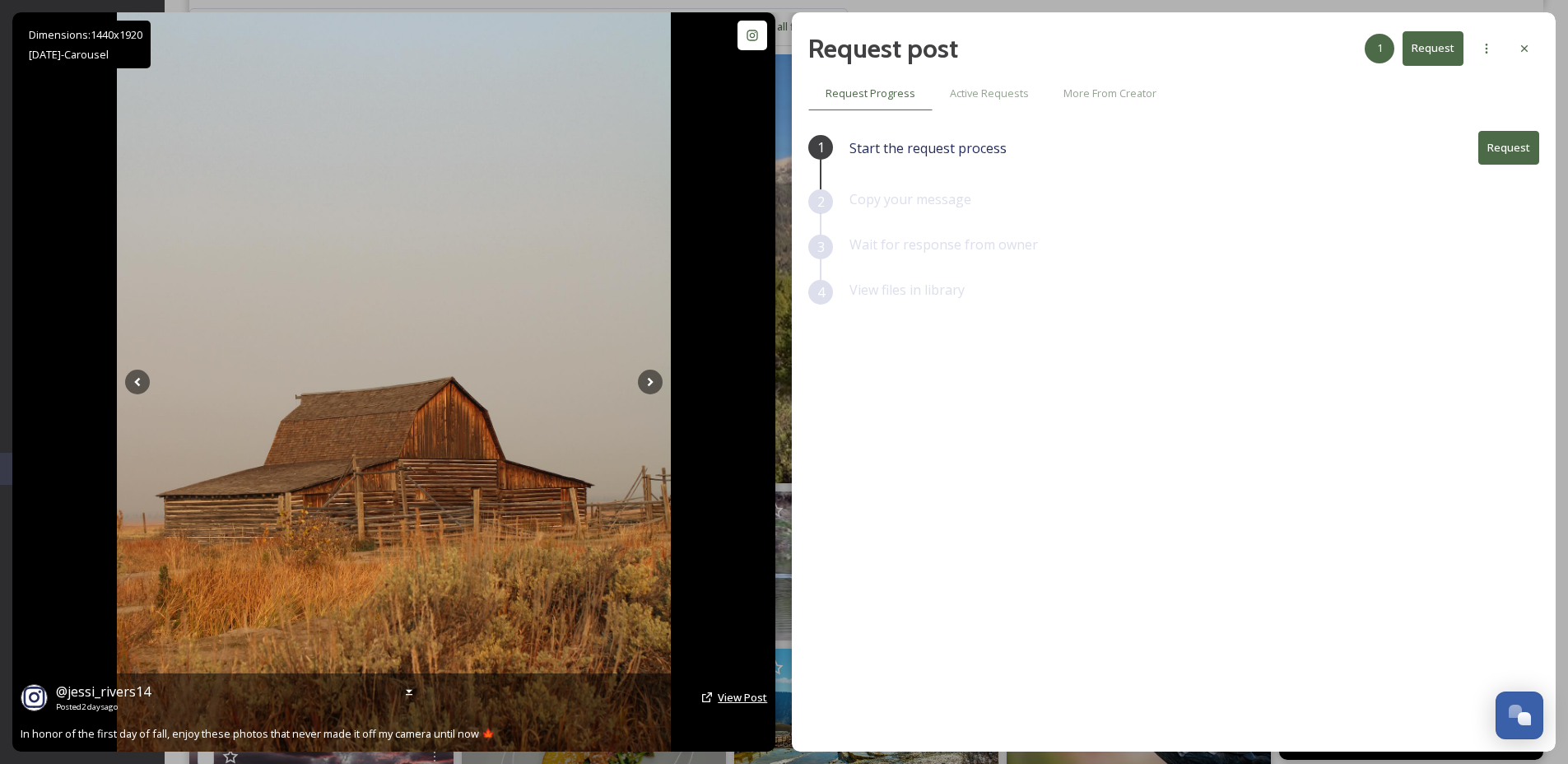
click at [731, 692] on span "View Post" at bounding box center [743, 697] width 50 height 15
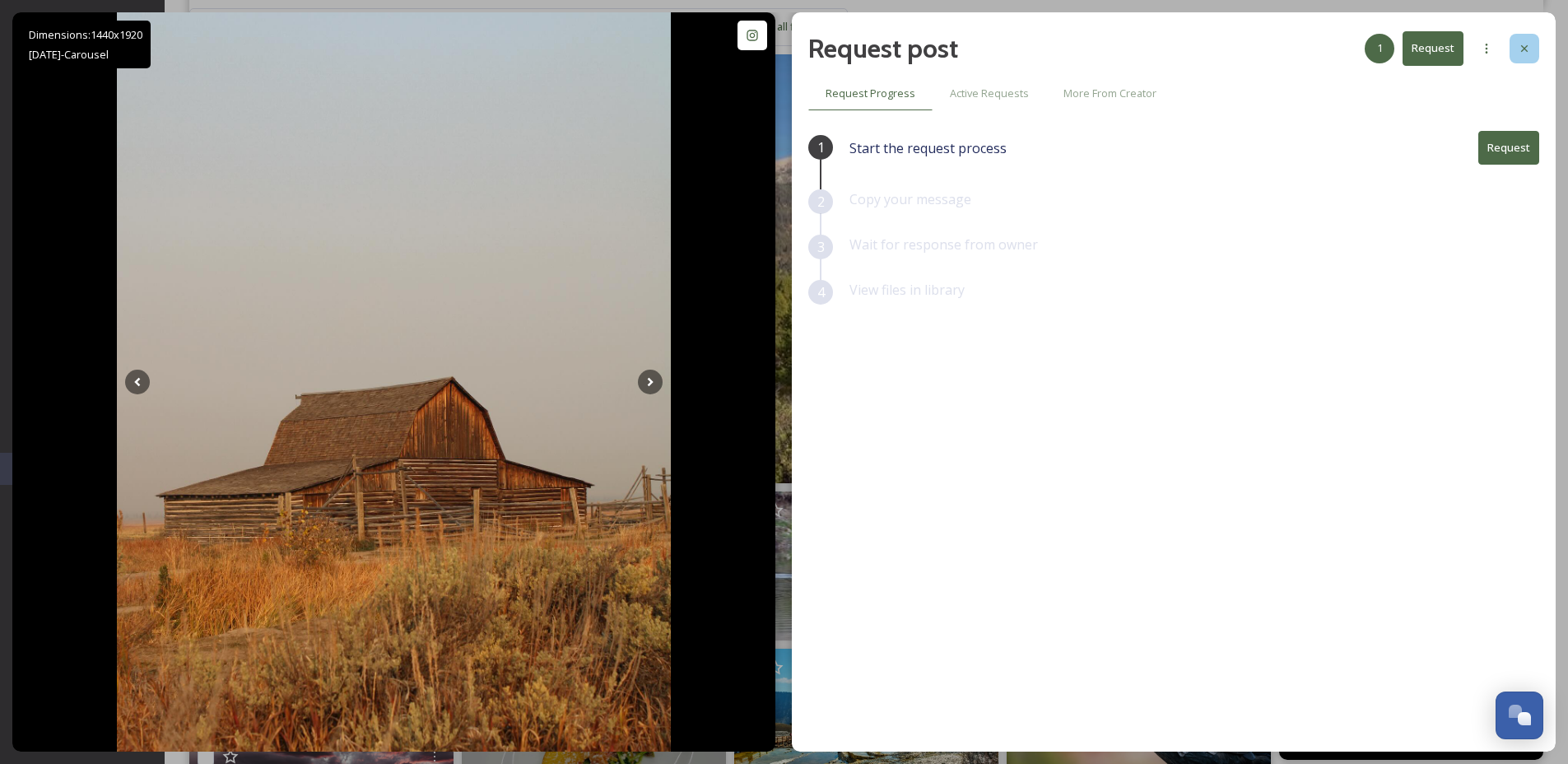
click at [1521, 50] on icon at bounding box center [1525, 49] width 13 height 13
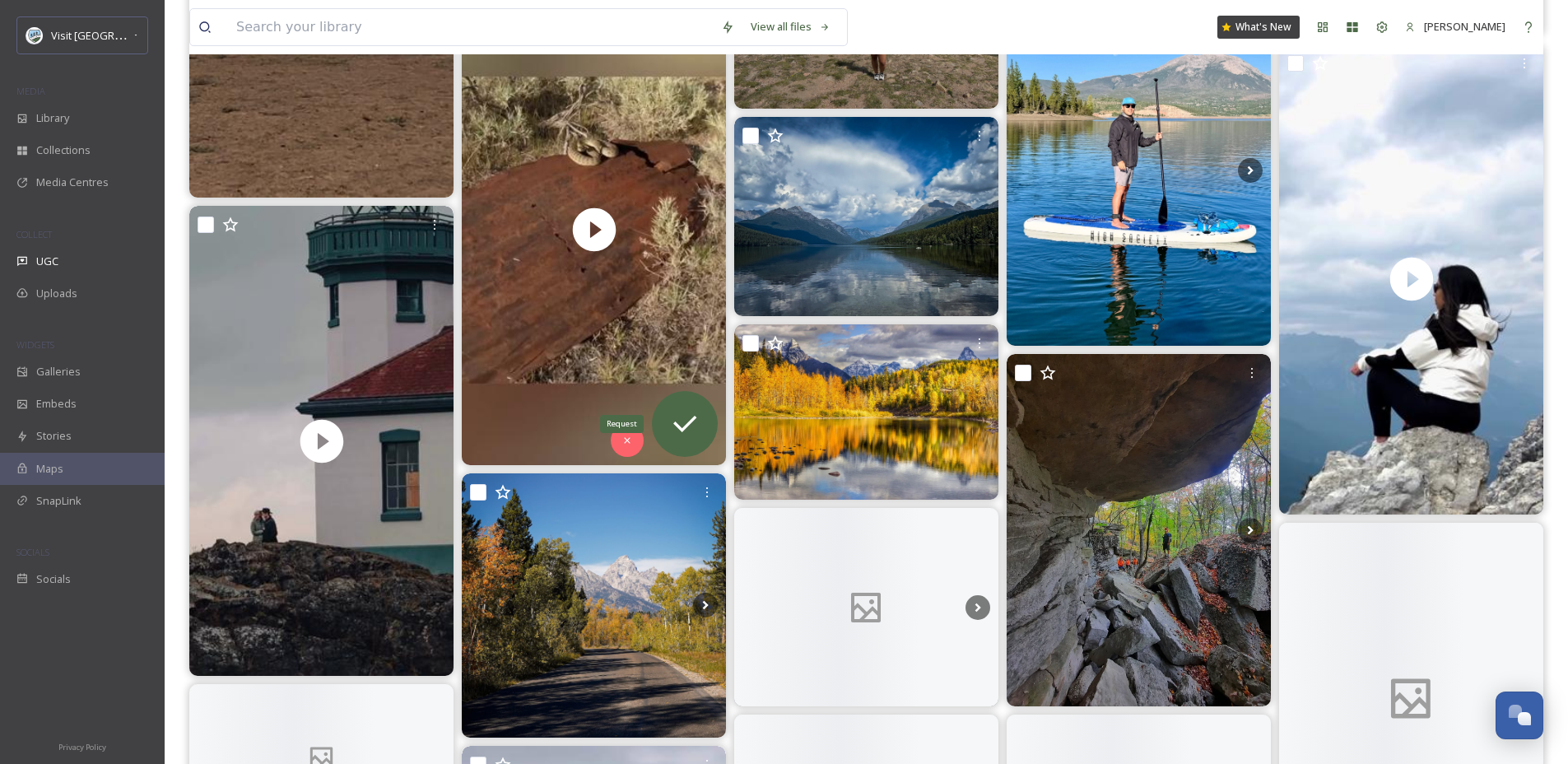
scroll to position [28513, 0]
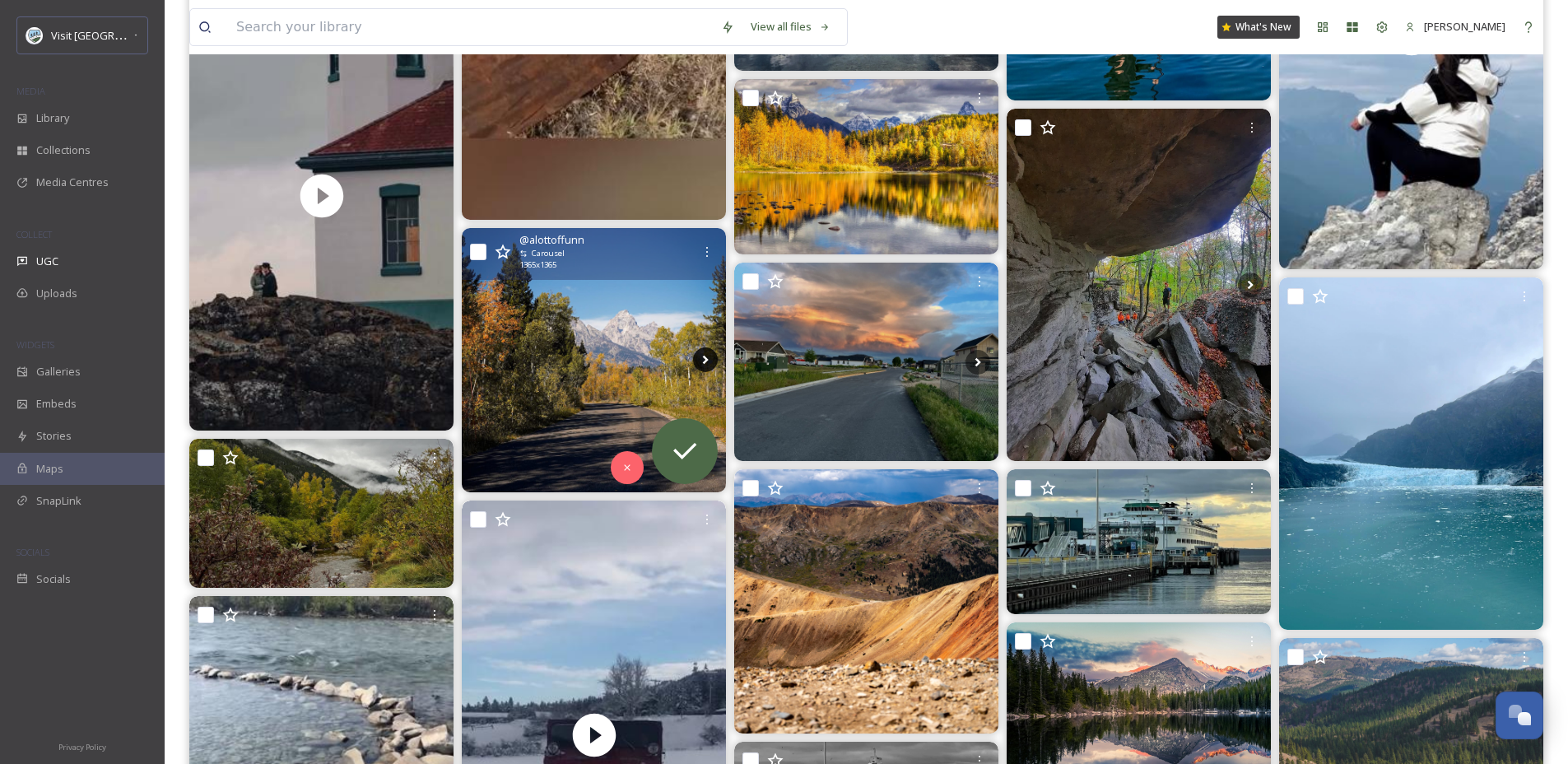
click at [709, 357] on icon at bounding box center [705, 359] width 25 height 25
click at [707, 359] on icon at bounding box center [706, 360] width 6 height 10
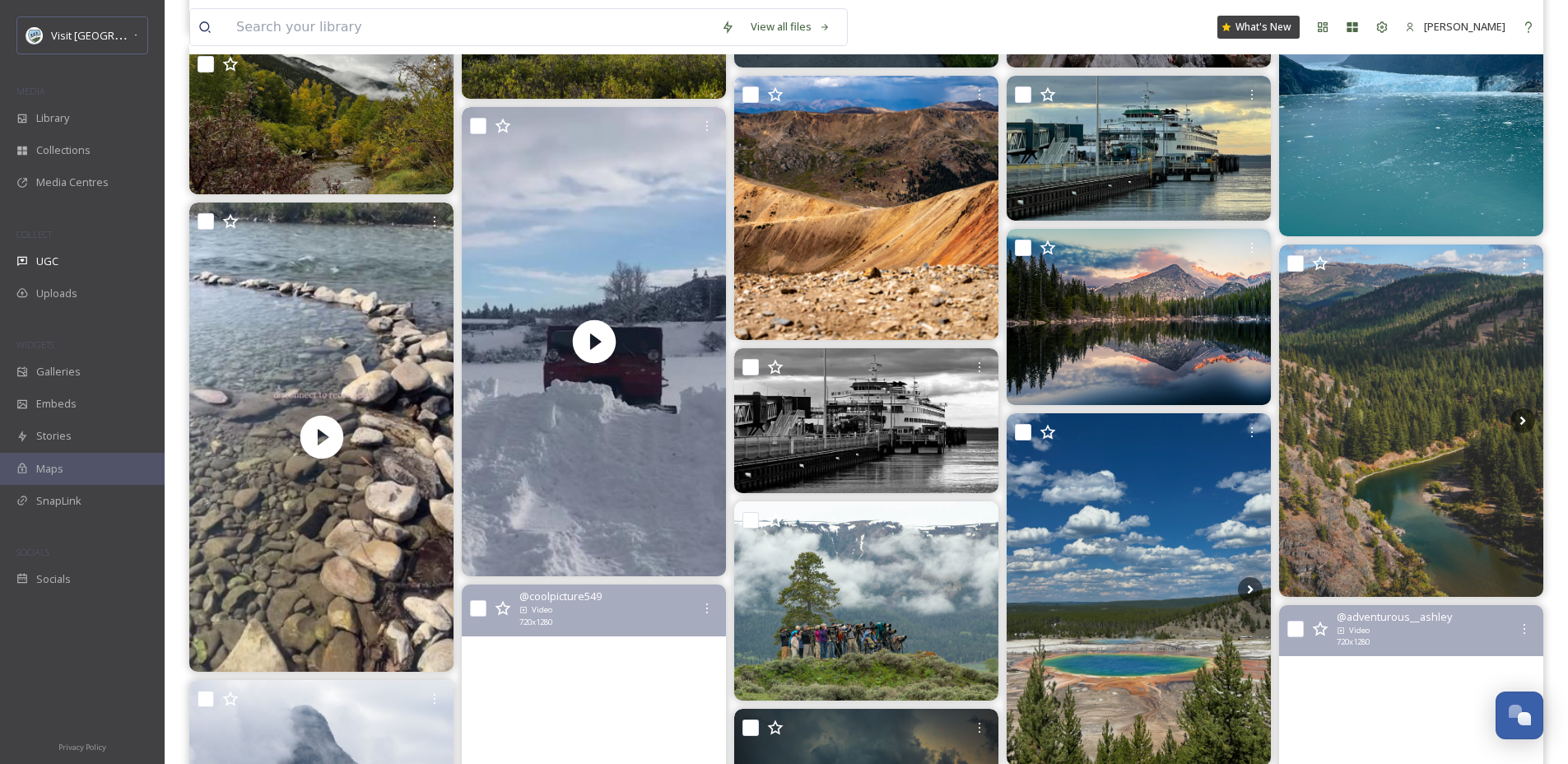
scroll to position [28465, 0]
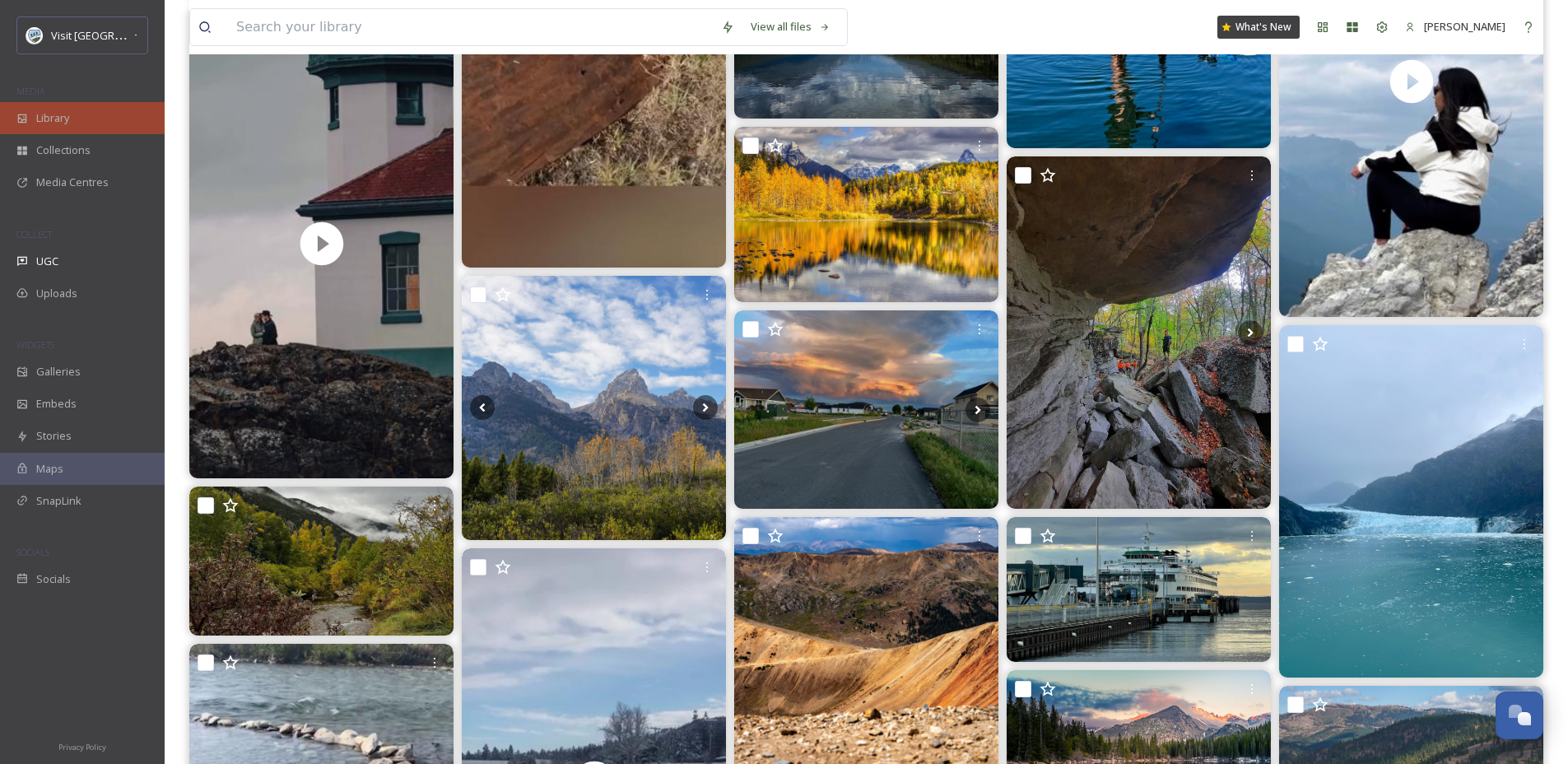
click at [45, 118] on span "Library" at bounding box center [52, 118] width 33 height 15
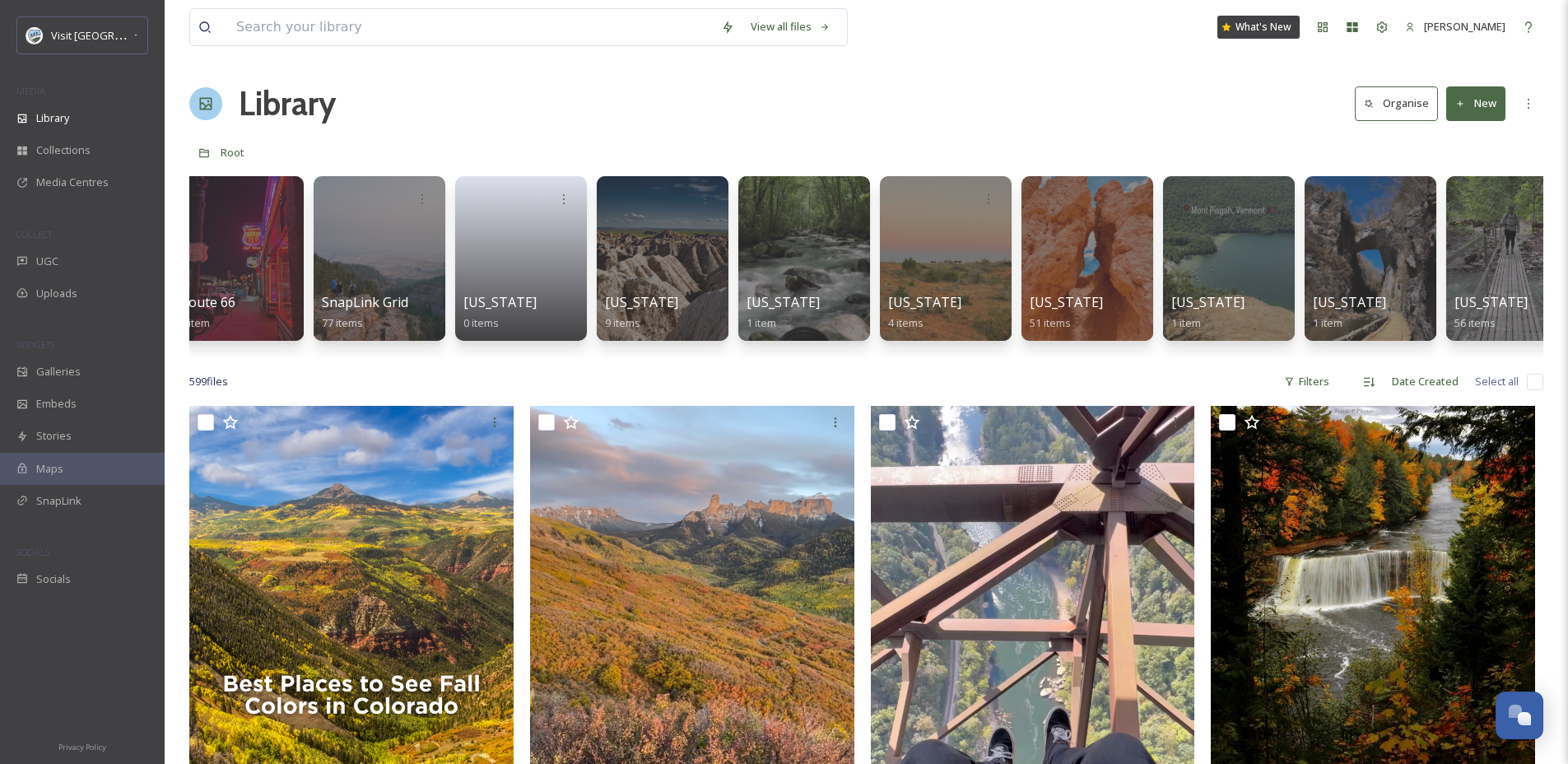
scroll to position [0, 6434]
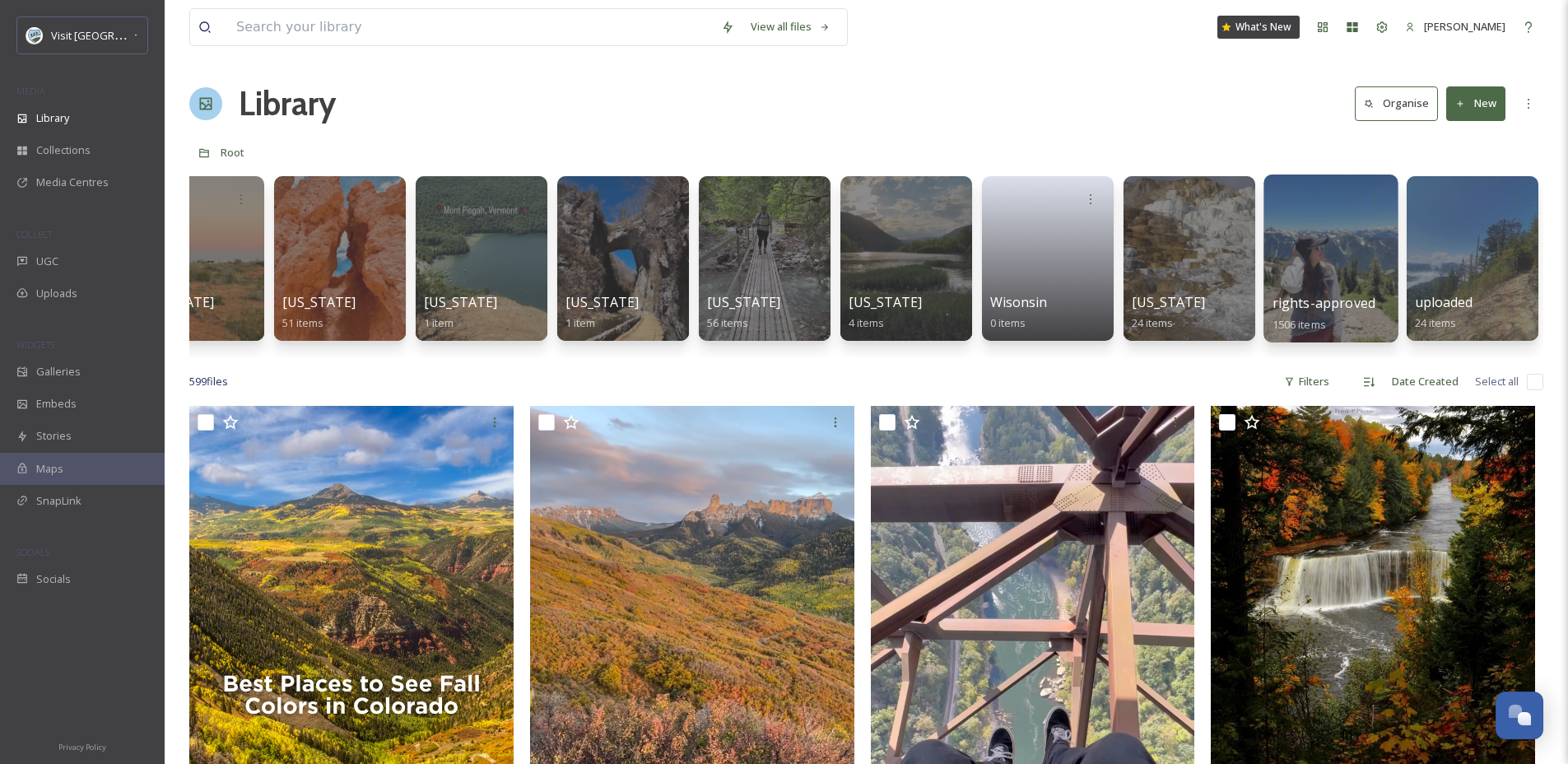
click at [1319, 254] on div at bounding box center [1331, 258] width 134 height 168
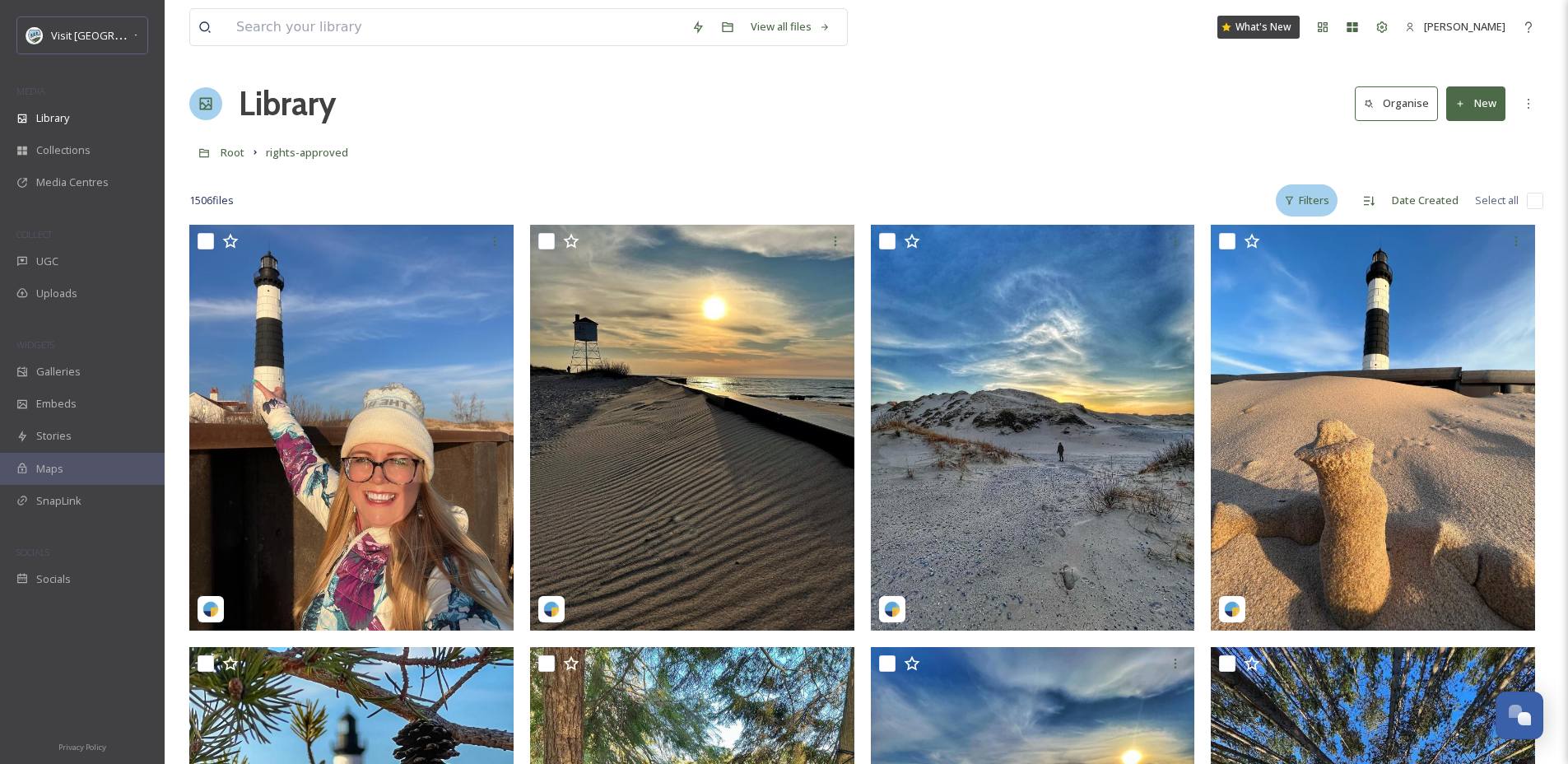
click at [1300, 197] on div "Filters" at bounding box center [1307, 200] width 62 height 32
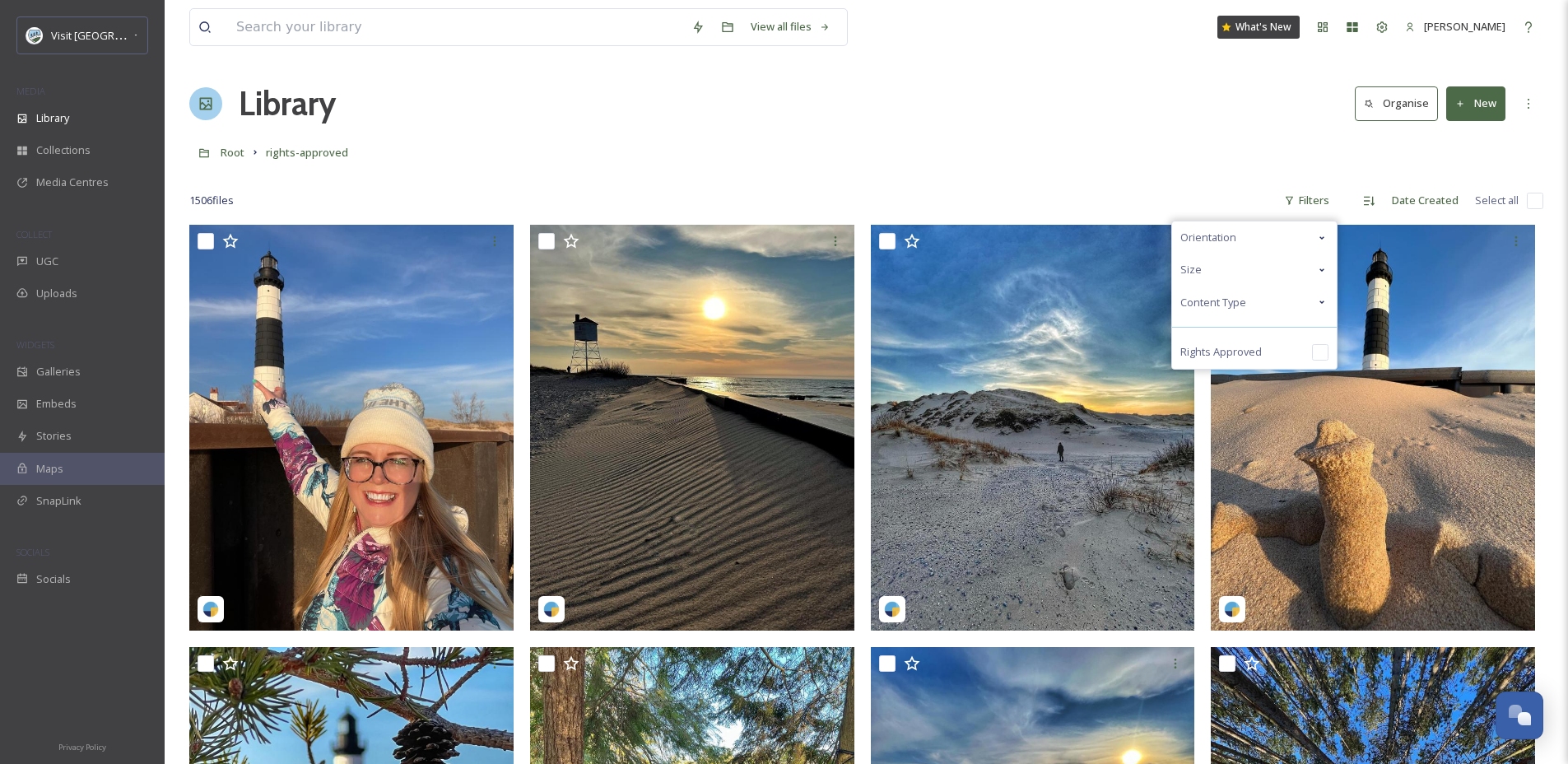
click at [1232, 235] on span "Orientation" at bounding box center [1209, 237] width 56 height 15
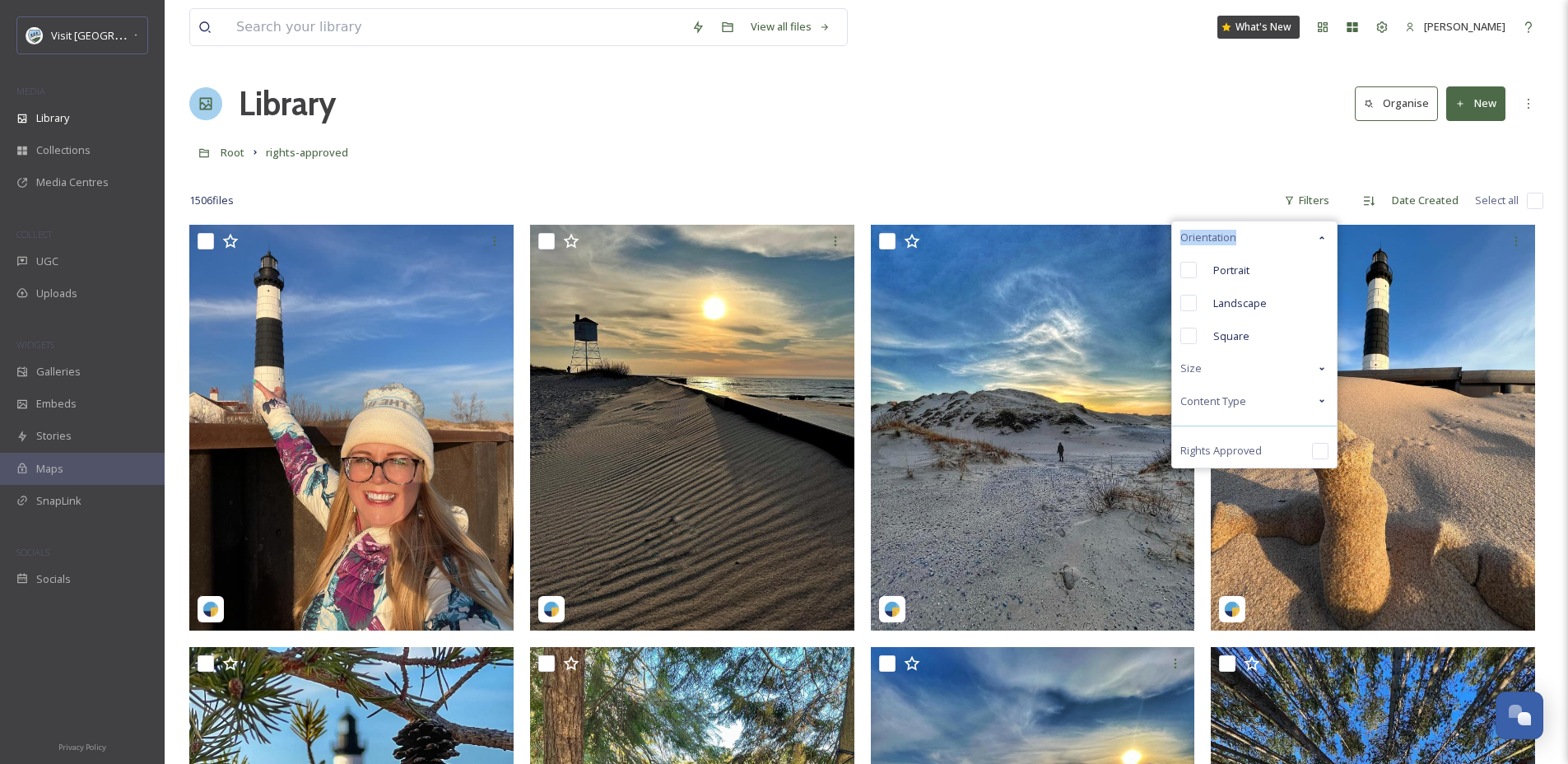
click at [1232, 235] on span "Orientation" at bounding box center [1209, 237] width 56 height 15
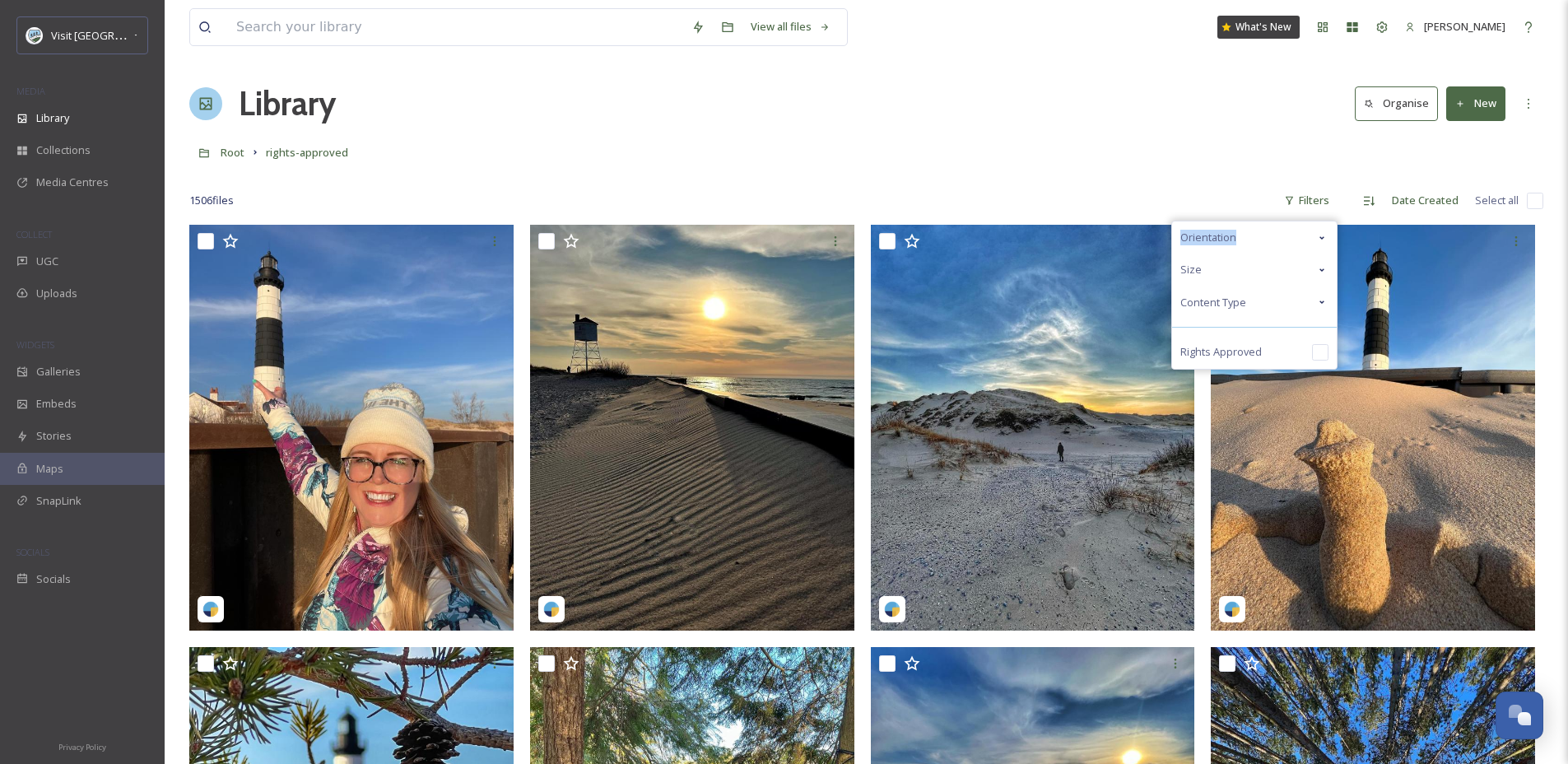
click at [1248, 272] on div "Size" at bounding box center [1254, 270] width 165 height 32
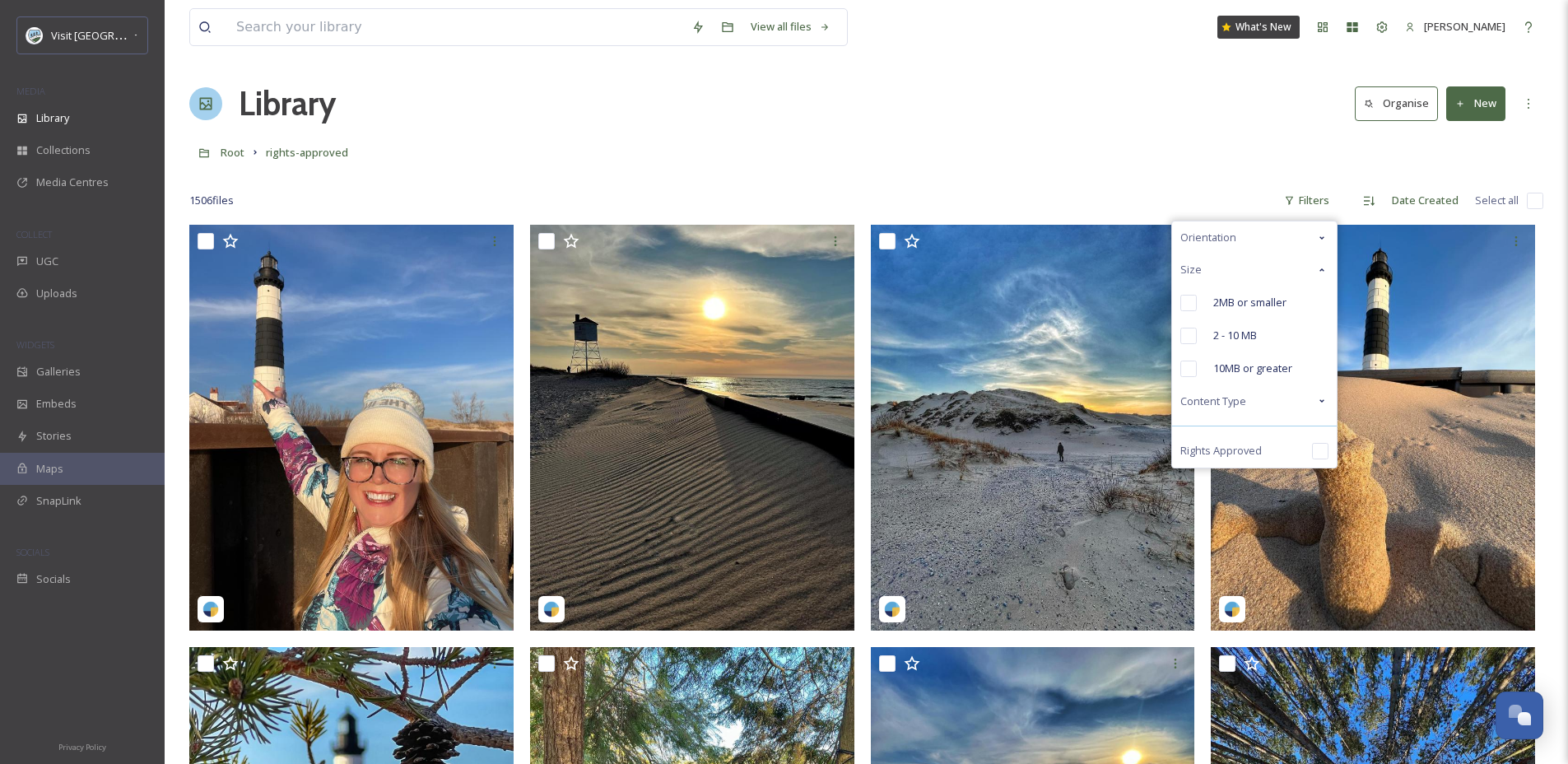
click at [1248, 272] on div "Size" at bounding box center [1254, 270] width 165 height 32
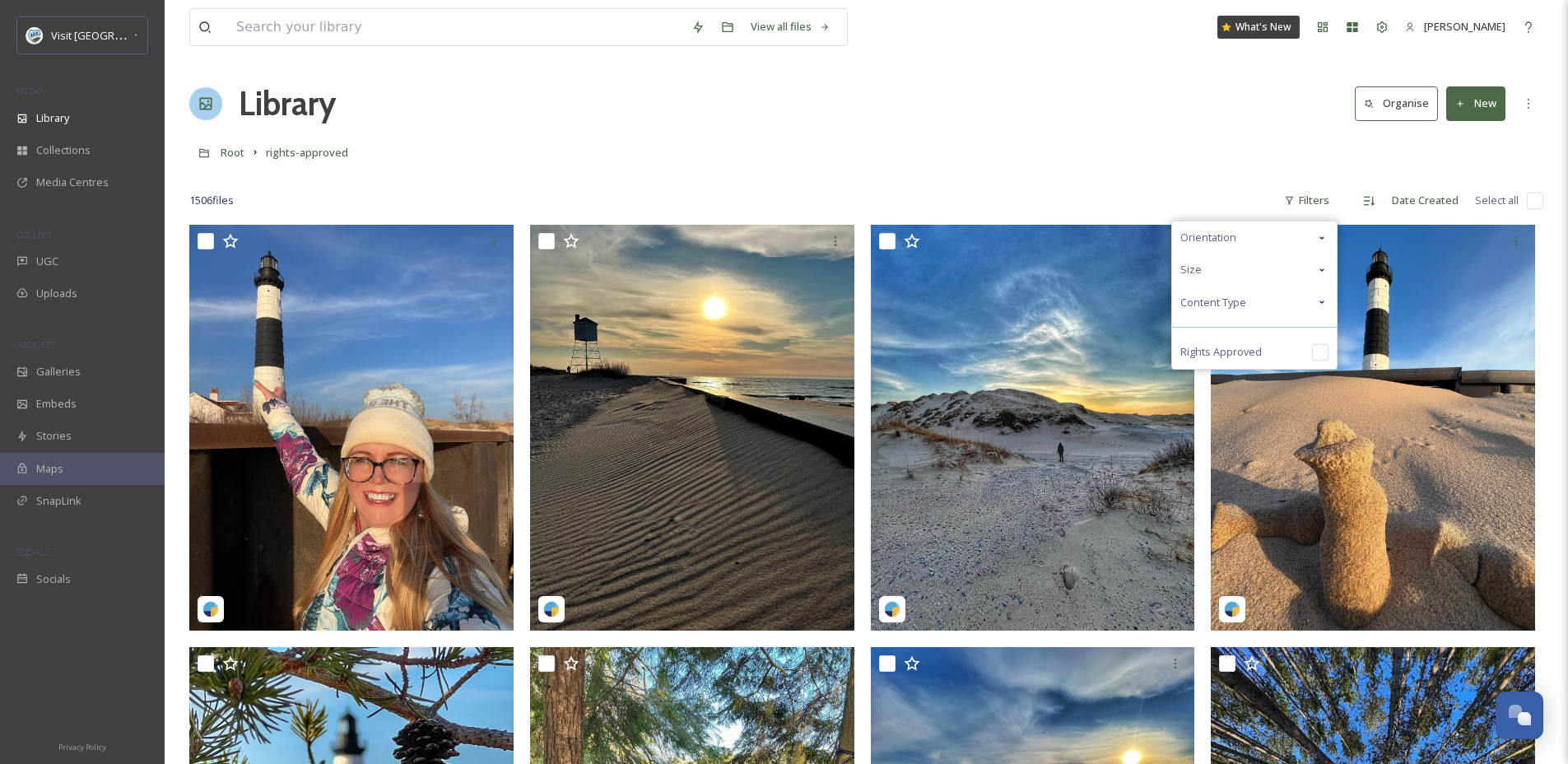
click at [1265, 311] on div "Content Type" at bounding box center [1254, 303] width 165 height 32
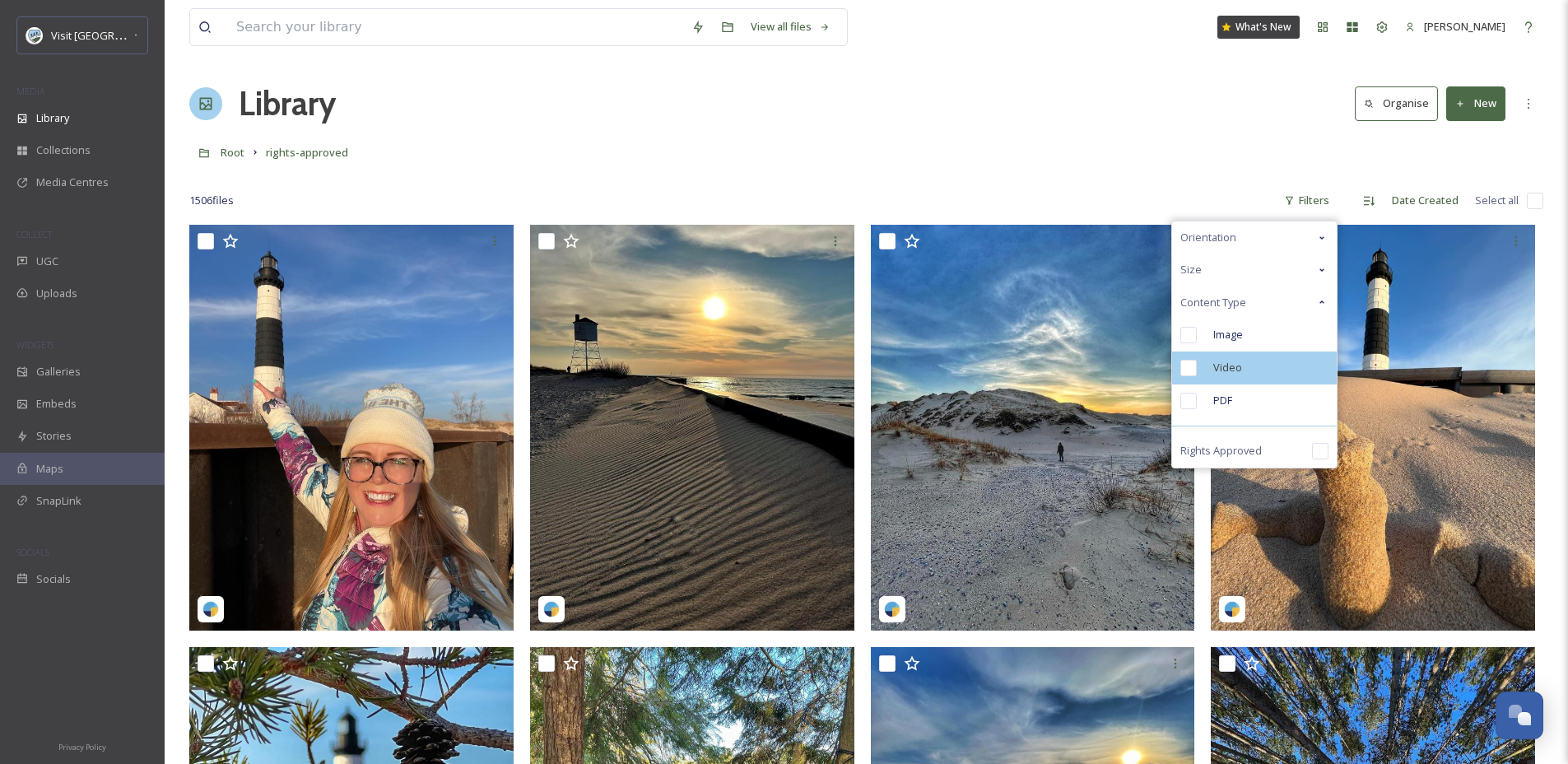
click at [1240, 361] on span "Video" at bounding box center [1228, 367] width 29 height 15
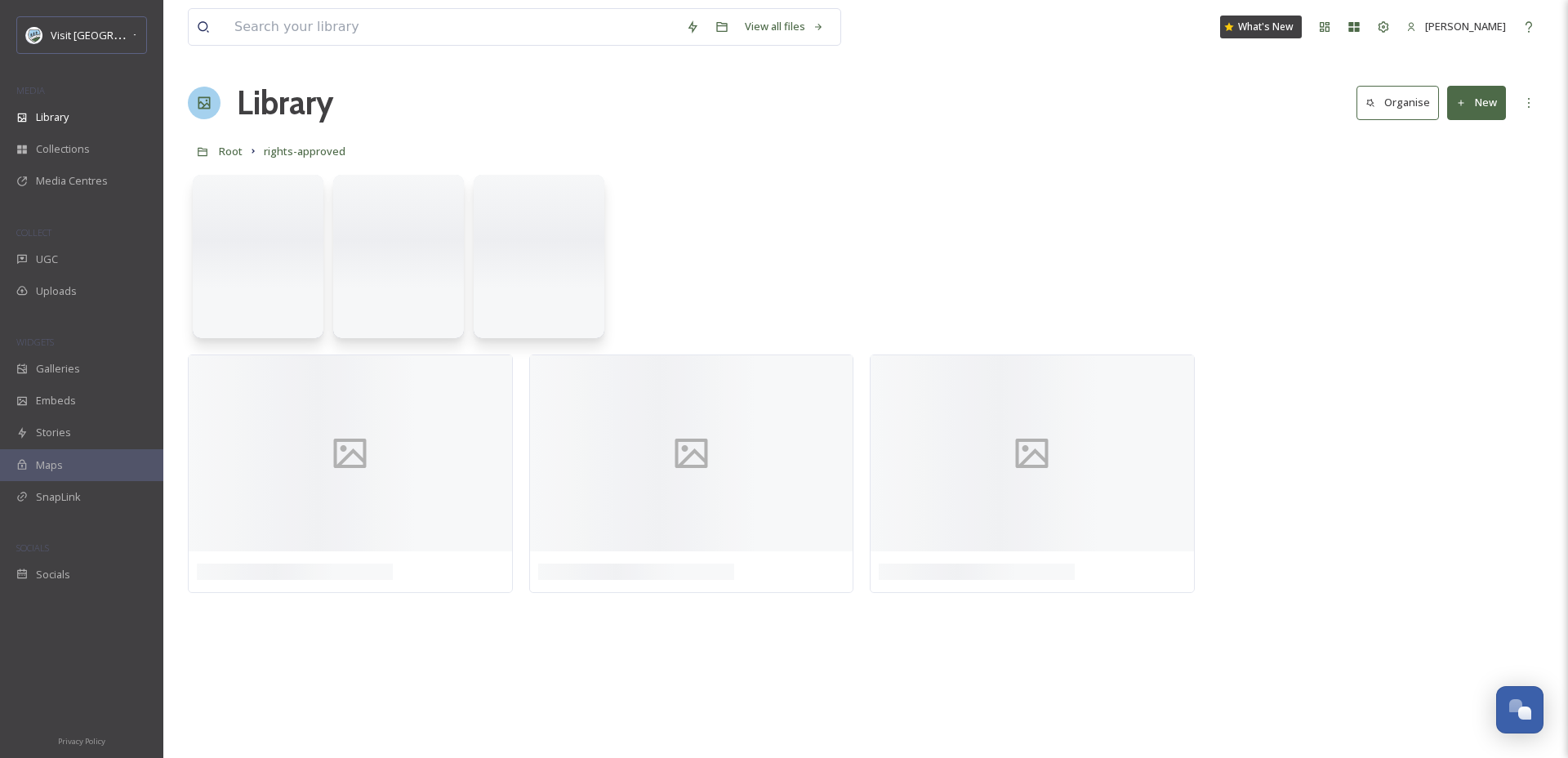
click at [1040, 123] on div "Library Organise New" at bounding box center [866, 103] width 1356 height 49
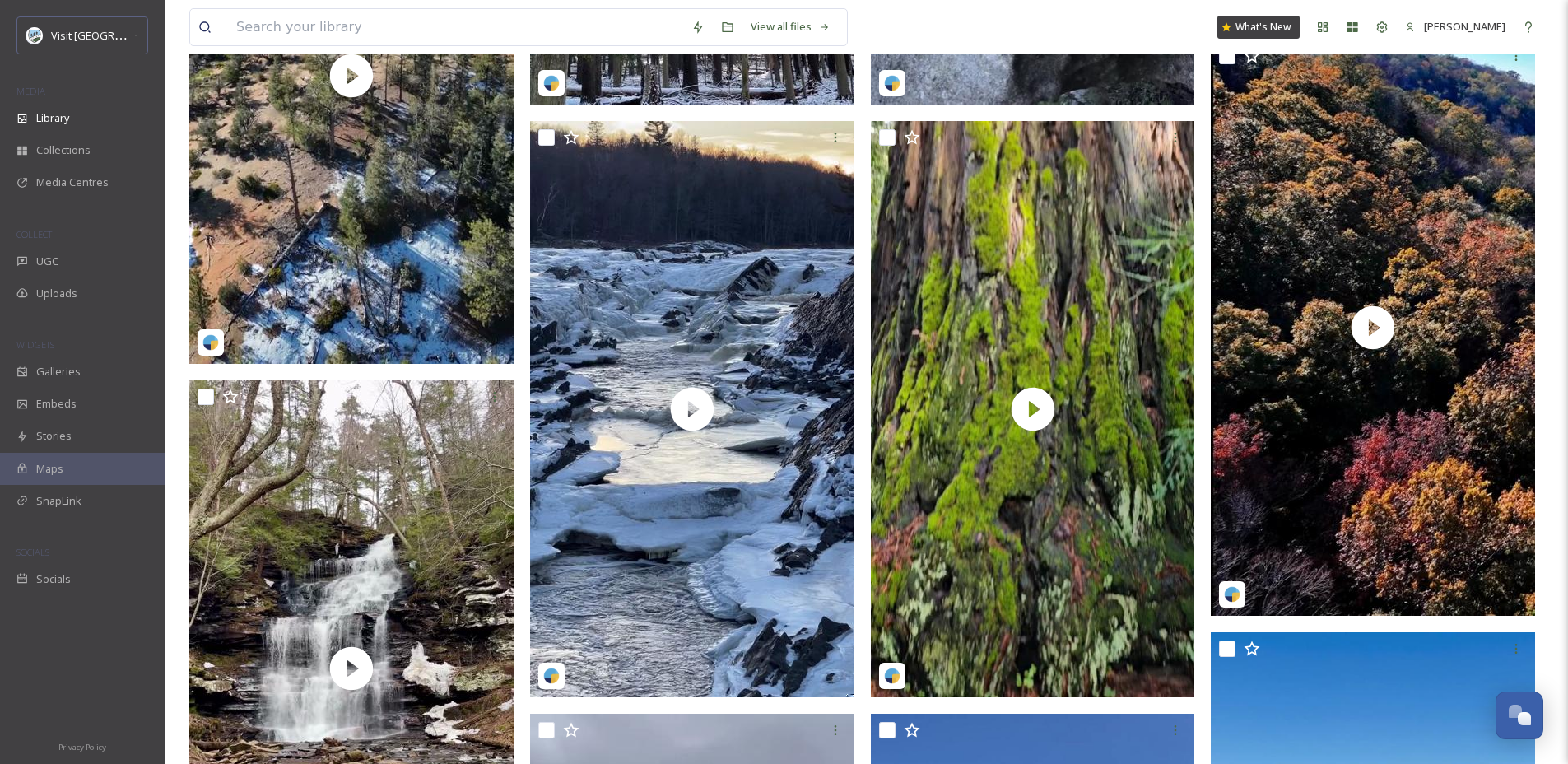
scroll to position [2660, 0]
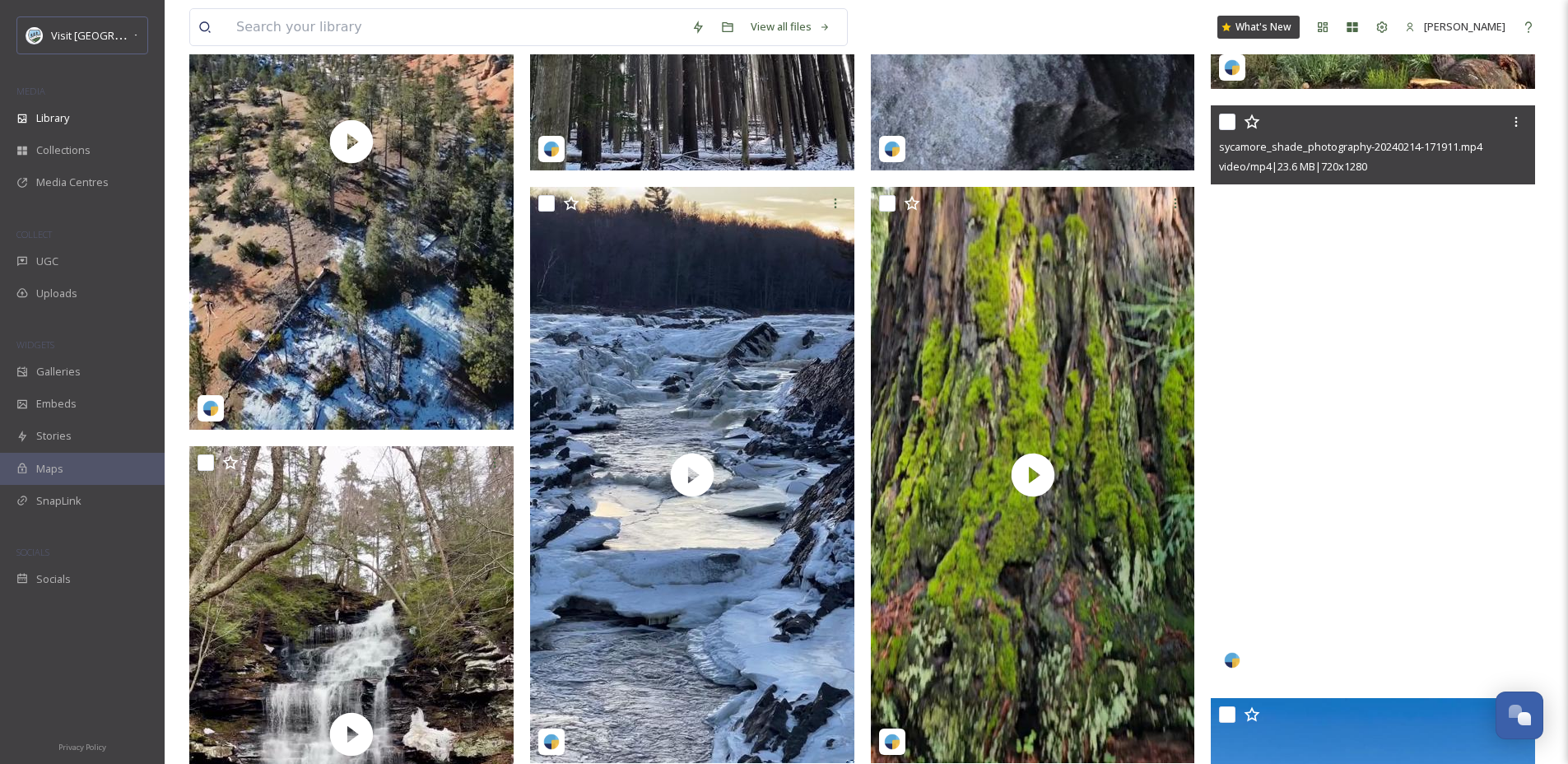
click at [1394, 457] on video "sycamore_shade_photography-20240214-171911.mp4" at bounding box center [1374, 393] width 324 height 576
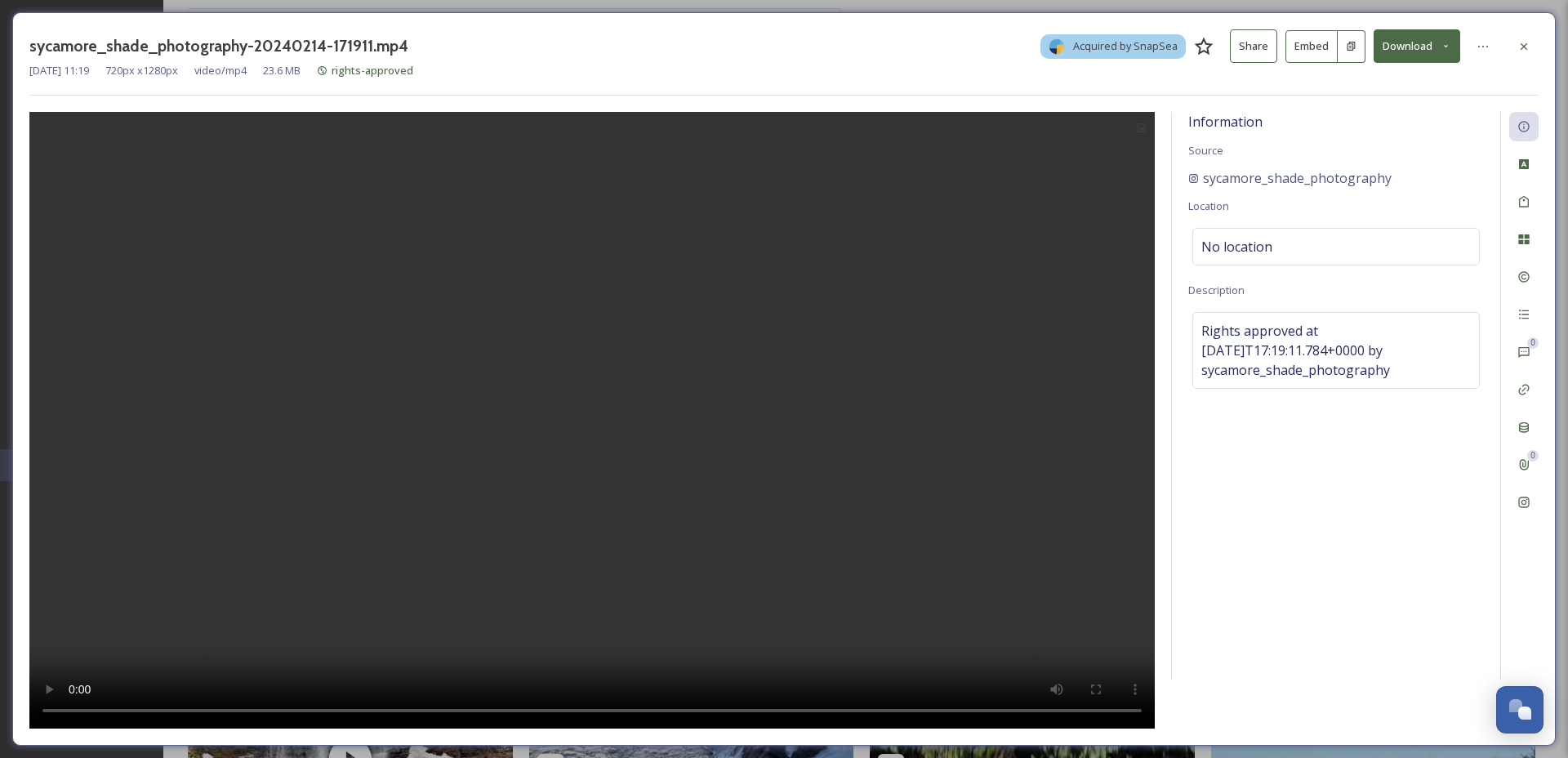
click at [1524, 29] on div "sycamore_shade_photography-20240214-171911.mp4 Acquired by SnapSea Share Embed …" at bounding box center [784, 45] width 1509 height 33
click at [1524, 58] on div at bounding box center [1524, 46] width 29 height 29
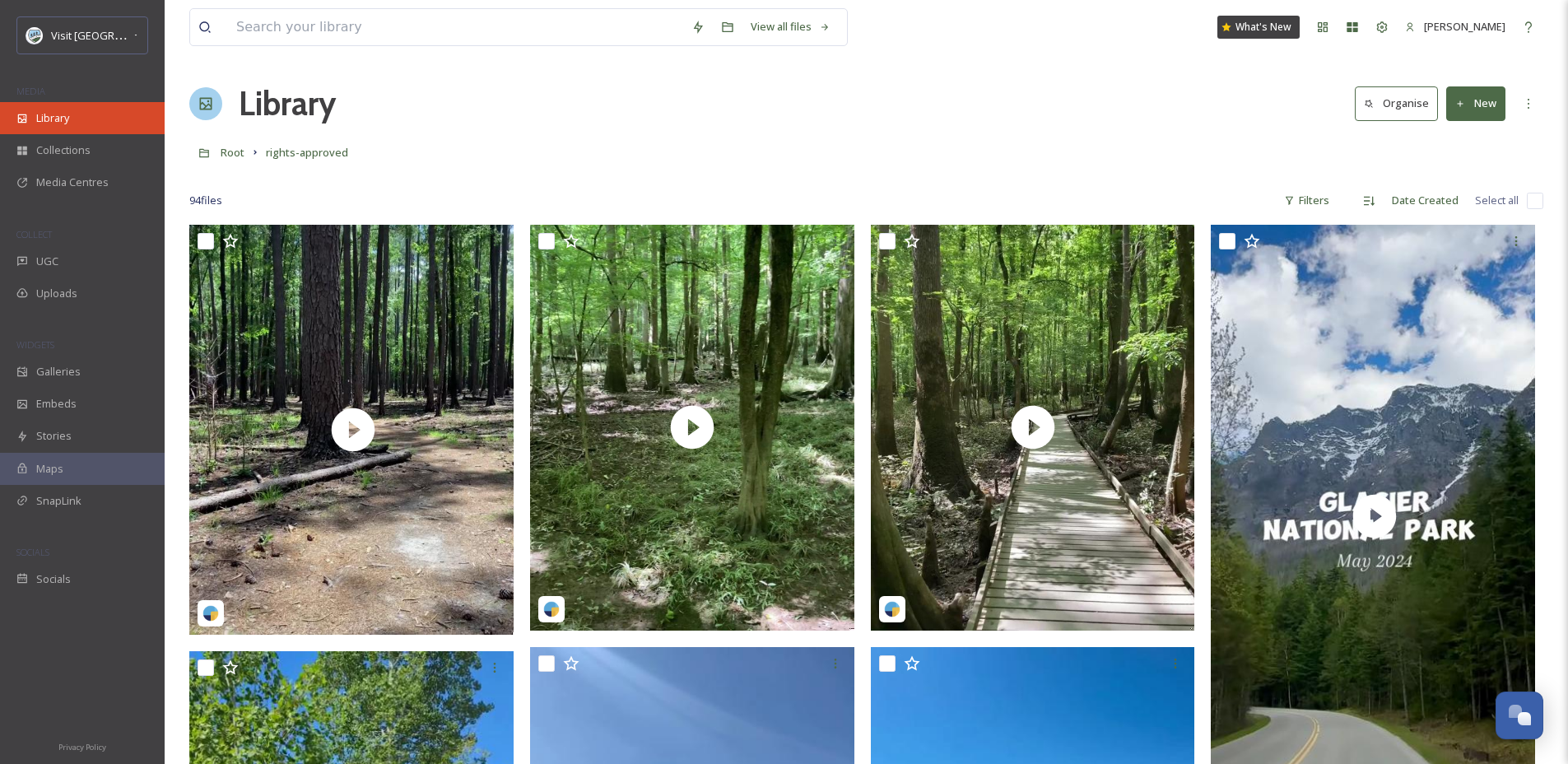
click at [52, 113] on span "Library" at bounding box center [52, 118] width 33 height 15
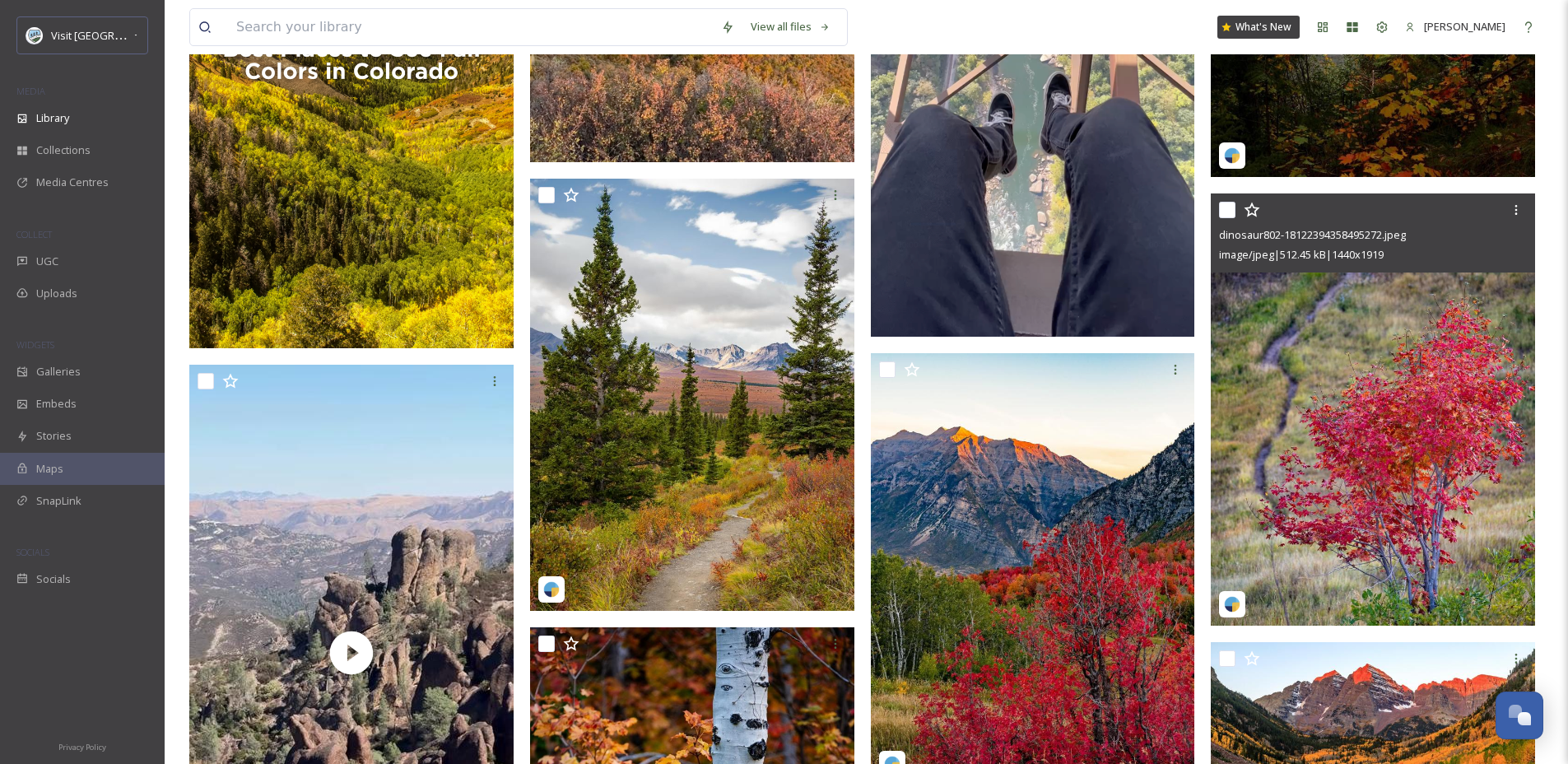
scroll to position [358, 0]
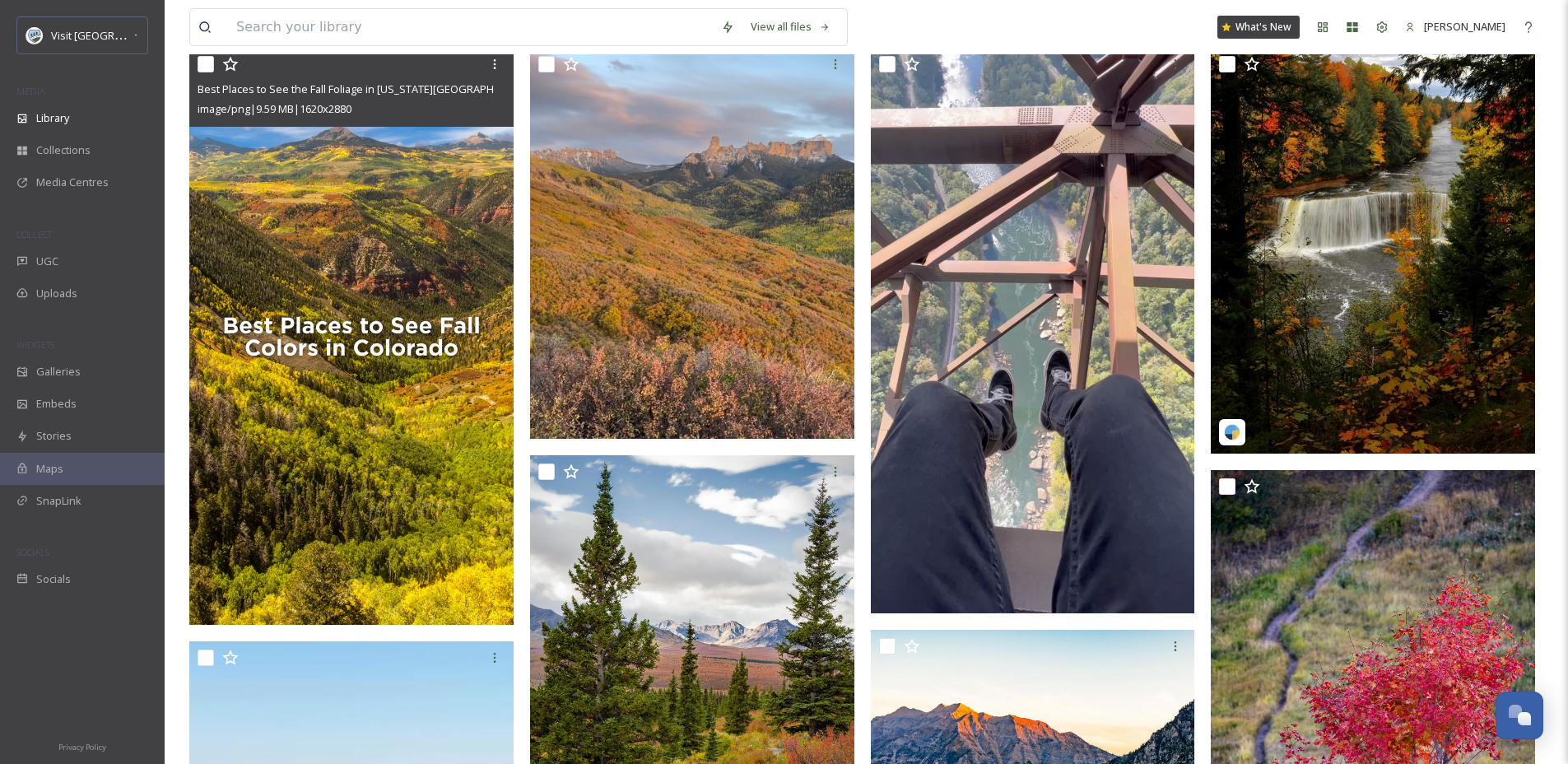
click at [208, 72] on input "checkbox" at bounding box center [205, 64] width 16 height 16
checkbox input "true"
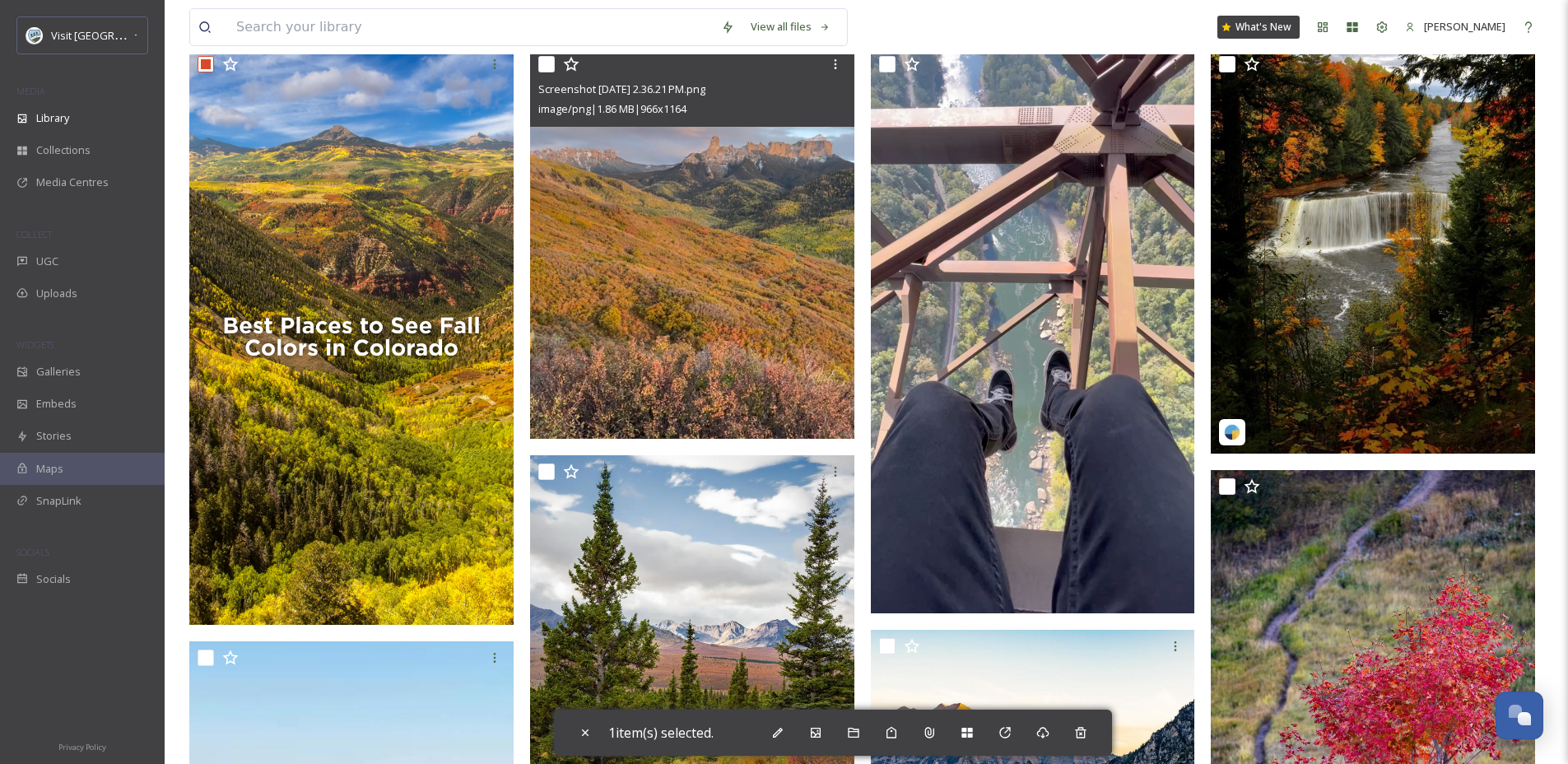
click at [545, 72] on input "checkbox" at bounding box center [546, 64] width 16 height 16
checkbox input "true"
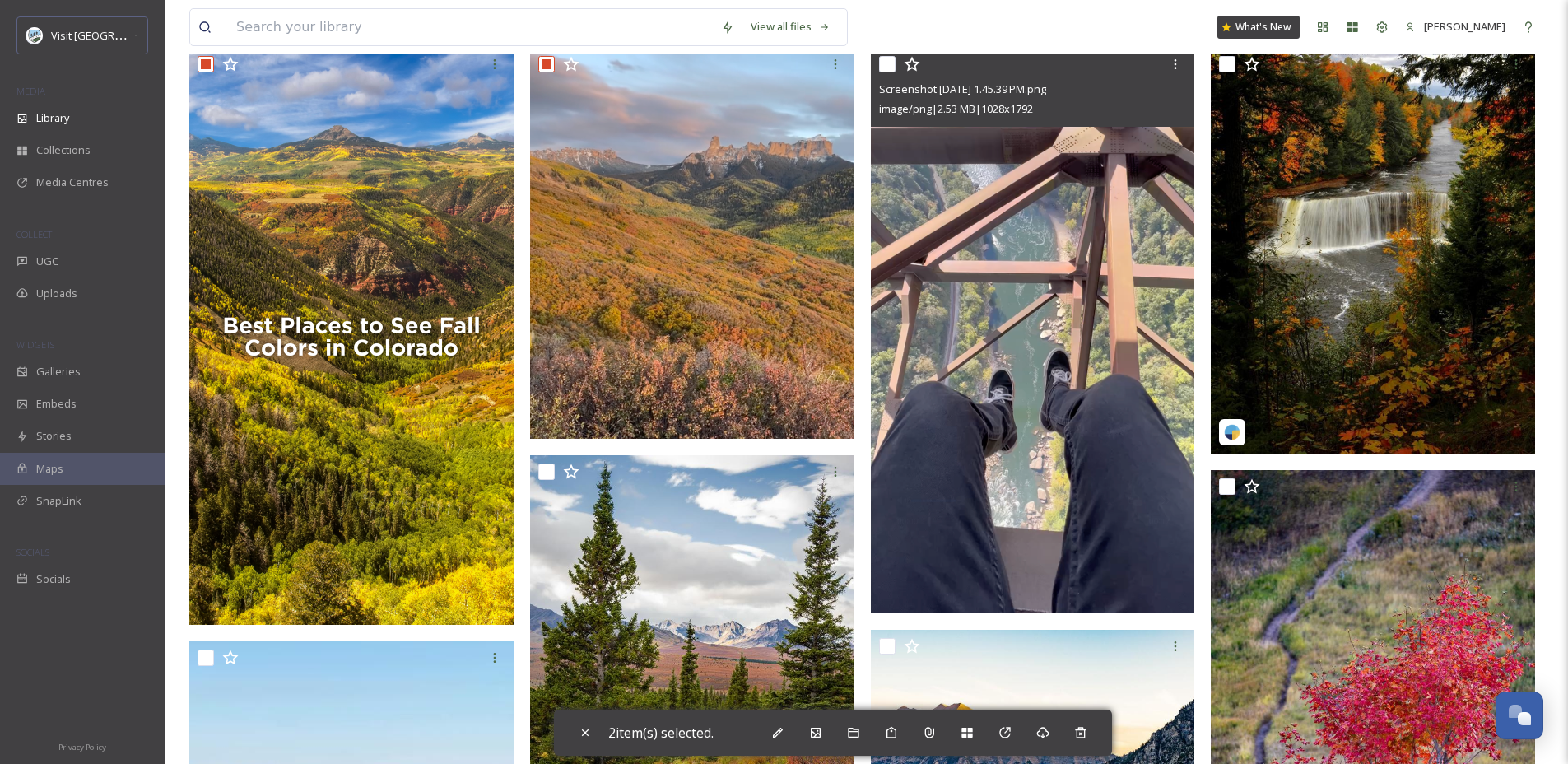
click at [885, 72] on input "checkbox" at bounding box center [886, 64] width 16 height 16
checkbox input "true"
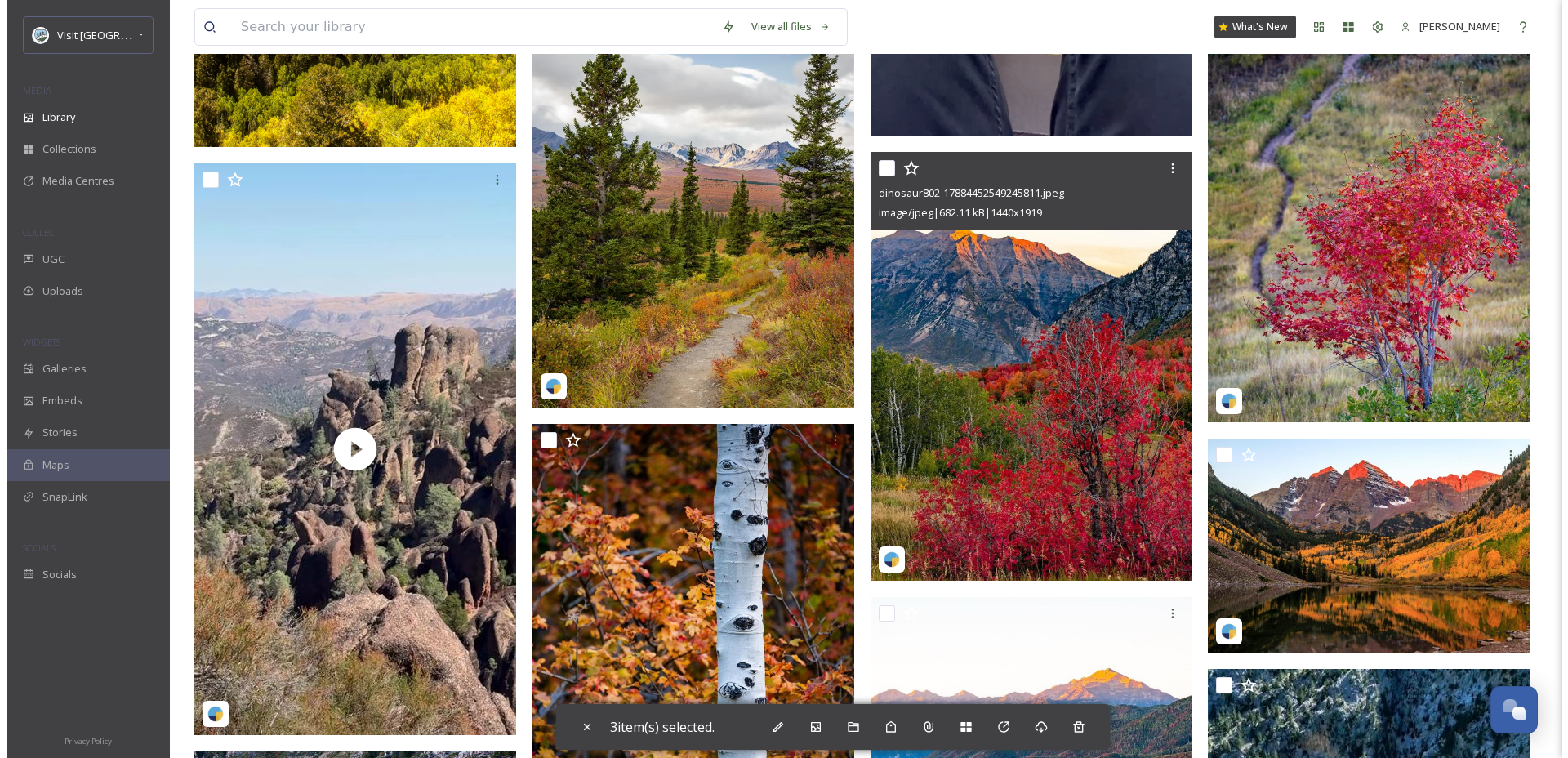
scroll to position [851, 0]
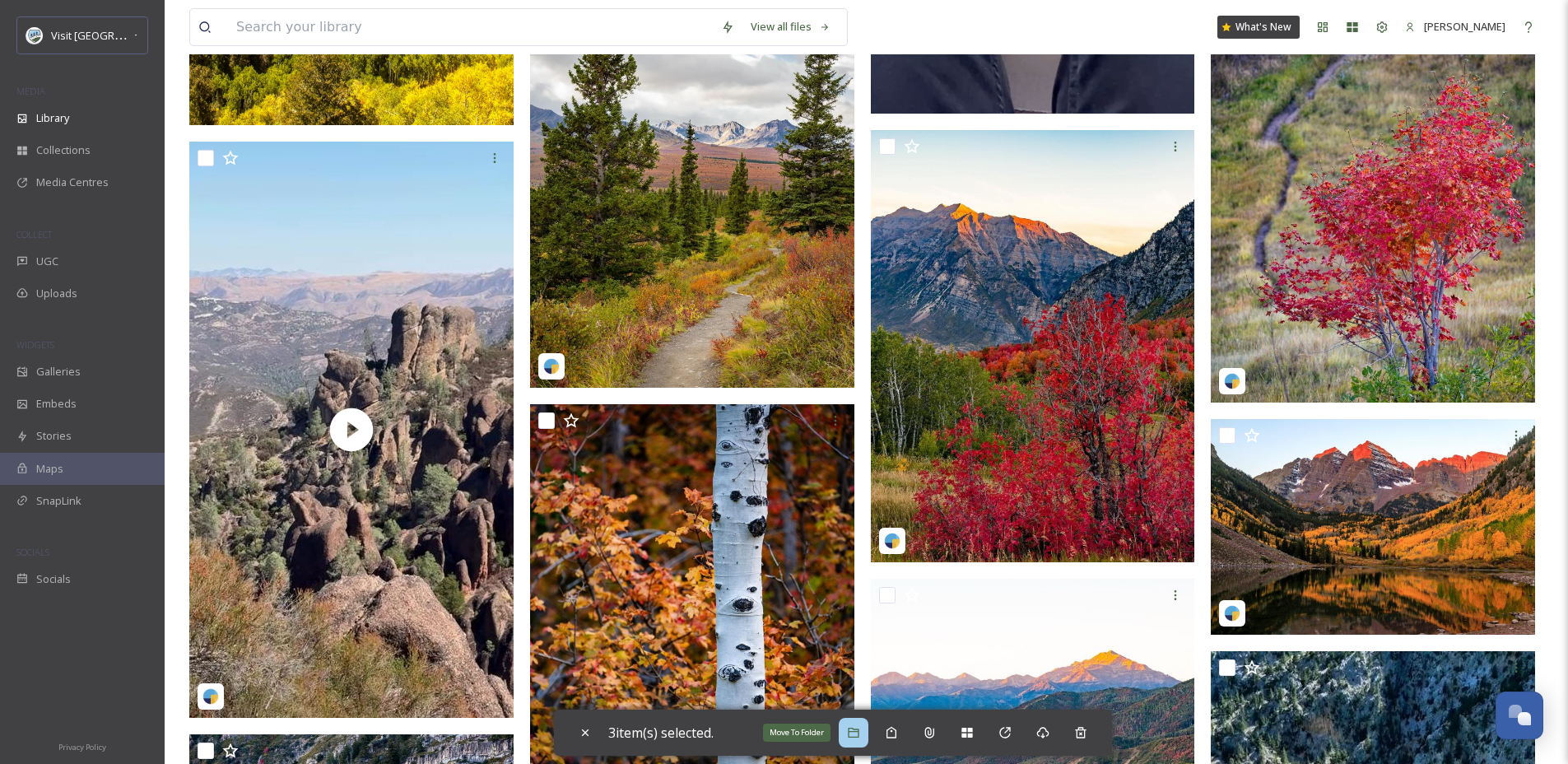
click at [866, 731] on div "Move To Folder" at bounding box center [853, 732] width 30 height 30
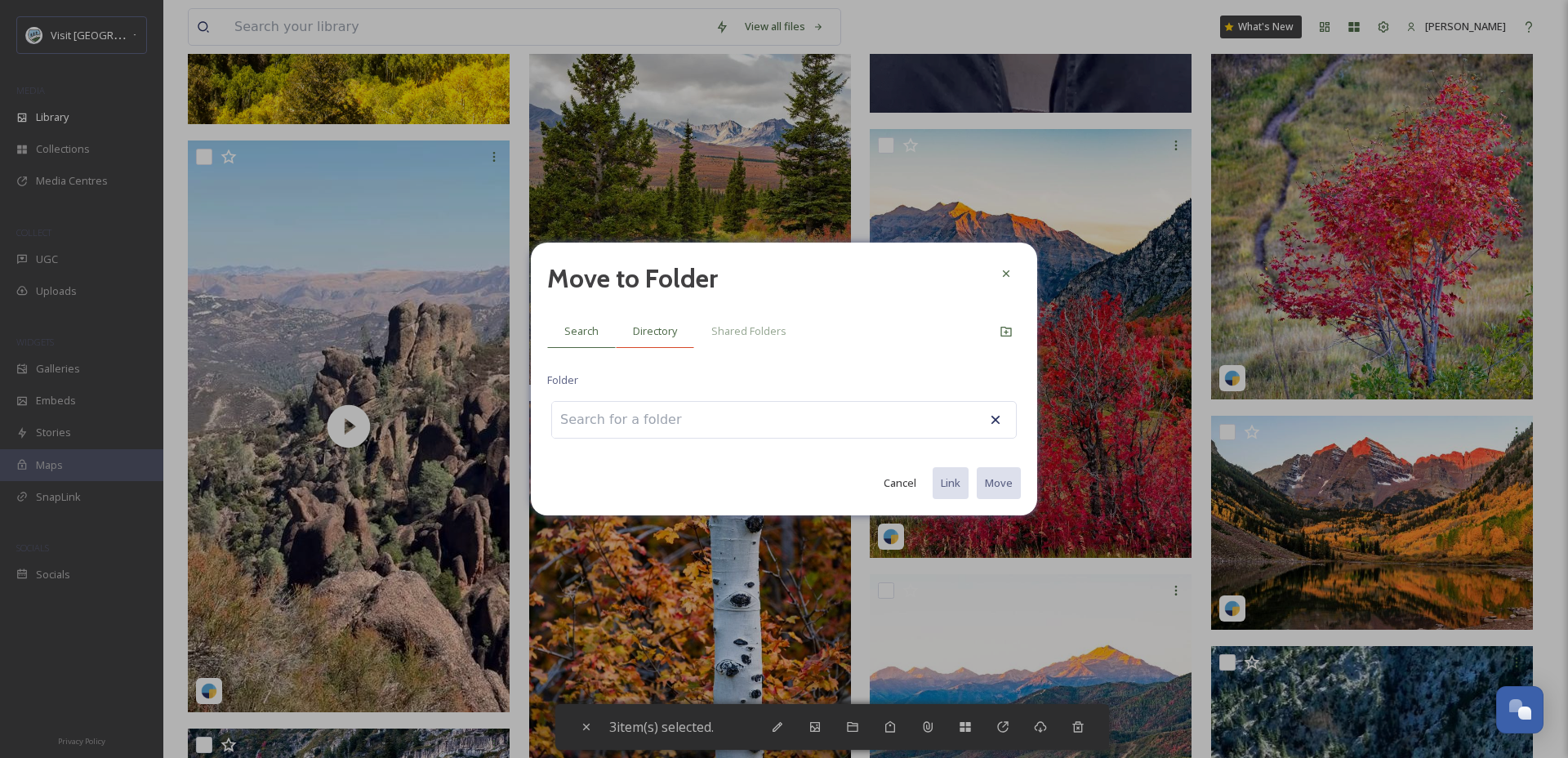
click at [663, 338] on div "Directory" at bounding box center [654, 331] width 78 height 33
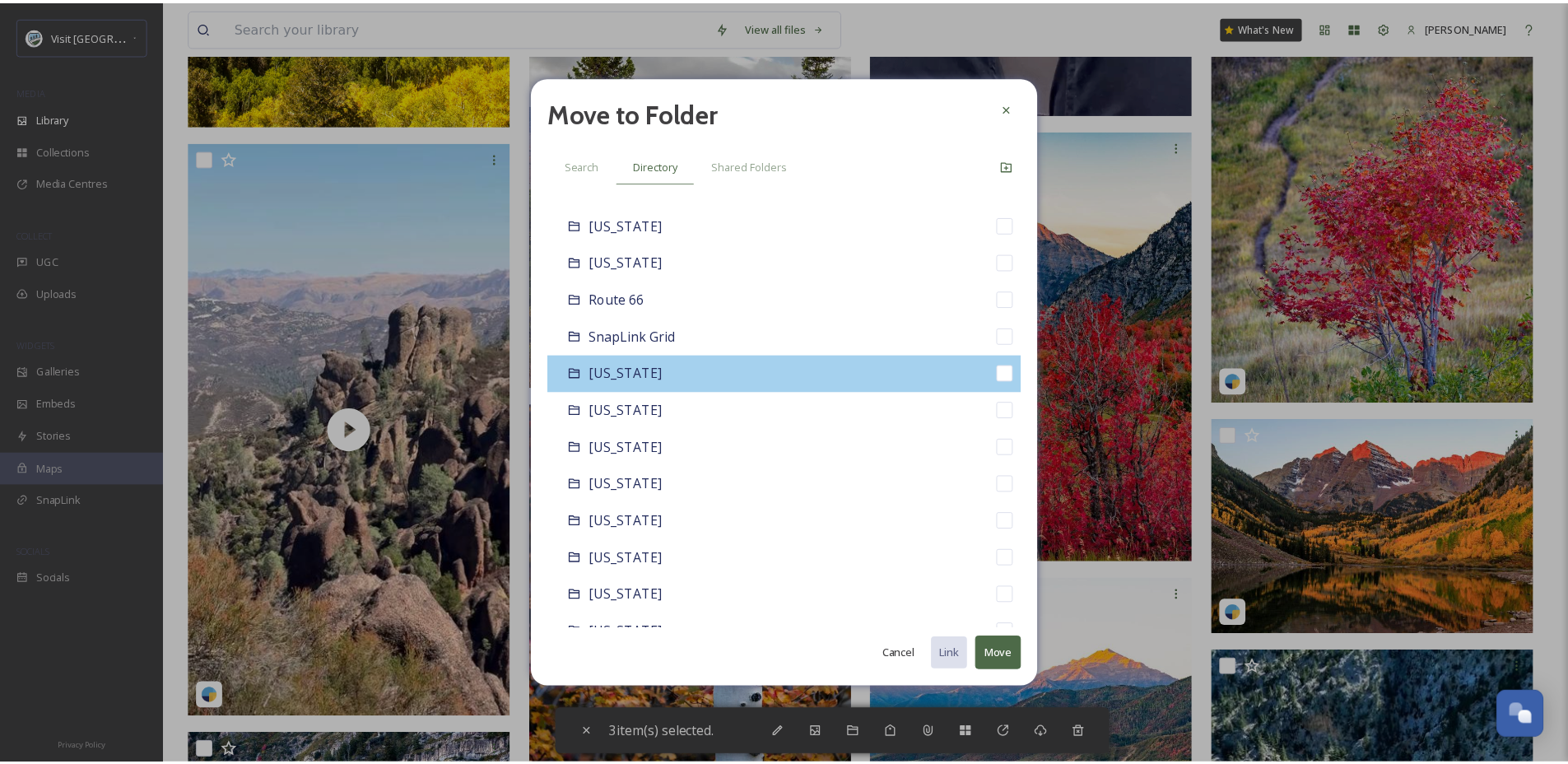
scroll to position [1455, 0]
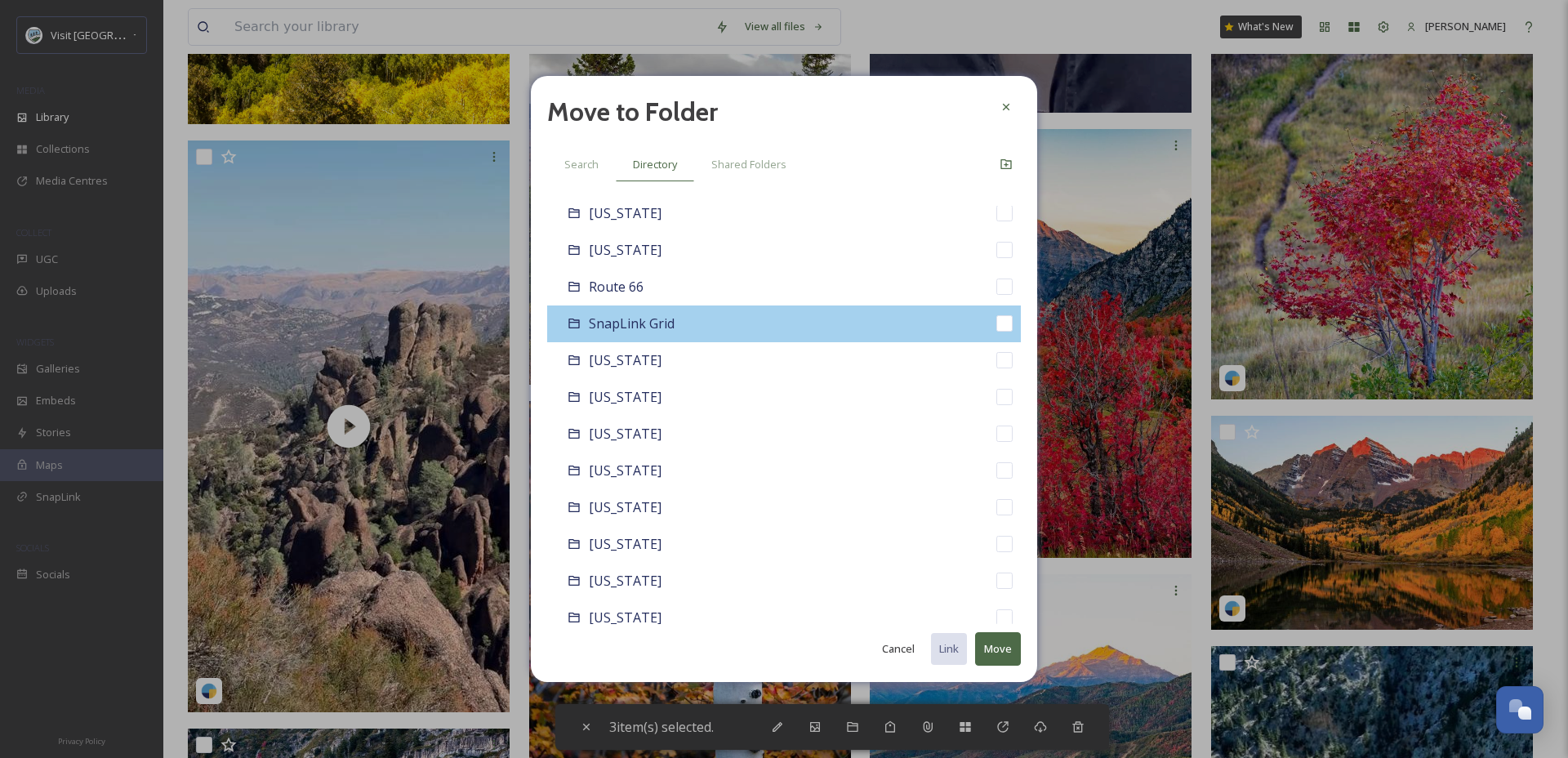
click at [727, 329] on div "SnapLink Grid" at bounding box center [784, 323] width 474 height 37
checkbox input "false"
checkbox input "true"
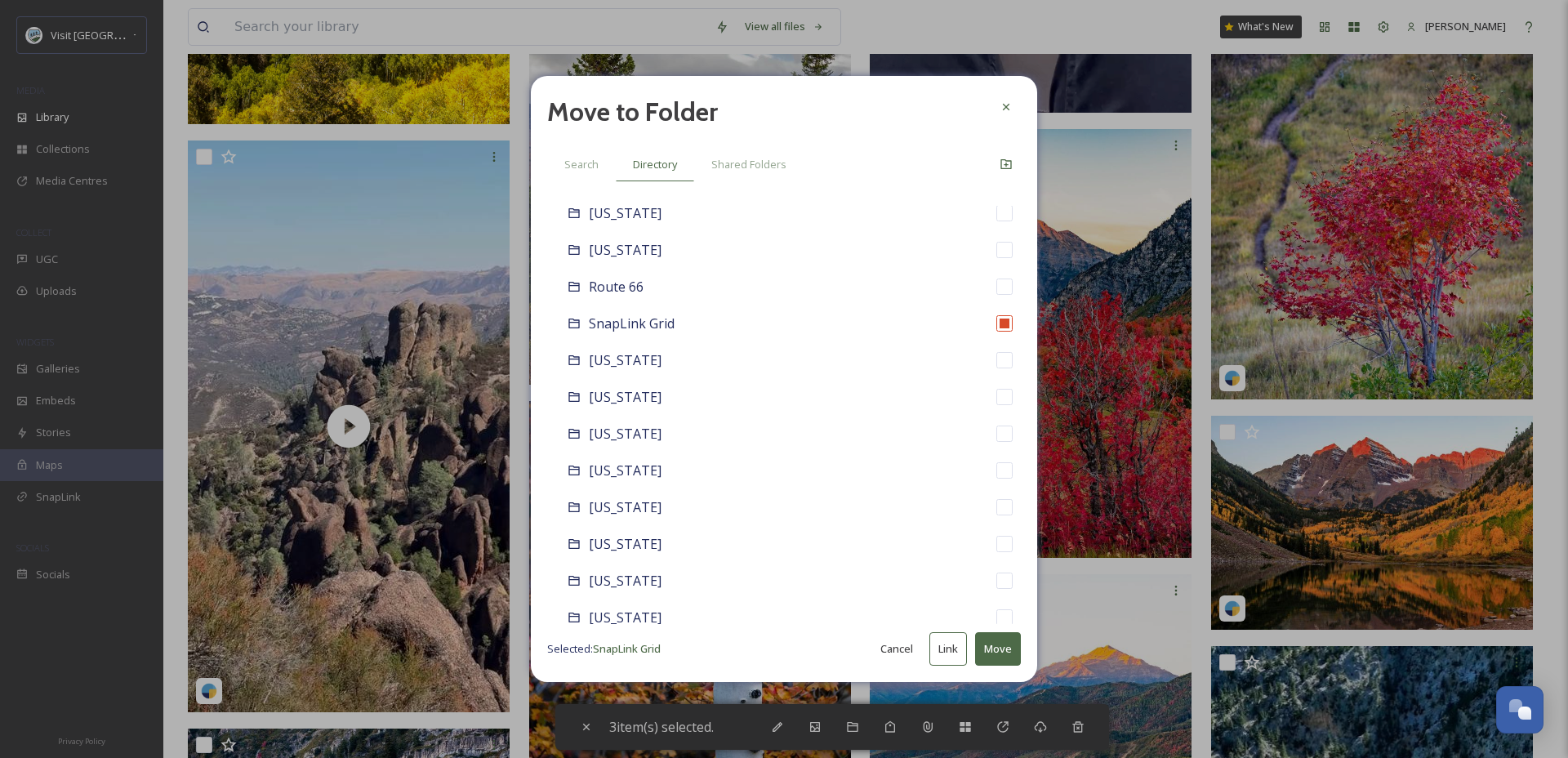
click at [1003, 638] on button "Move" at bounding box center [998, 648] width 45 height 33
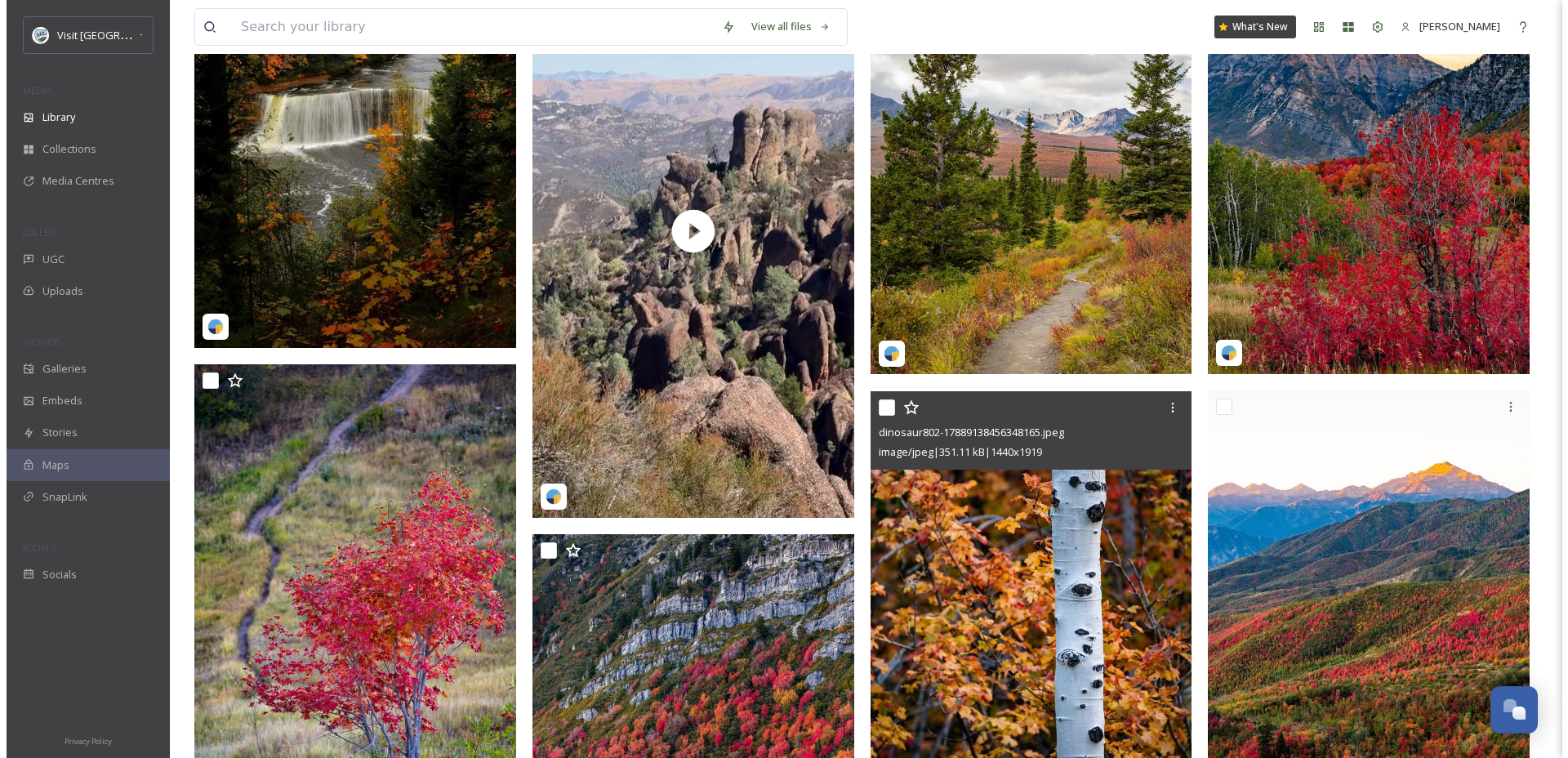
scroll to position [254, 0]
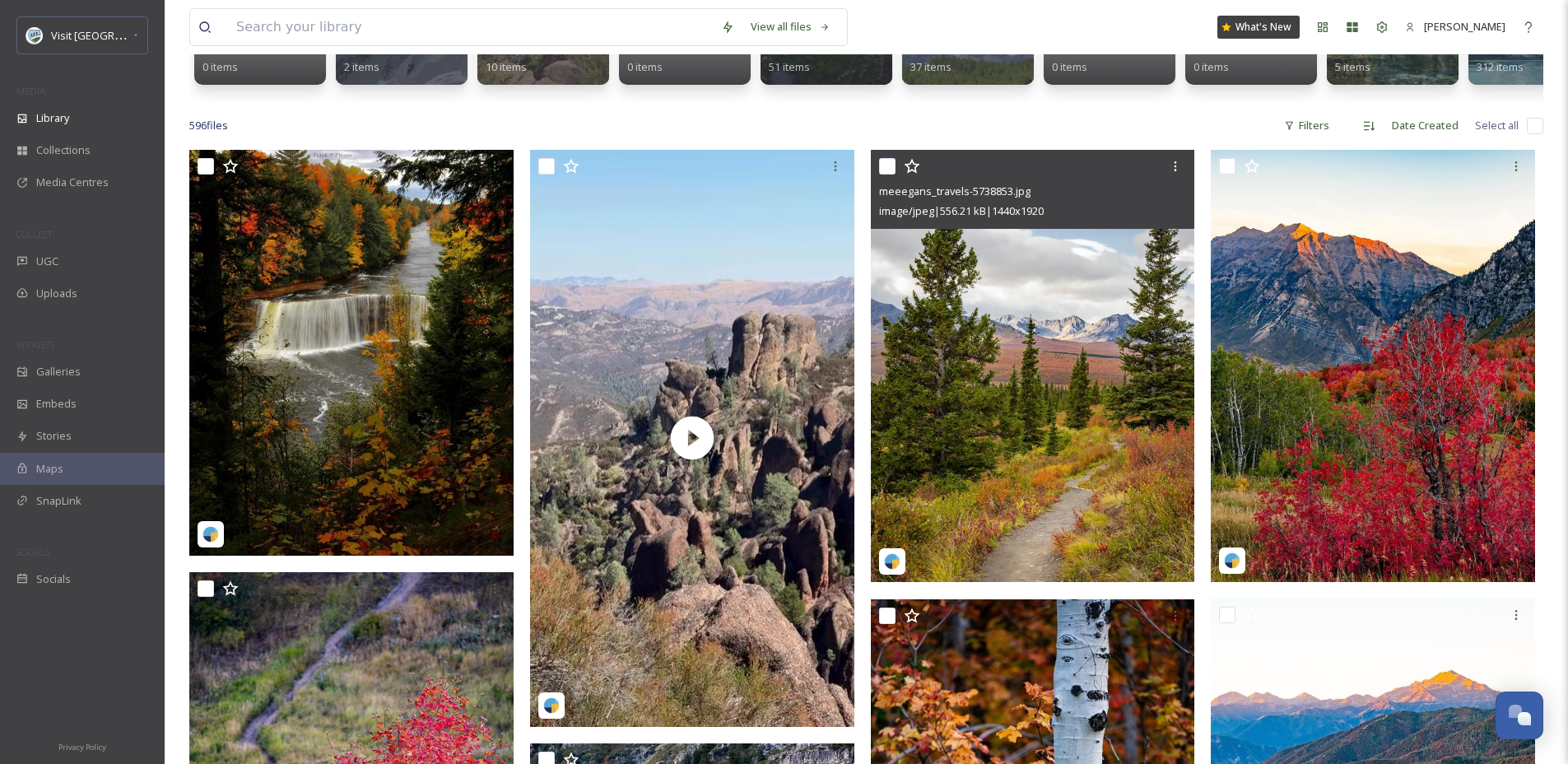
click at [1049, 407] on img at bounding box center [1033, 365] width 324 height 432
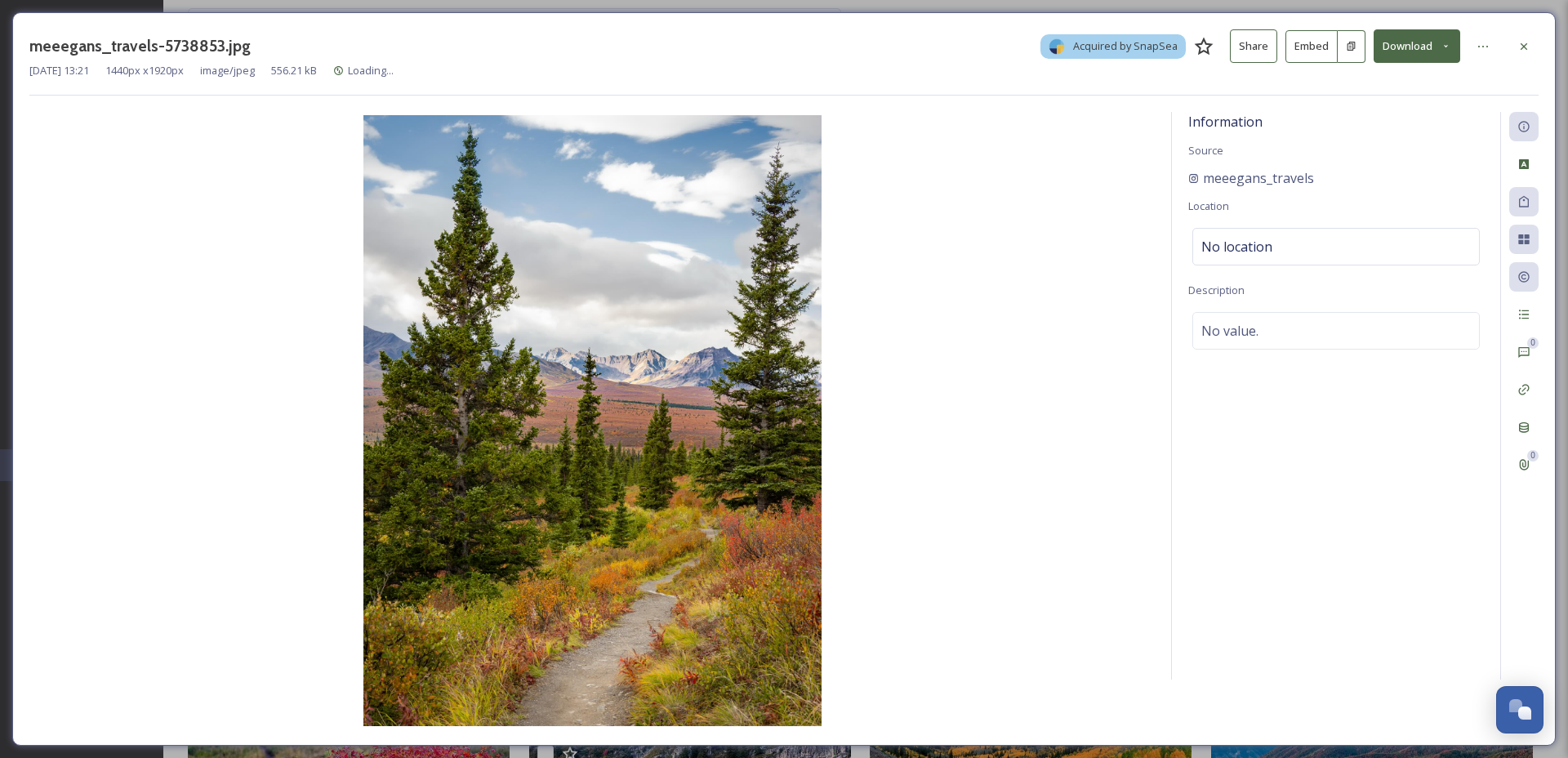
click at [1528, 499] on div "0 0" at bounding box center [1520, 395] width 39 height 567
click at [1535, 491] on div "Social Information" at bounding box center [1524, 502] width 29 height 29
